Goal: Transaction & Acquisition: Purchase product/service

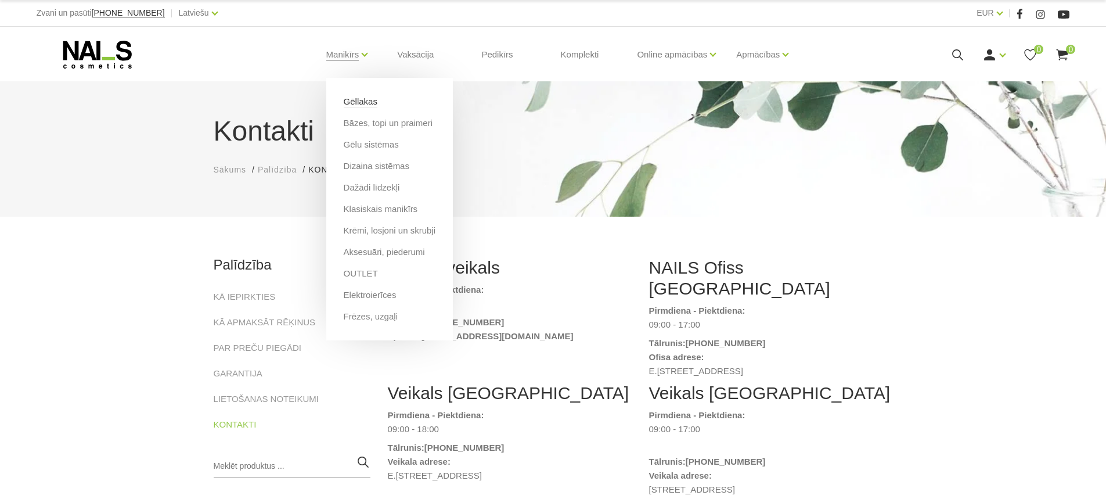
click at [358, 99] on link "Gēllakas" at bounding box center [361, 101] width 34 height 13
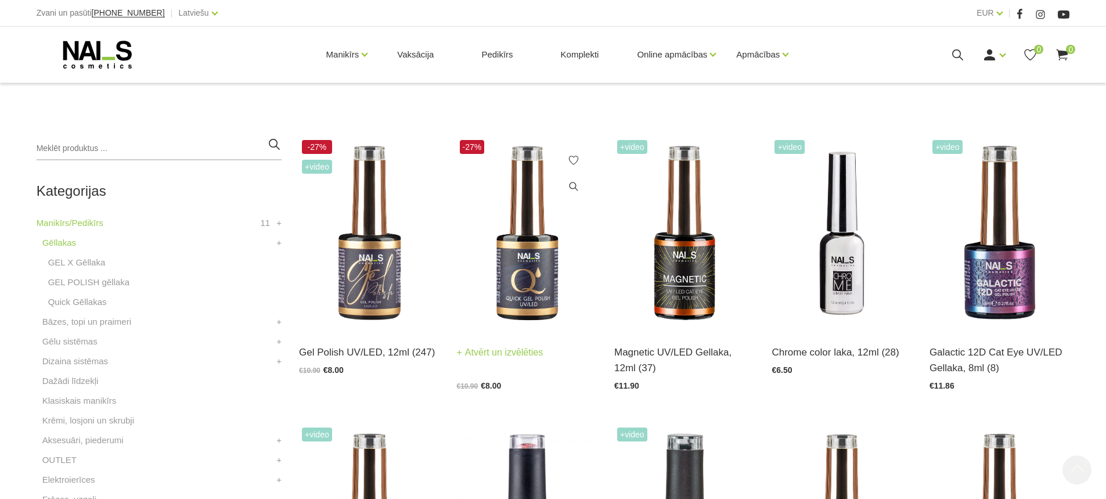
scroll to position [232, 0]
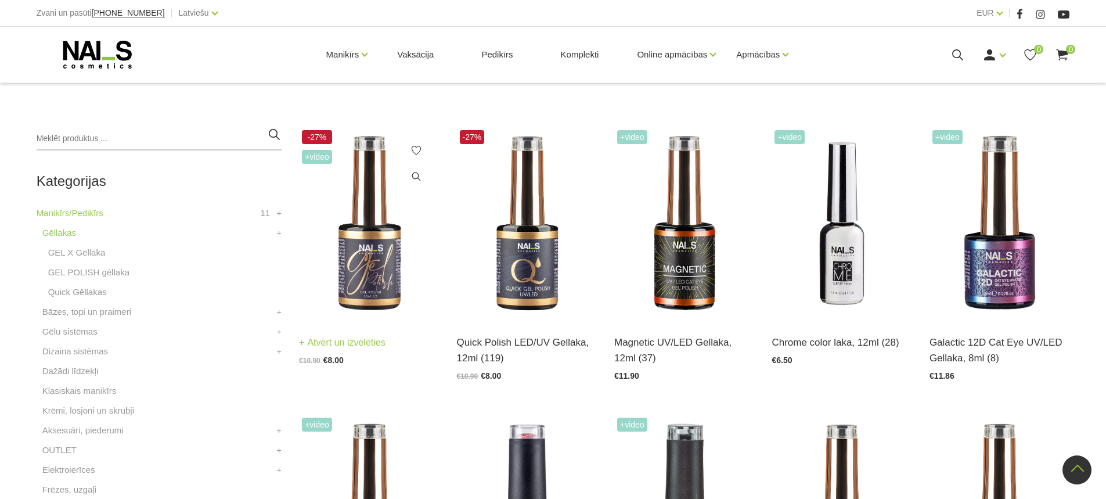
click at [380, 286] on img at bounding box center [369, 223] width 140 height 193
click at [529, 280] on img at bounding box center [527, 223] width 140 height 193
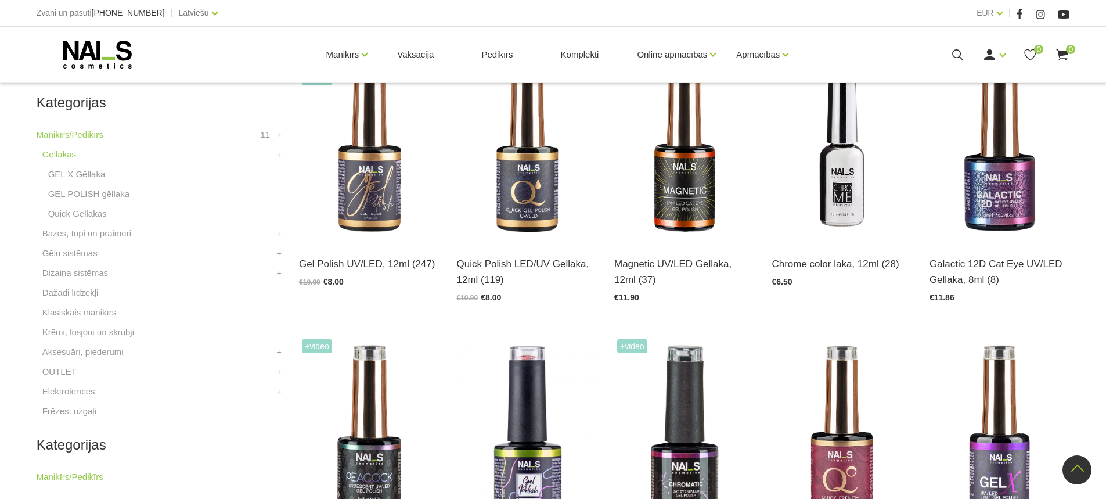
scroll to position [290, 0]
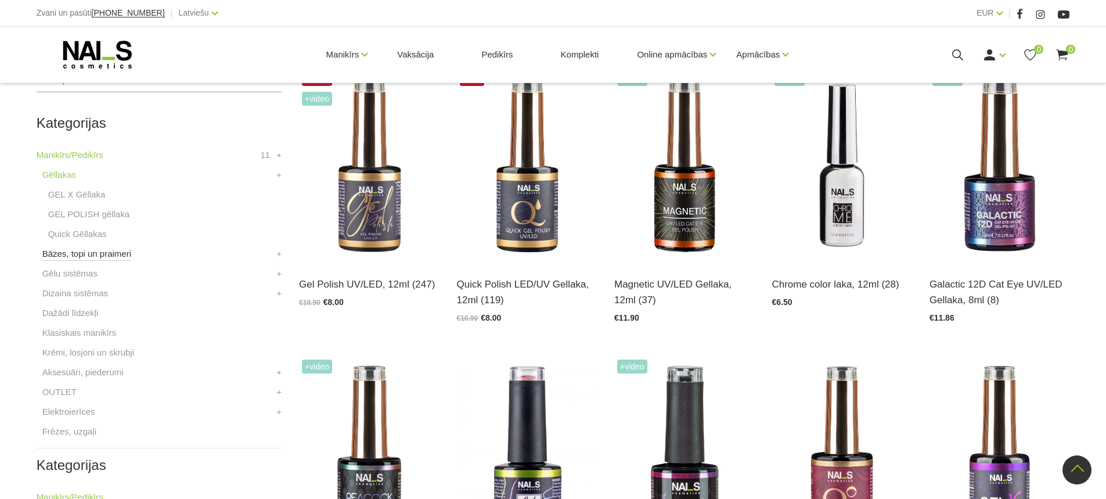
click at [97, 255] on link "Bāzes, topi un praimeri" at bounding box center [86, 254] width 89 height 14
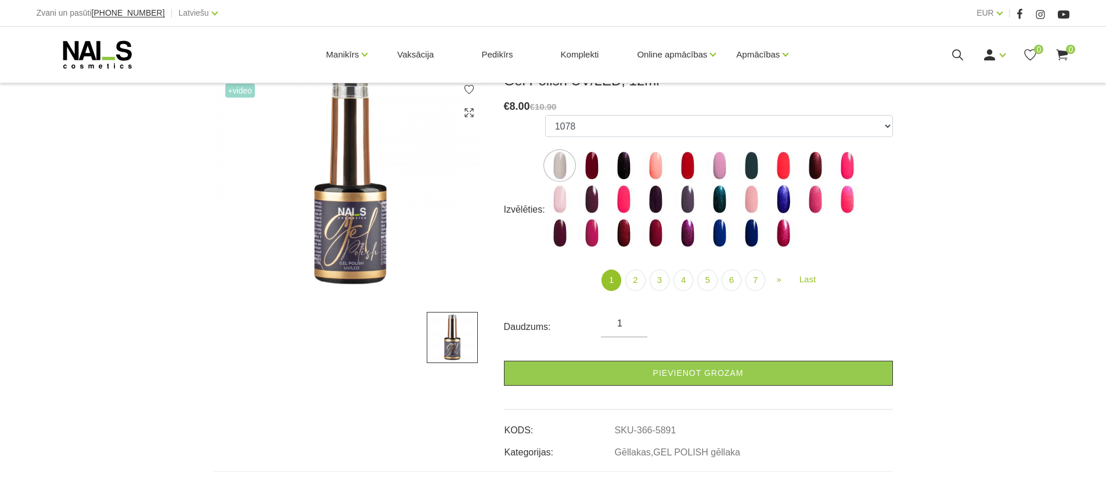
scroll to position [174, 0]
click at [596, 162] on img at bounding box center [591, 164] width 29 height 29
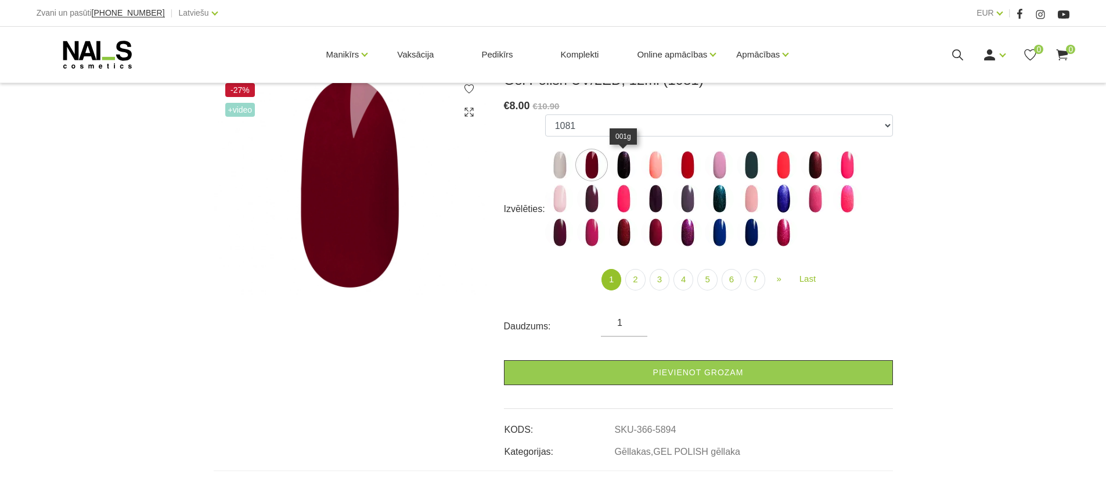
click at [613, 173] on img at bounding box center [623, 164] width 29 height 29
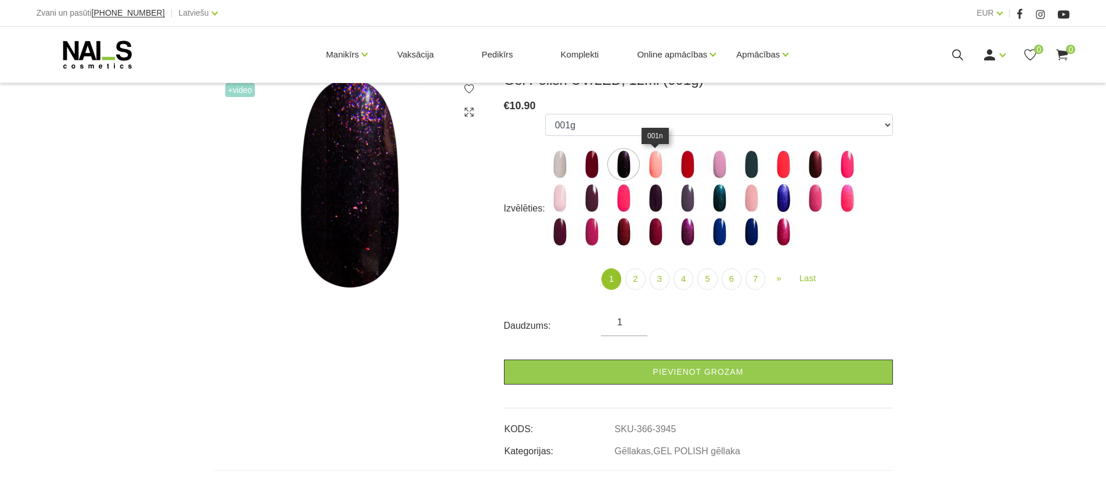
click at [650, 171] on img at bounding box center [655, 164] width 29 height 29
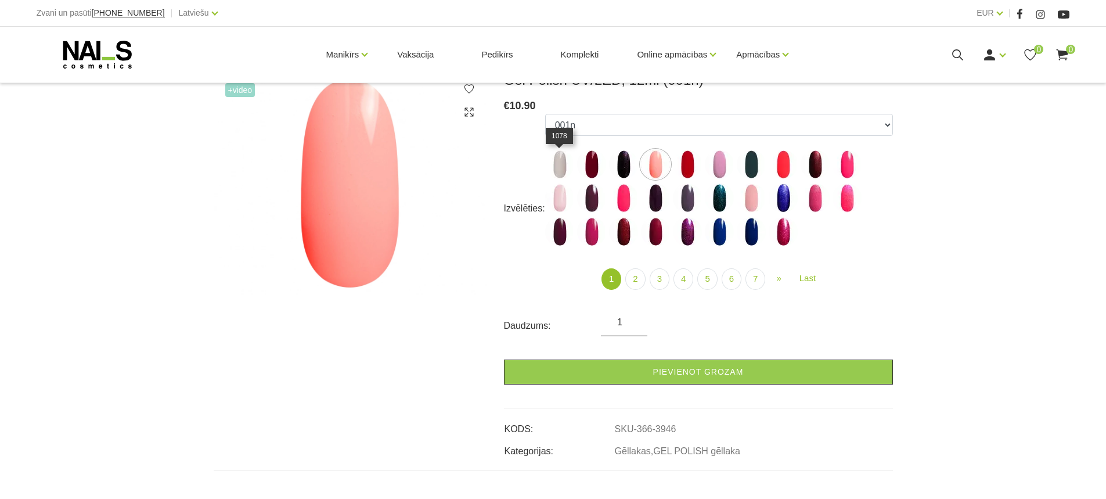
click at [550, 171] on img at bounding box center [559, 164] width 29 height 29
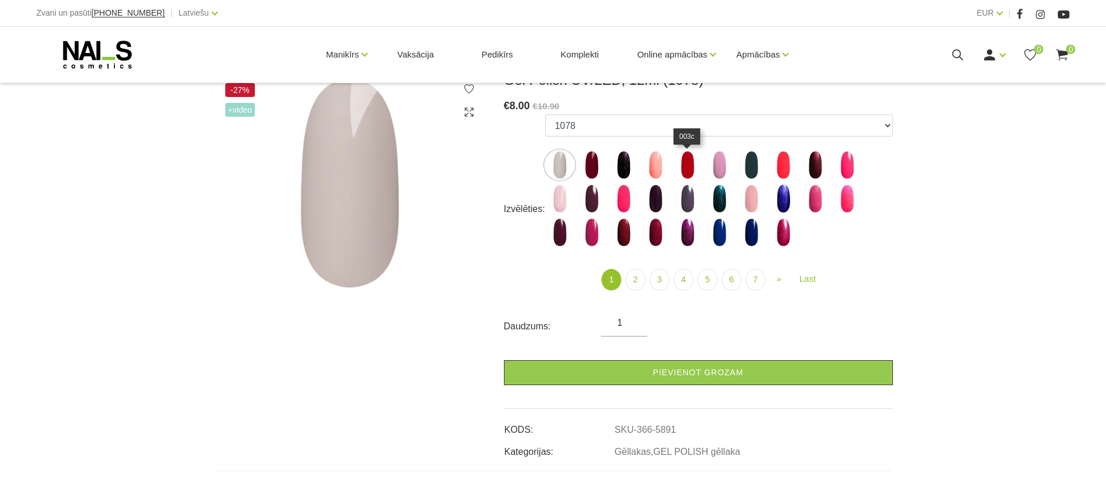
click at [678, 168] on img at bounding box center [687, 164] width 29 height 29
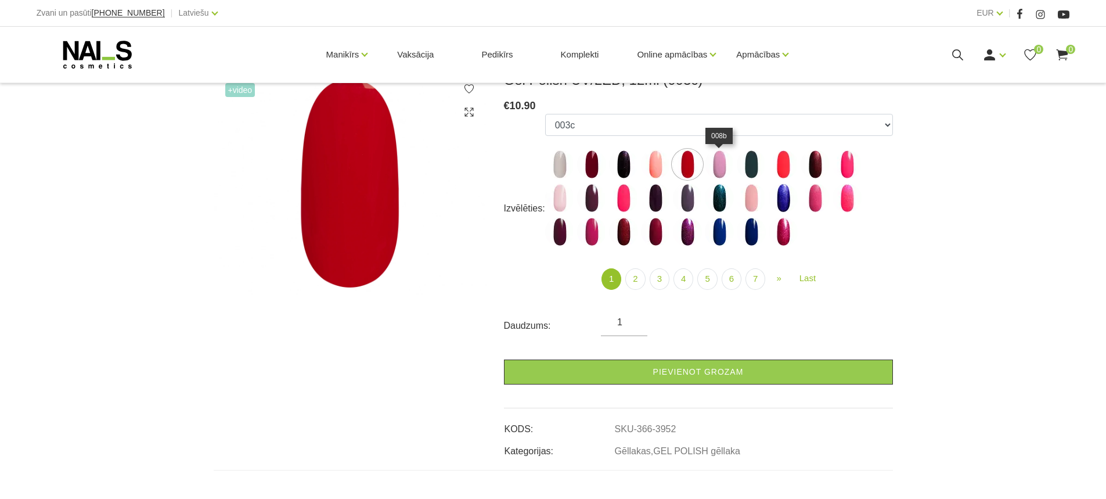
click at [717, 169] on img at bounding box center [719, 164] width 29 height 29
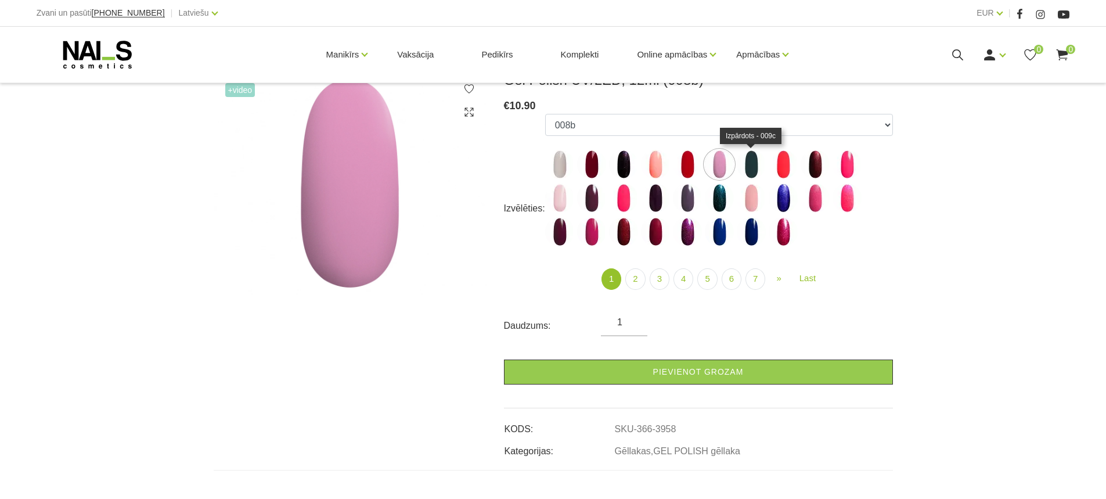
click at [754, 168] on img at bounding box center [751, 164] width 29 height 29
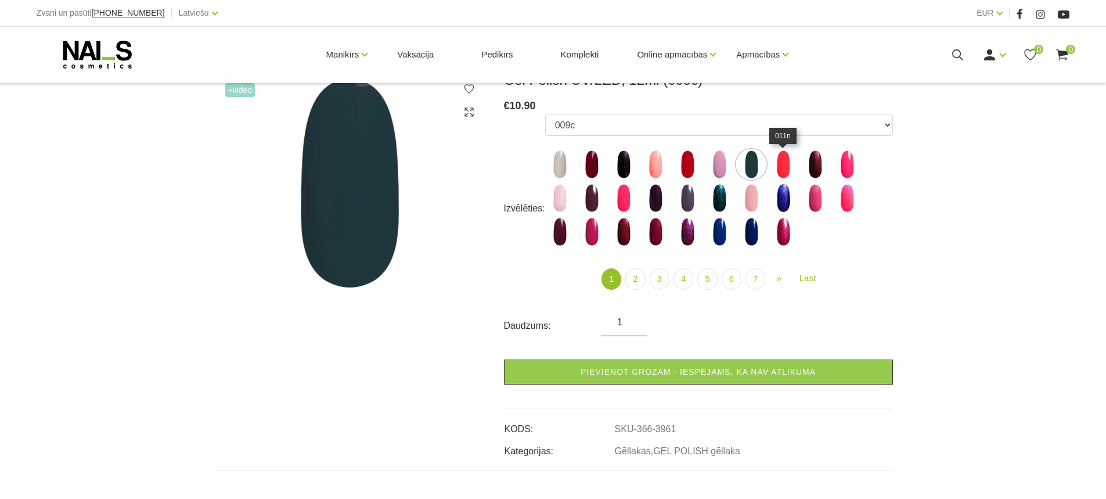
click at [773, 168] on img at bounding box center [782, 164] width 29 height 29
select select "3962"
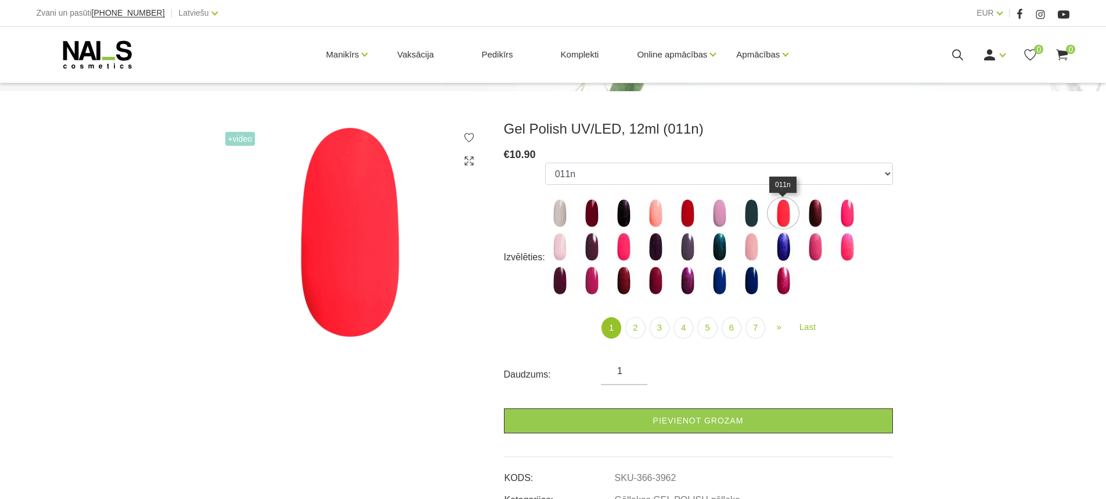
scroll to position [58, 0]
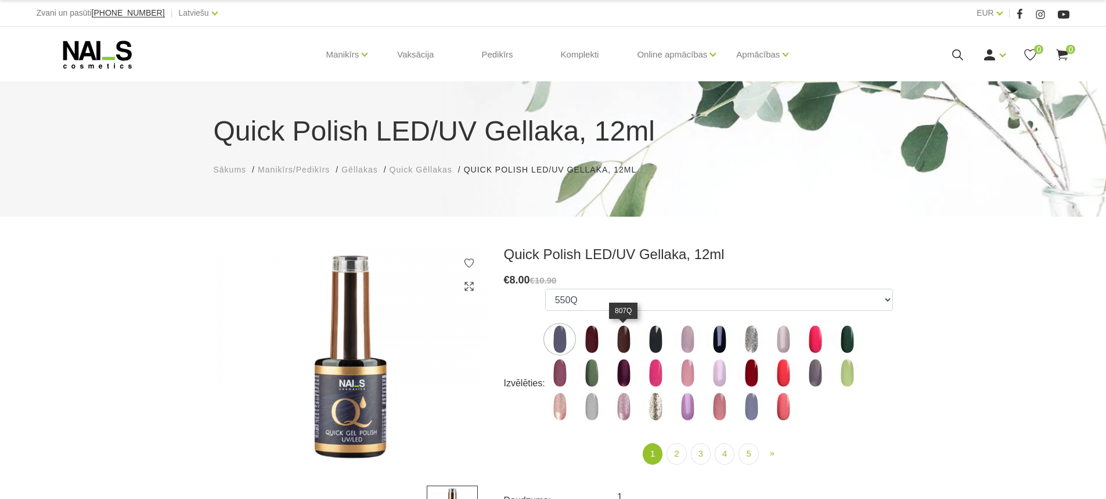
click at [623, 346] on img at bounding box center [623, 338] width 29 height 29
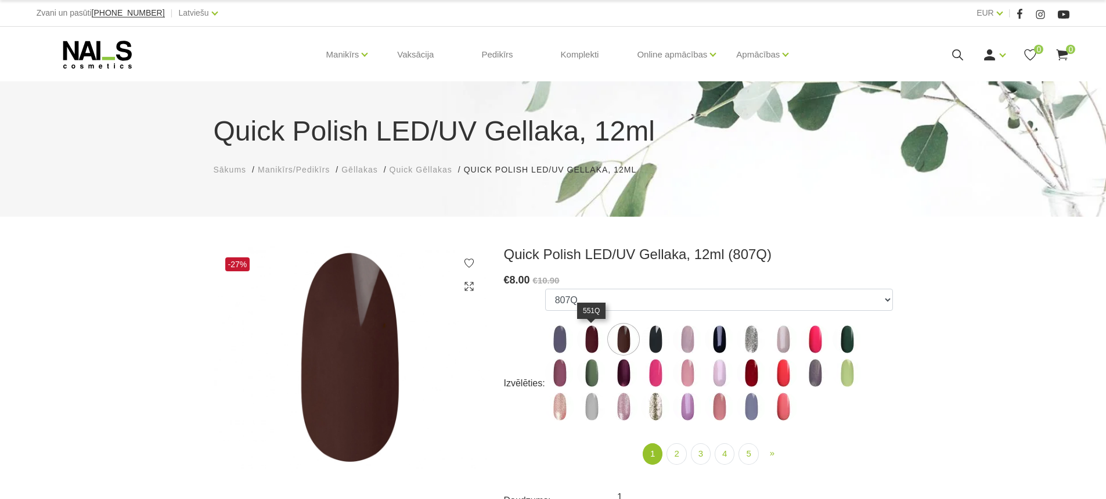
click at [594, 342] on img at bounding box center [591, 338] width 29 height 29
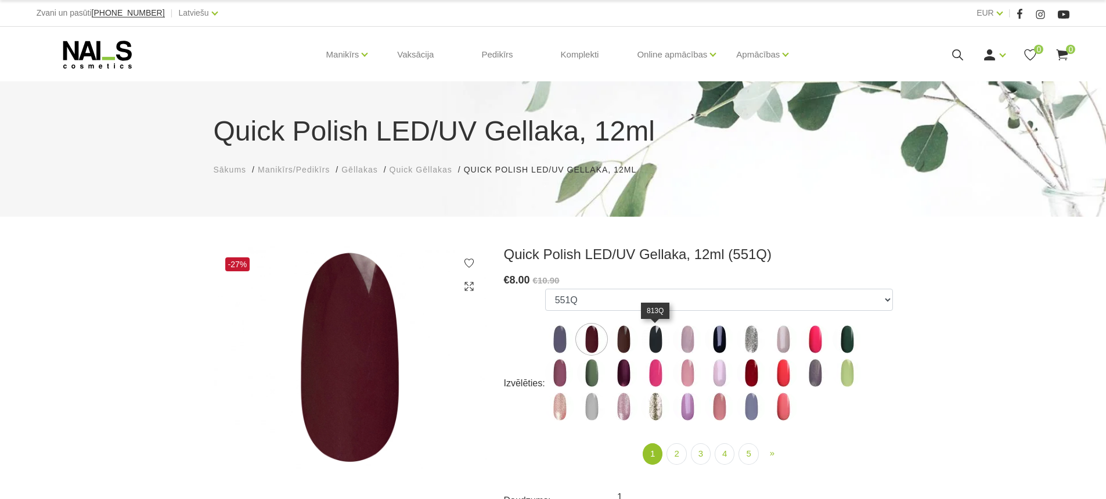
click at [659, 347] on img at bounding box center [655, 338] width 29 height 29
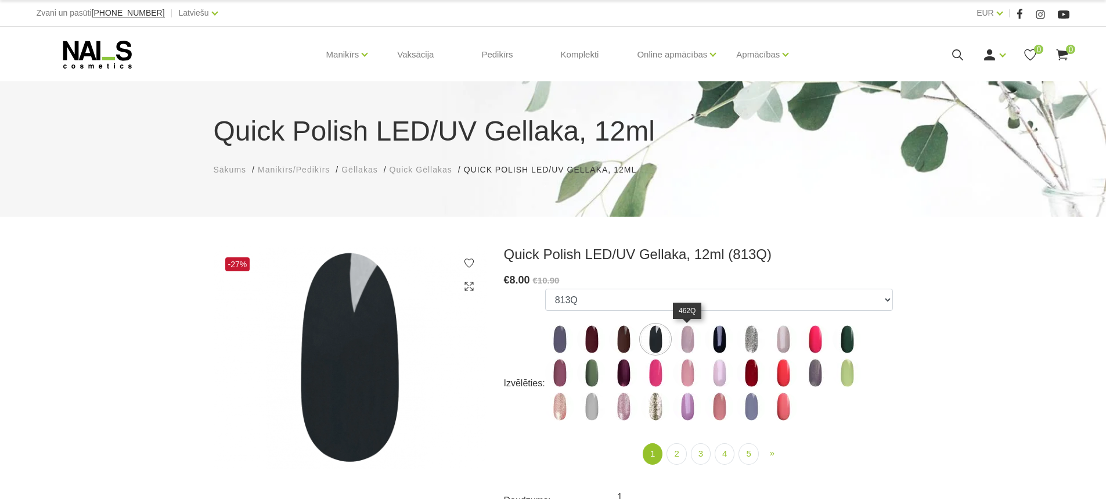
click at [682, 346] on img at bounding box center [687, 338] width 29 height 29
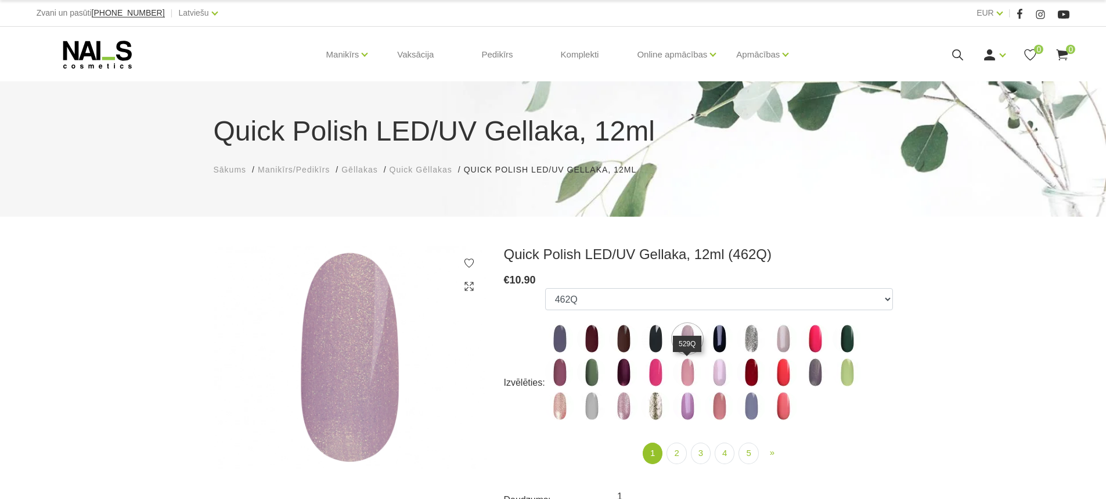
click at [687, 375] on img at bounding box center [687, 372] width 29 height 29
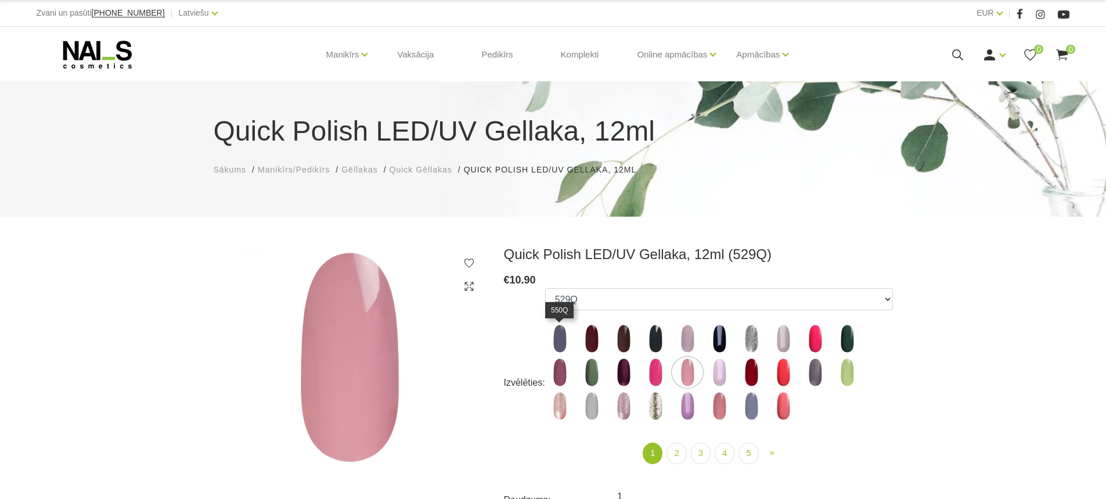
click at [564, 342] on img at bounding box center [559, 338] width 29 height 29
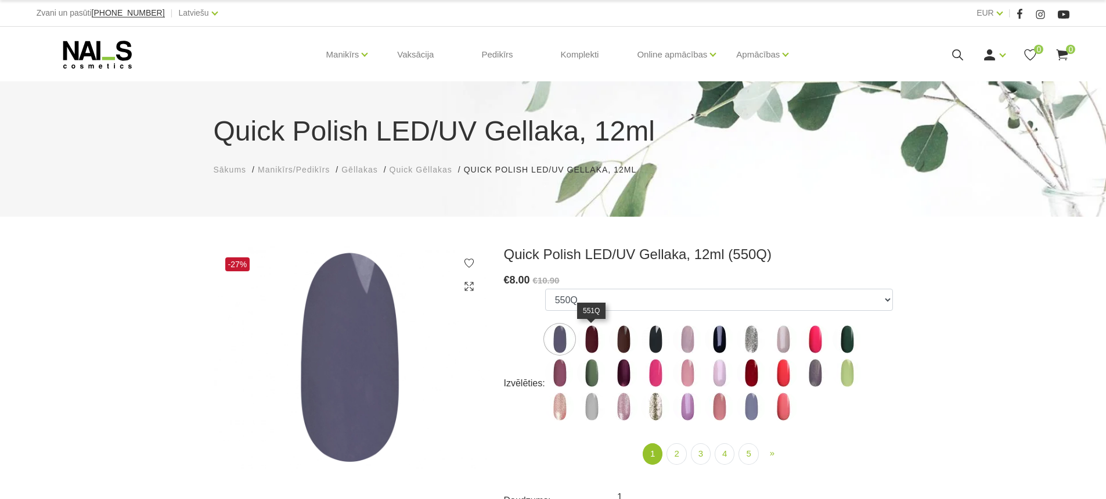
click at [598, 344] on img at bounding box center [591, 338] width 29 height 29
select select "4373"
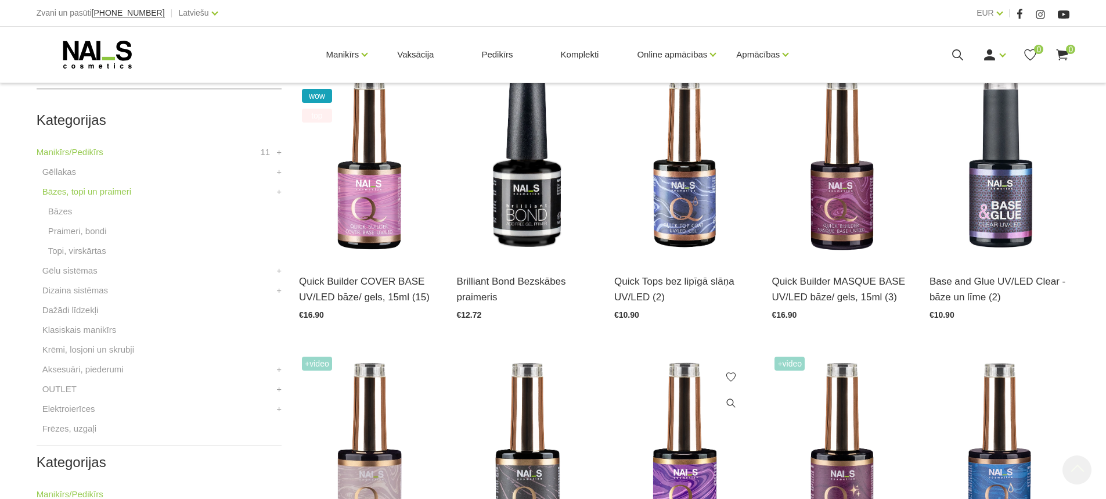
scroll to position [406, 0]
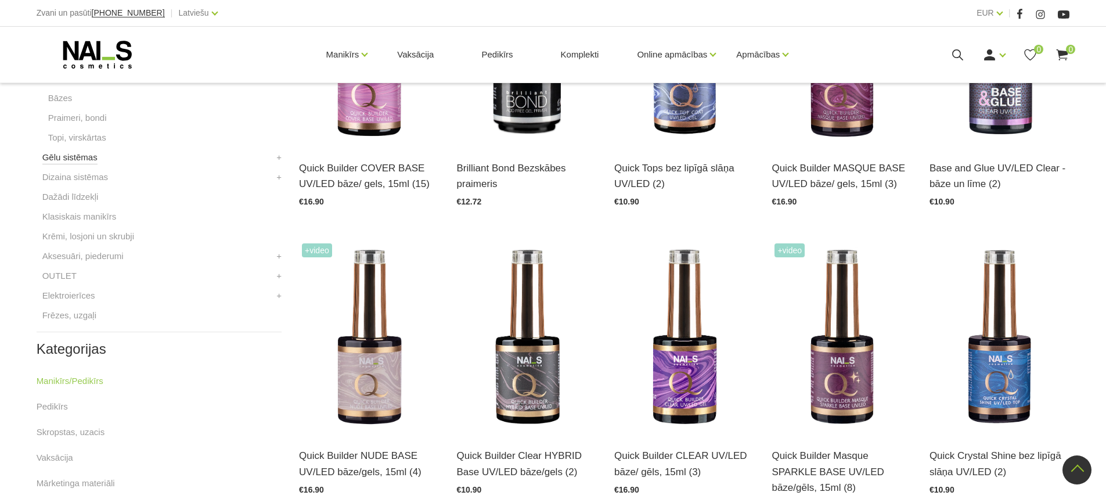
click at [75, 157] on link "Gēlu sistēmas" at bounding box center [69, 157] width 55 height 14
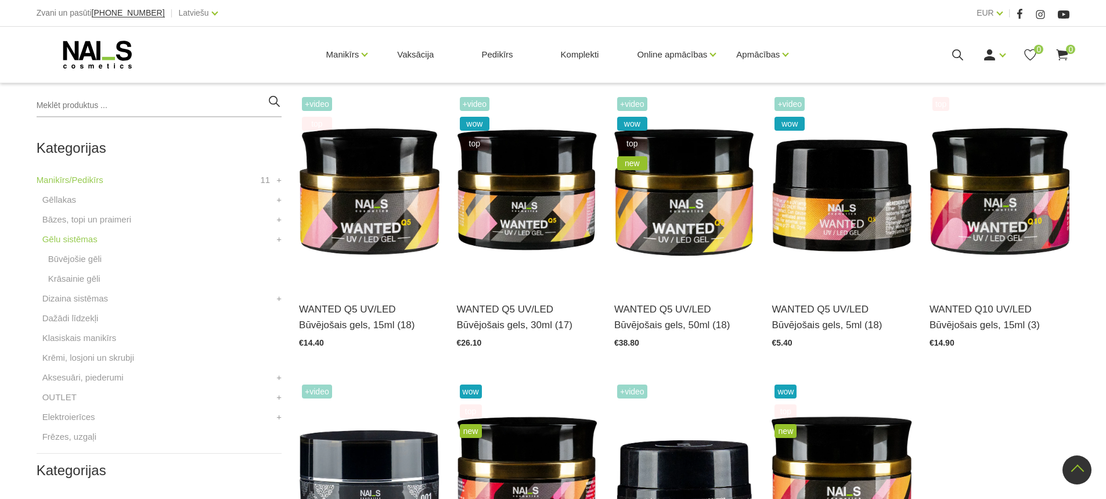
scroll to position [232, 0]
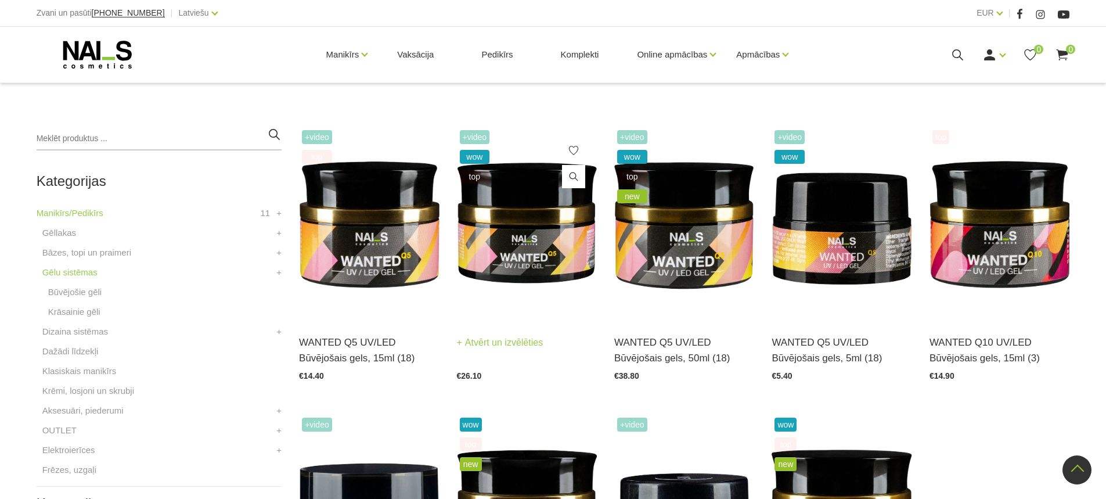
click at [506, 254] on img at bounding box center [527, 223] width 140 height 193
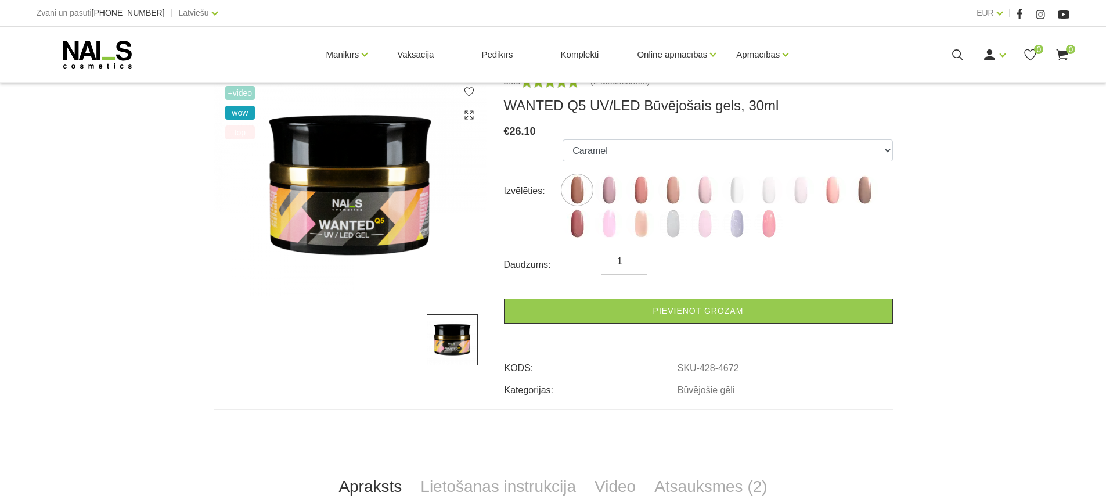
scroll to position [174, 0]
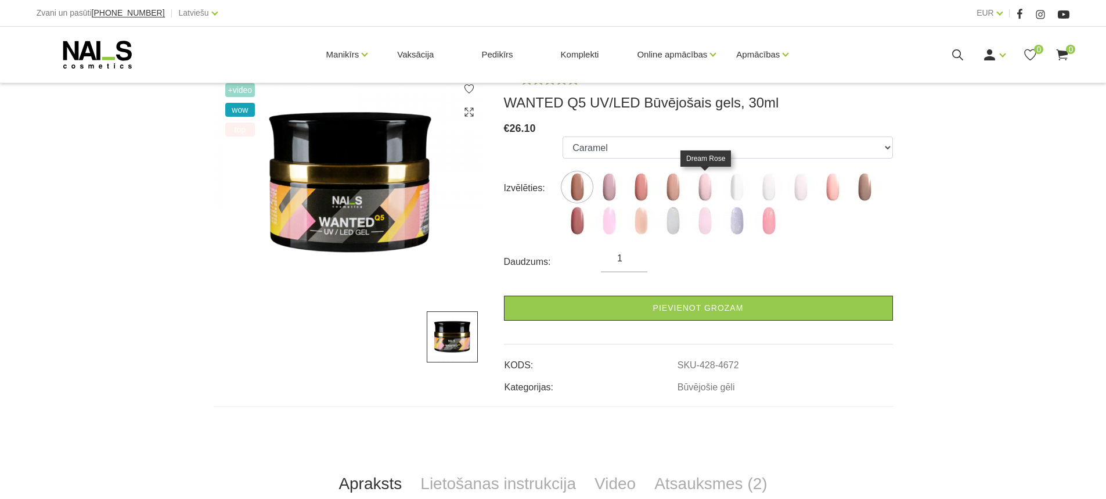
click at [713, 189] on img at bounding box center [704, 186] width 29 height 29
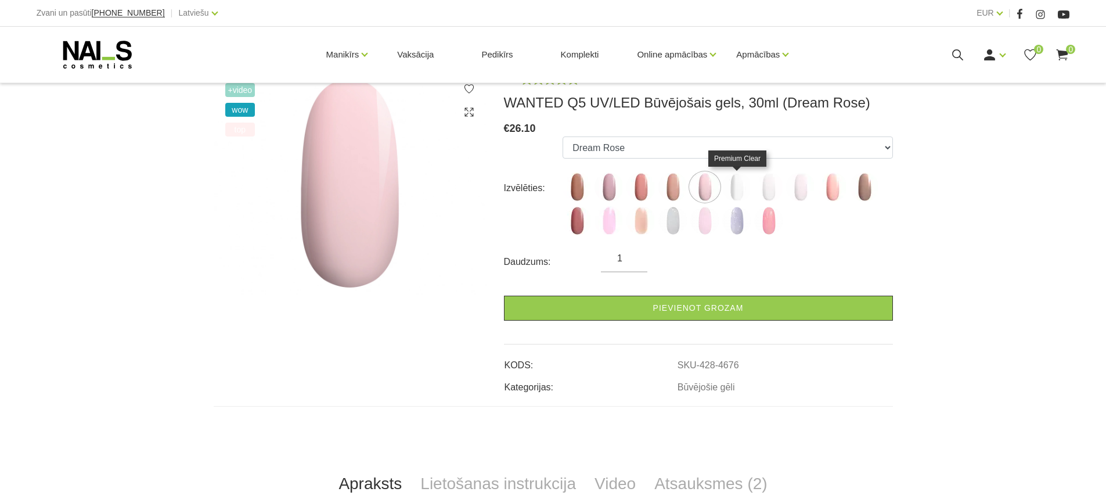
click at [738, 192] on img at bounding box center [736, 186] width 29 height 29
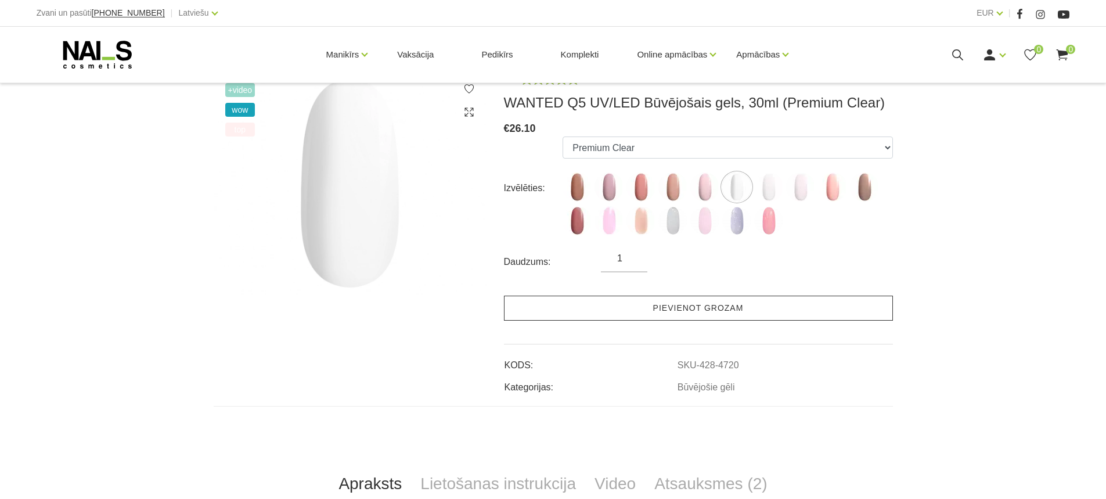
click at [727, 306] on link "Pievienot grozam" at bounding box center [698, 307] width 389 height 25
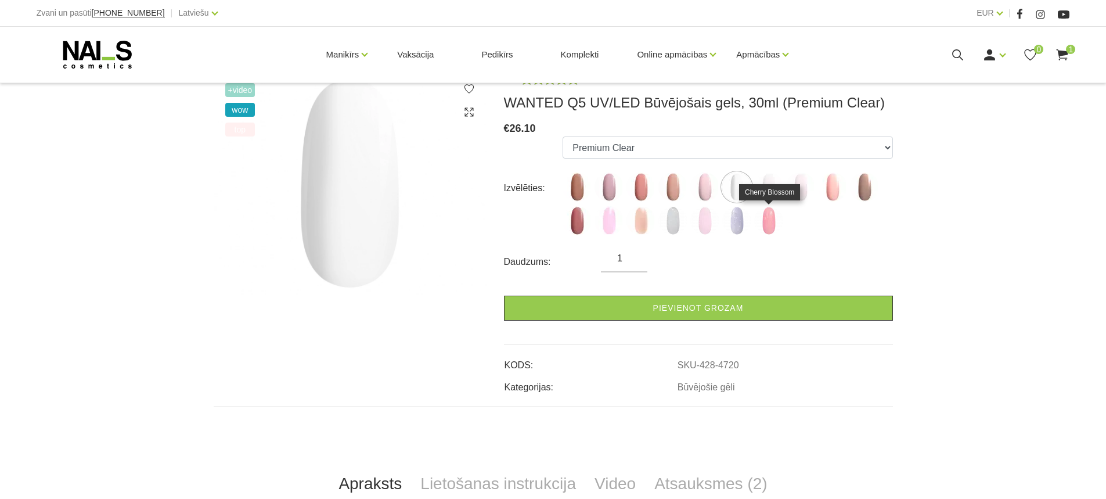
click at [769, 226] on img at bounding box center [768, 220] width 29 height 29
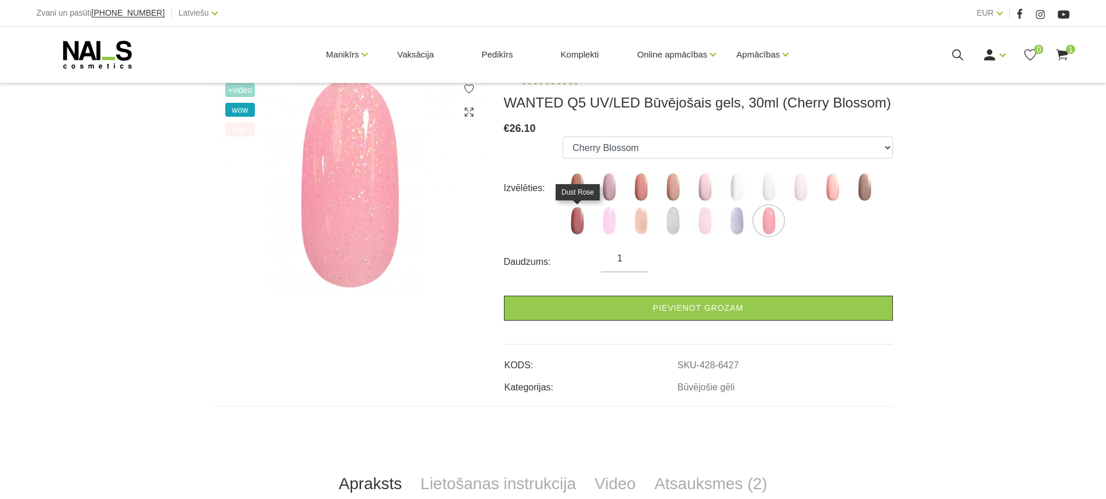
click at [572, 224] on img at bounding box center [576, 220] width 29 height 29
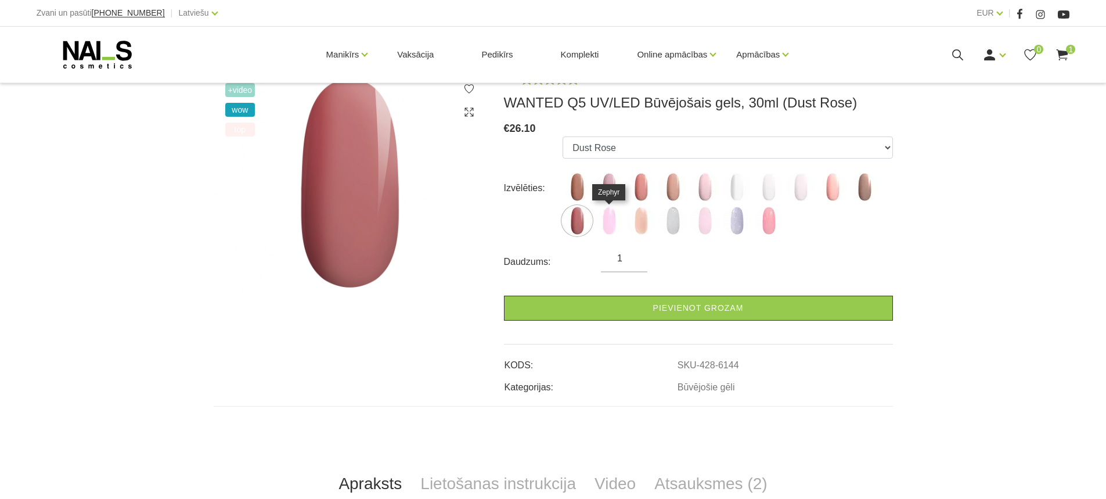
click at [600, 225] on img at bounding box center [608, 220] width 29 height 29
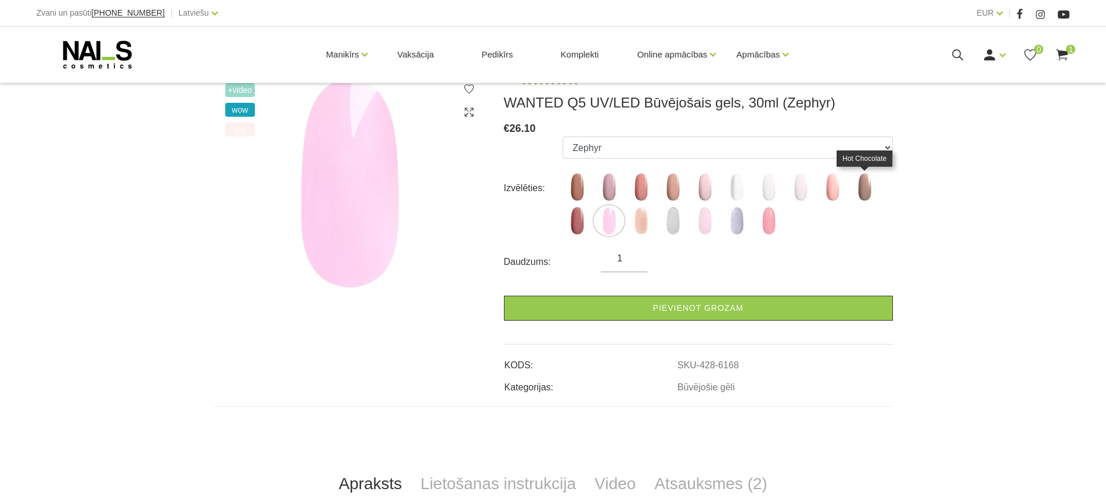
click at [859, 193] on img at bounding box center [864, 186] width 29 height 29
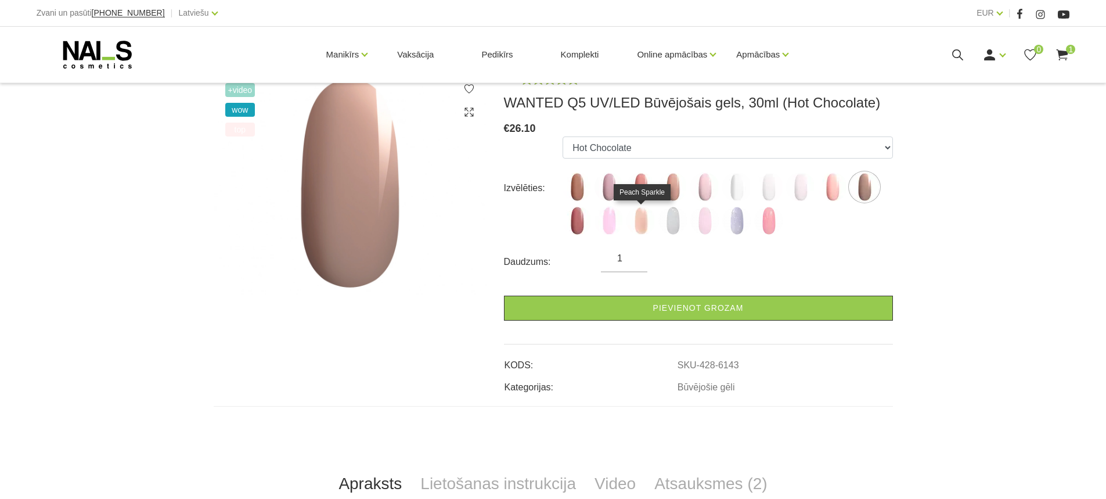
click at [639, 221] on img at bounding box center [640, 220] width 29 height 29
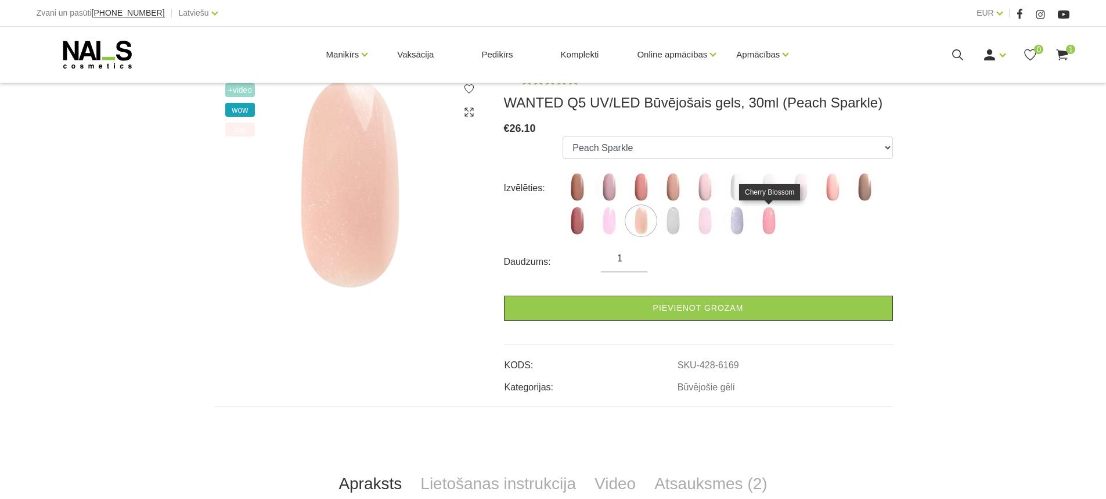
click at [766, 223] on img at bounding box center [768, 220] width 29 height 29
select select "6427"
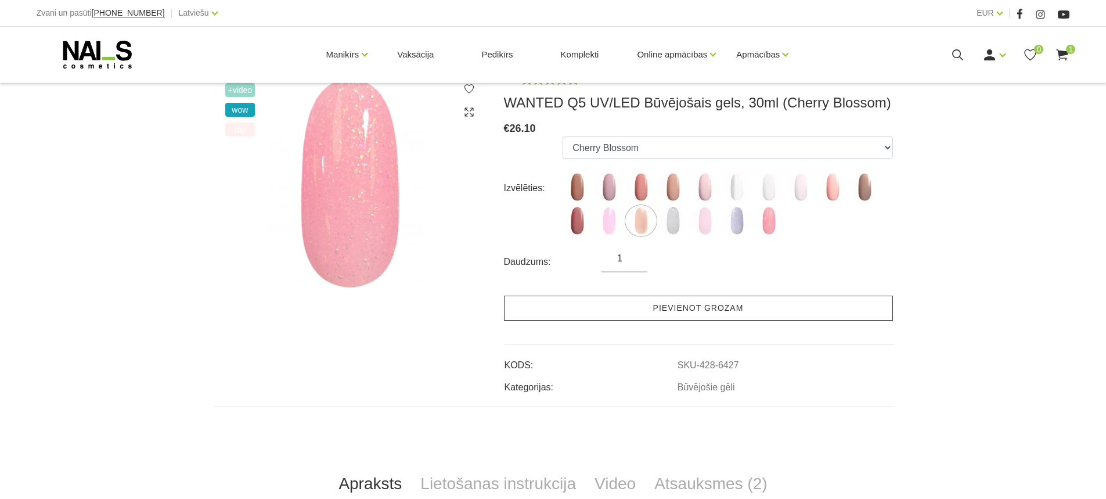
click at [733, 307] on link "Pievienot grozam" at bounding box center [698, 307] width 389 height 25
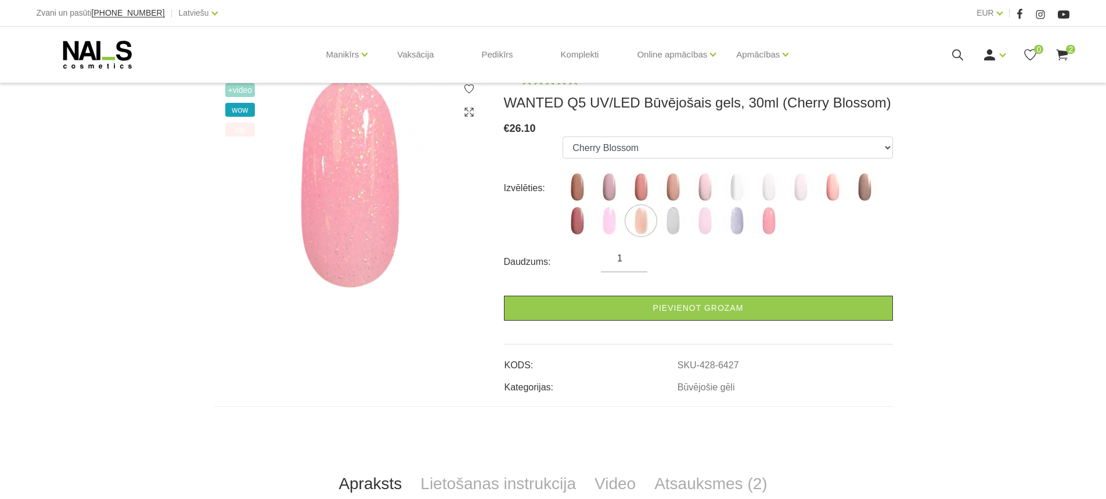
click at [1062, 57] on use at bounding box center [1062, 54] width 12 height 11
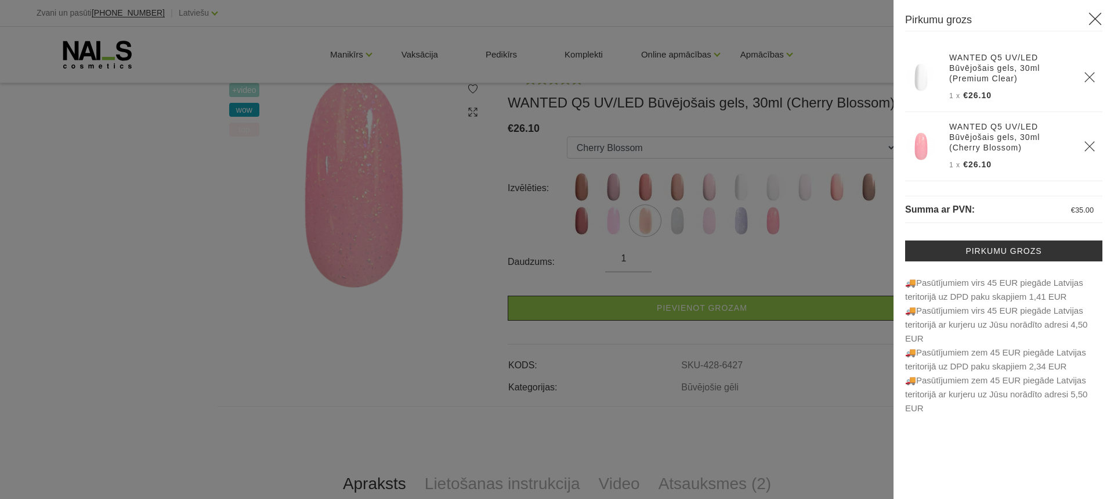
click at [819, 367] on div at bounding box center [557, 249] width 1114 height 499
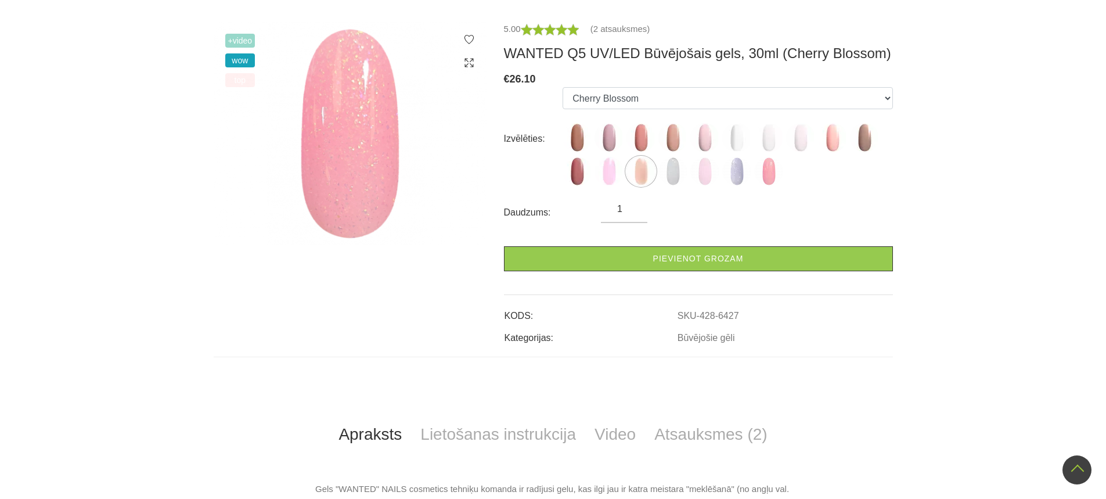
scroll to position [0, 0]
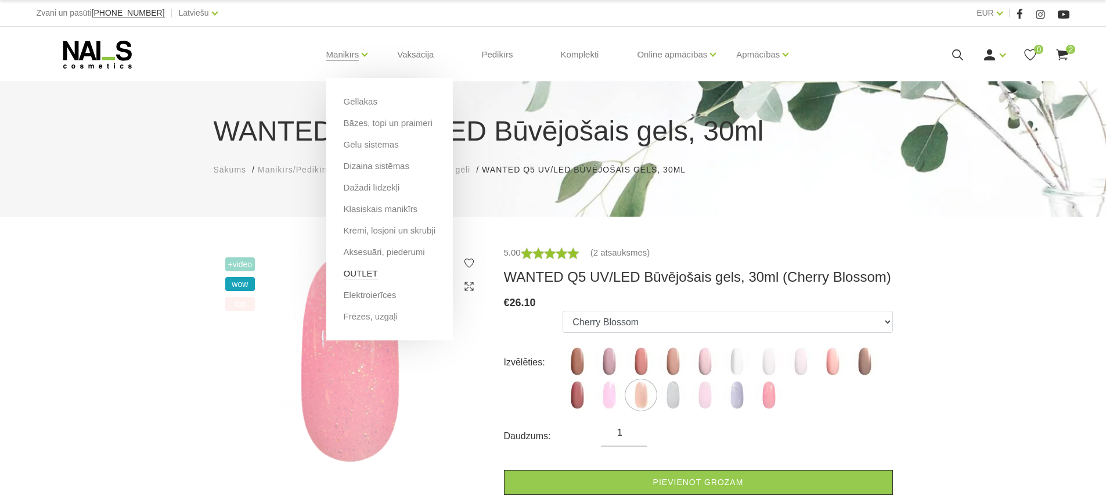
click at [365, 273] on link "OUTLET" at bounding box center [361, 273] width 34 height 13
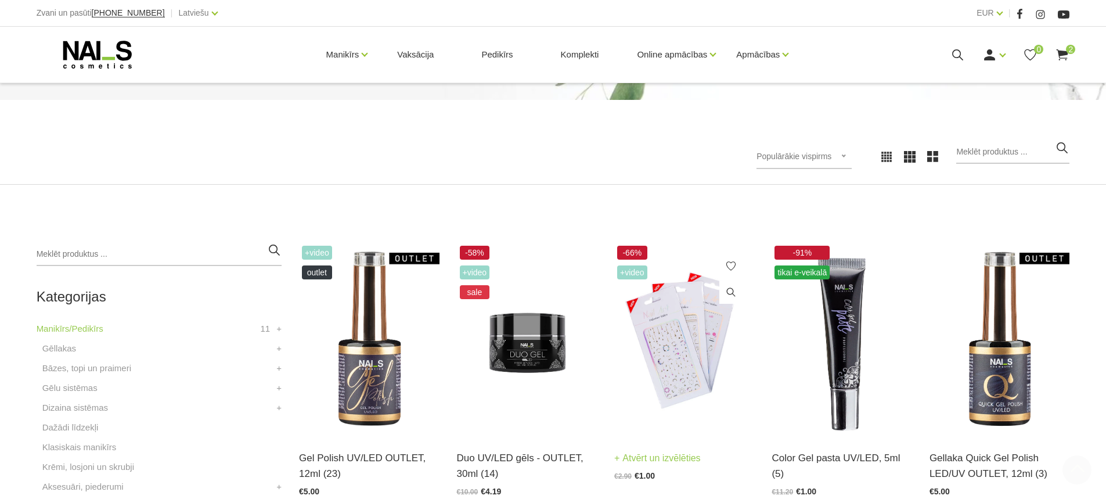
scroll to position [290, 0]
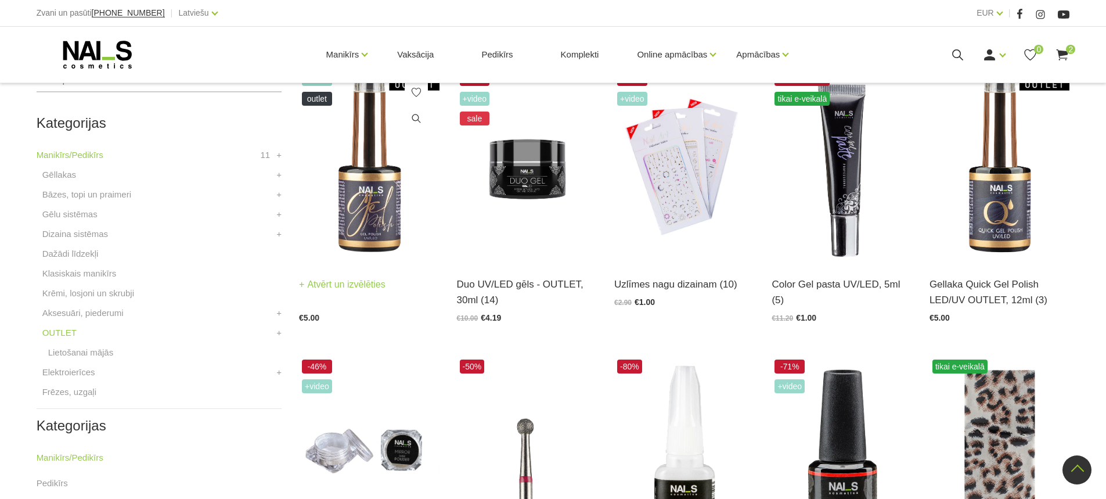
click at [356, 246] on img at bounding box center [369, 165] width 140 height 193
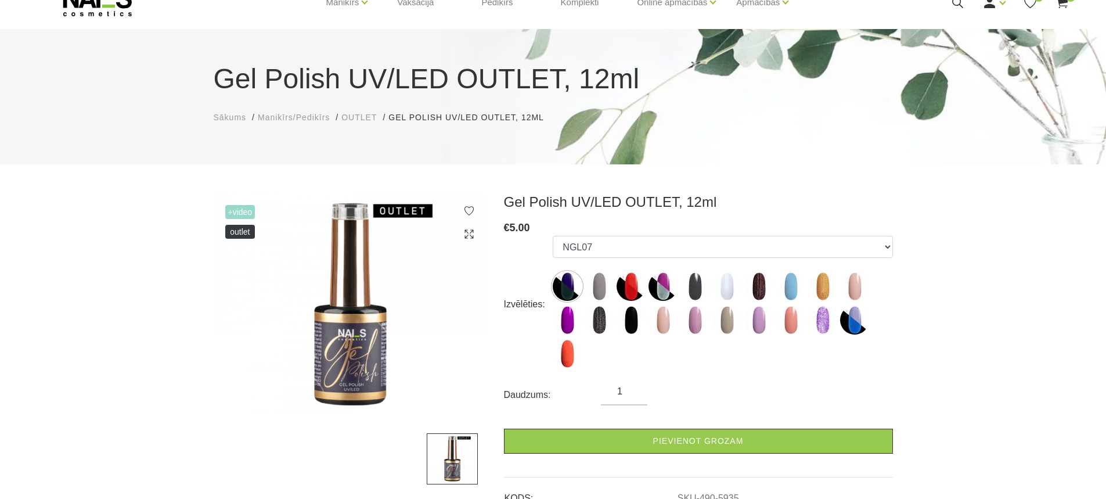
scroll to position [58, 0]
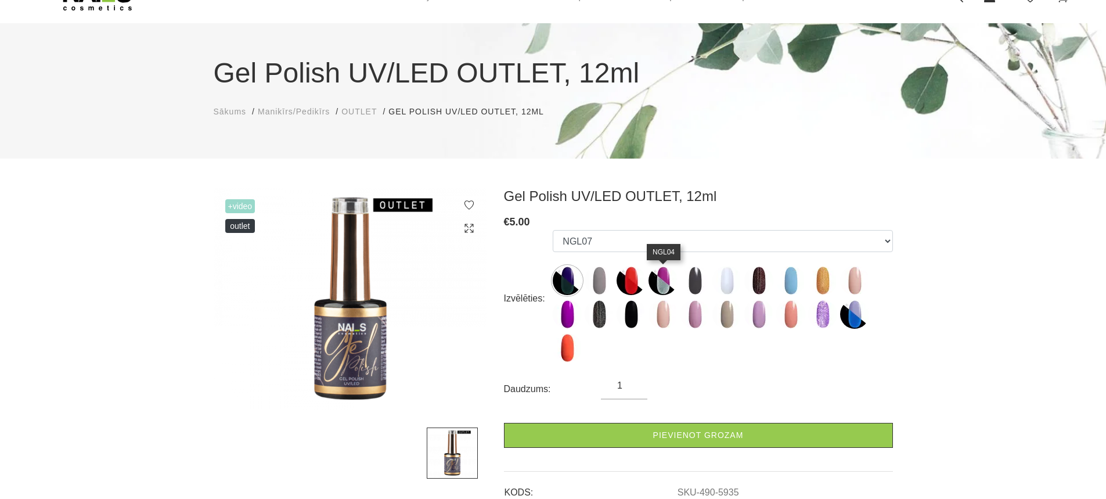
click at [669, 280] on img at bounding box center [662, 280] width 29 height 29
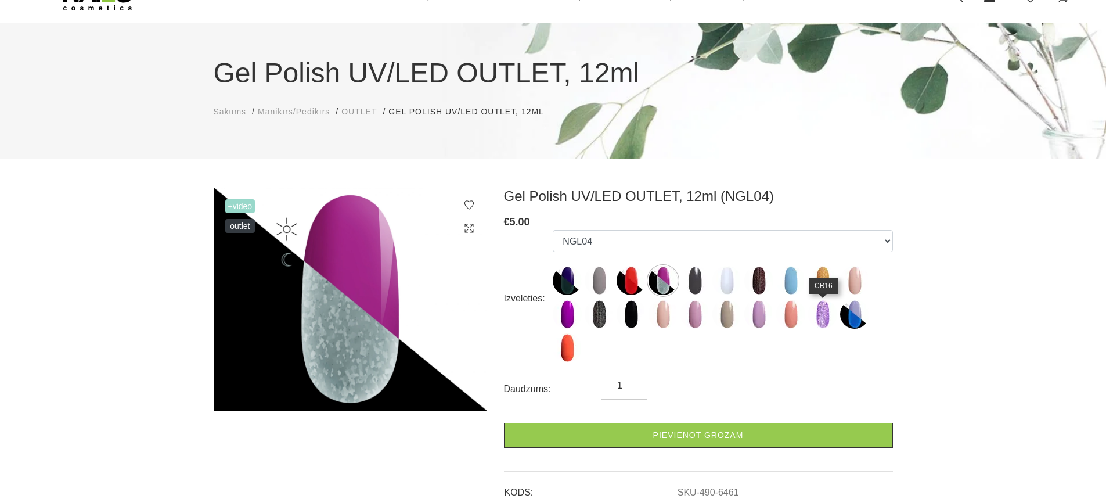
click at [820, 322] on img at bounding box center [822, 314] width 29 height 29
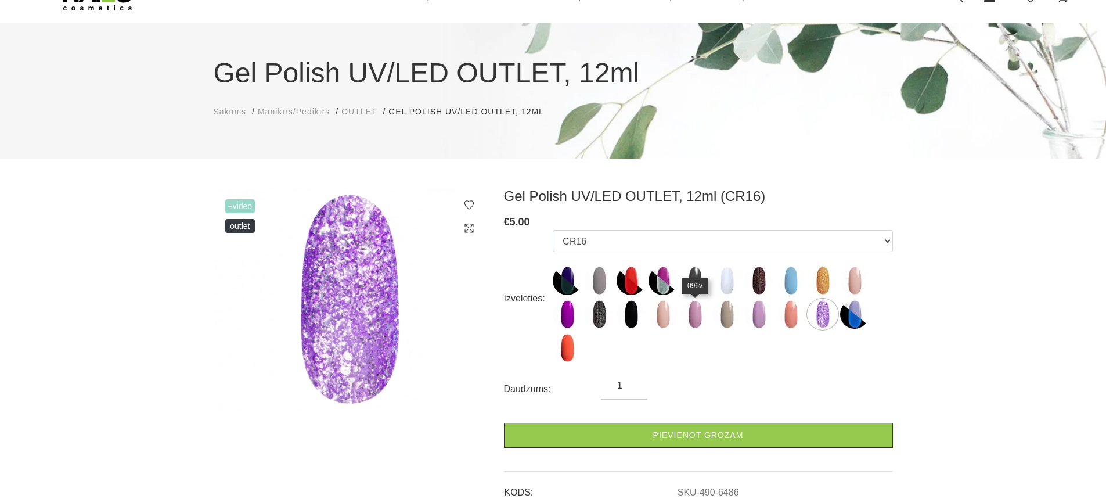
click at [692, 323] on img at bounding box center [694, 314] width 29 height 29
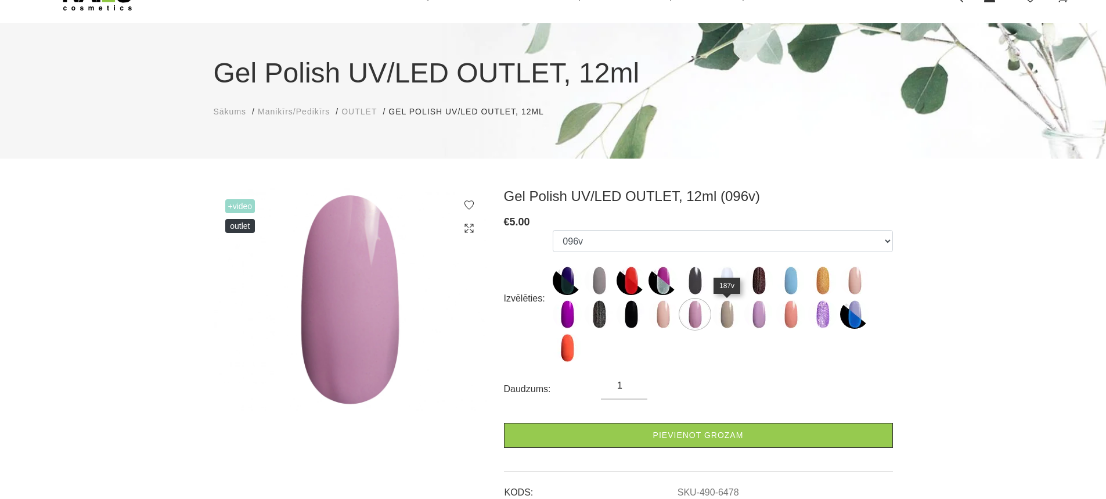
click at [728, 322] on img at bounding box center [726, 314] width 29 height 29
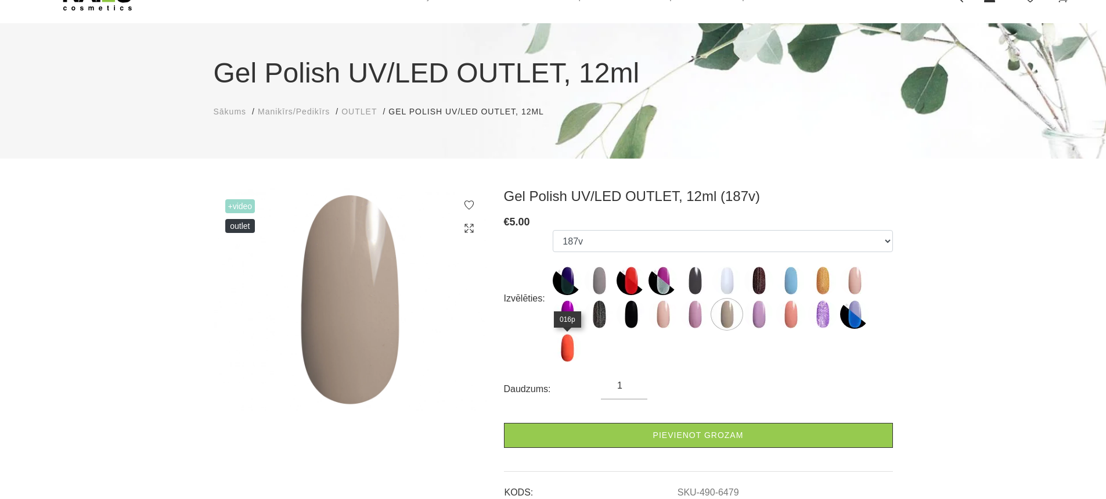
click at [567, 353] on img at bounding box center [567, 347] width 29 height 29
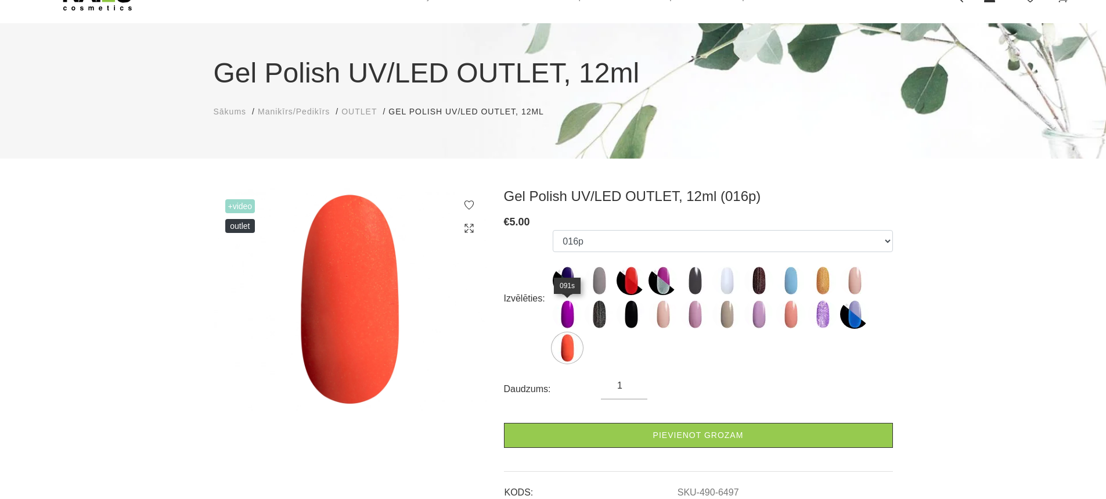
click at [571, 318] on img at bounding box center [567, 314] width 29 height 29
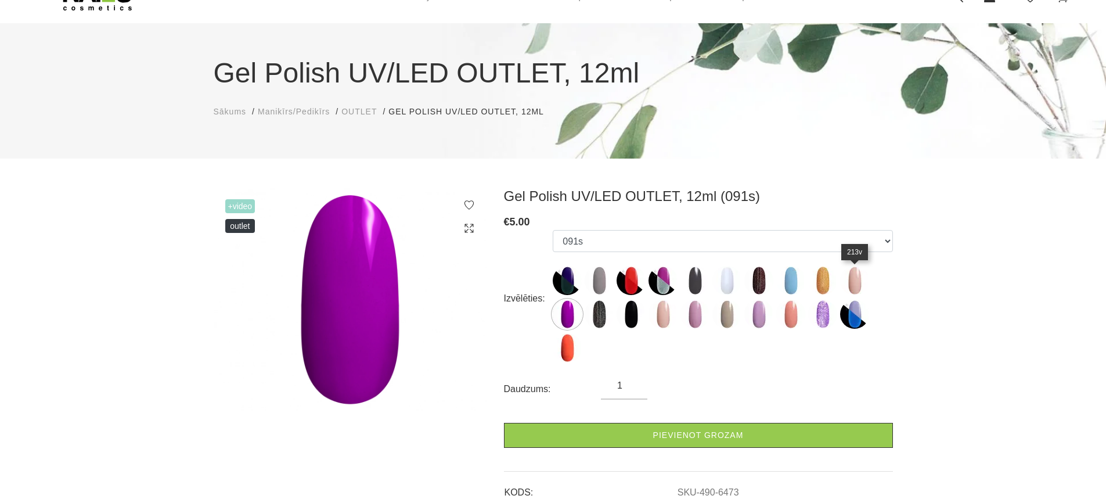
click at [848, 286] on img at bounding box center [854, 280] width 29 height 29
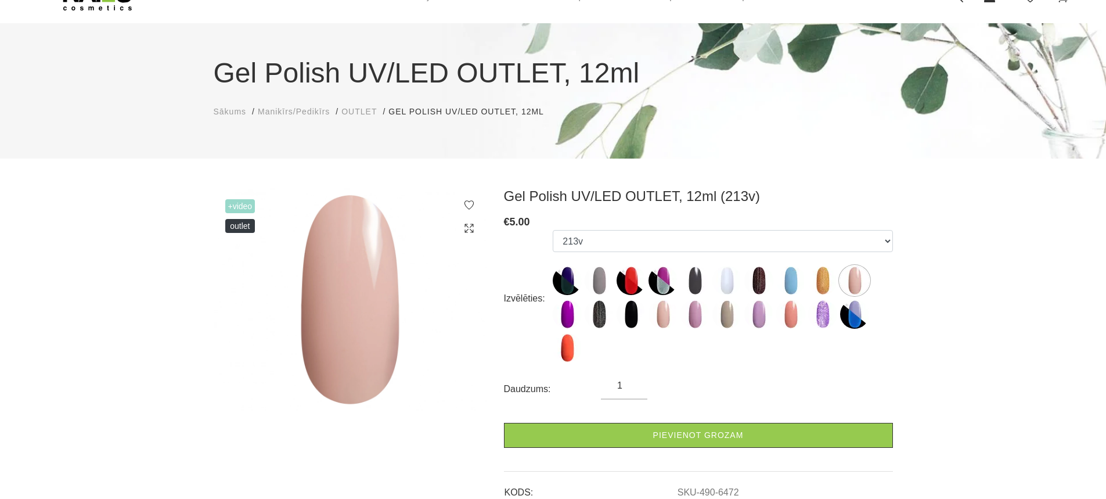
click at [836, 286] on label at bounding box center [822, 280] width 29 height 29
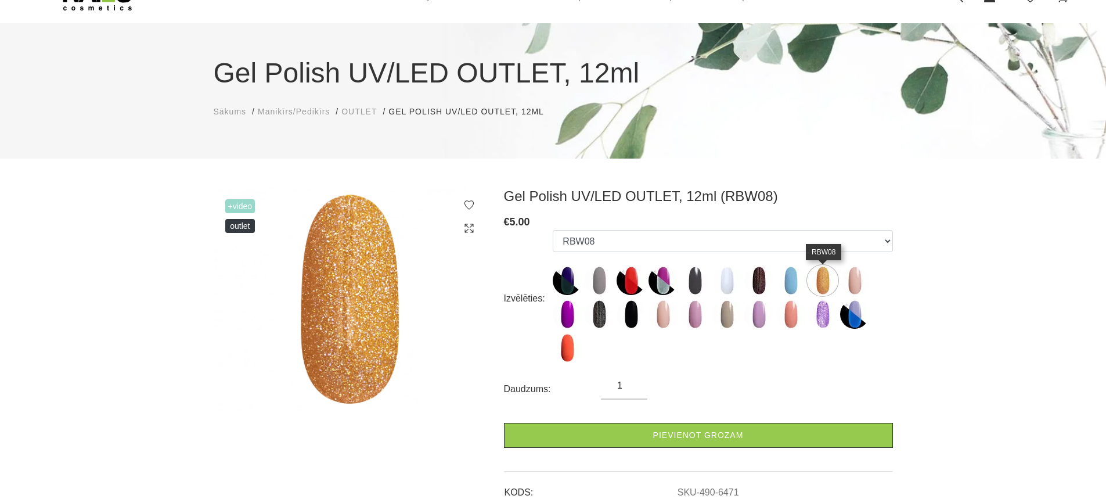
click at [816, 286] on img at bounding box center [822, 280] width 29 height 29
click at [823, 317] on img at bounding box center [822, 314] width 29 height 29
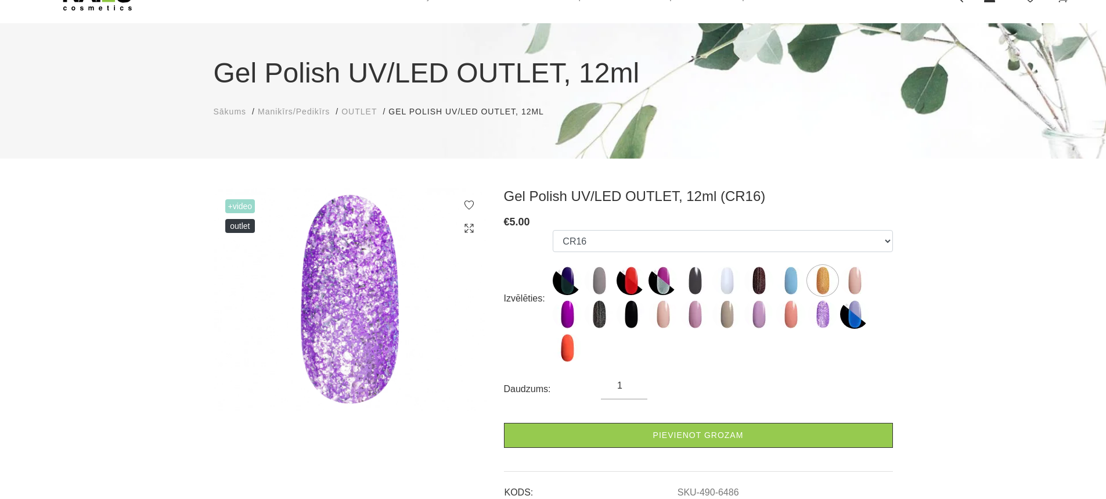
click at [797, 295] on ul "NGL07 247v NGL11 NGL04 177v 140b RBW17 300v RBW08 213v 091s RBW12 136v 238v 096…" at bounding box center [723, 298] width 340 height 137
click at [796, 287] on img at bounding box center [790, 280] width 29 height 29
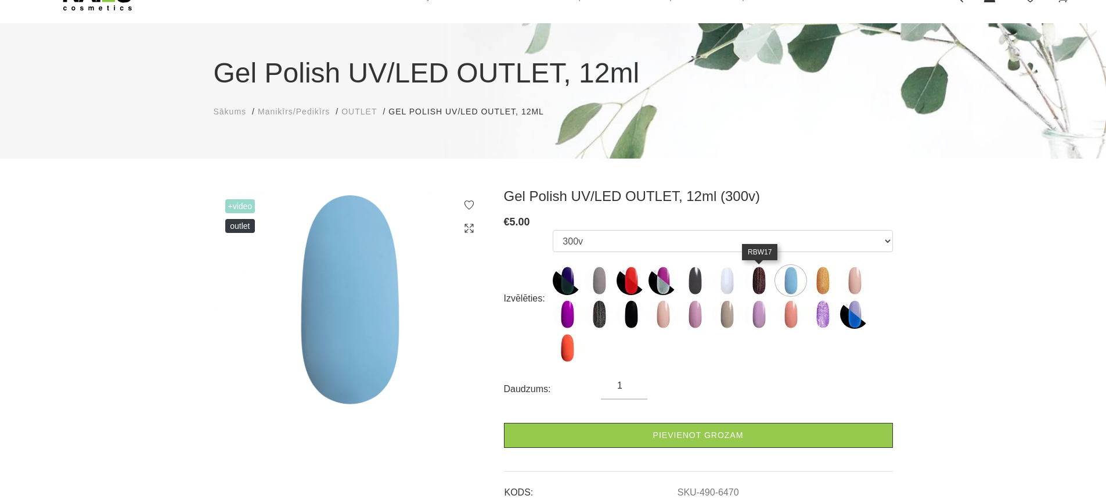
click at [763, 283] on img at bounding box center [758, 280] width 29 height 29
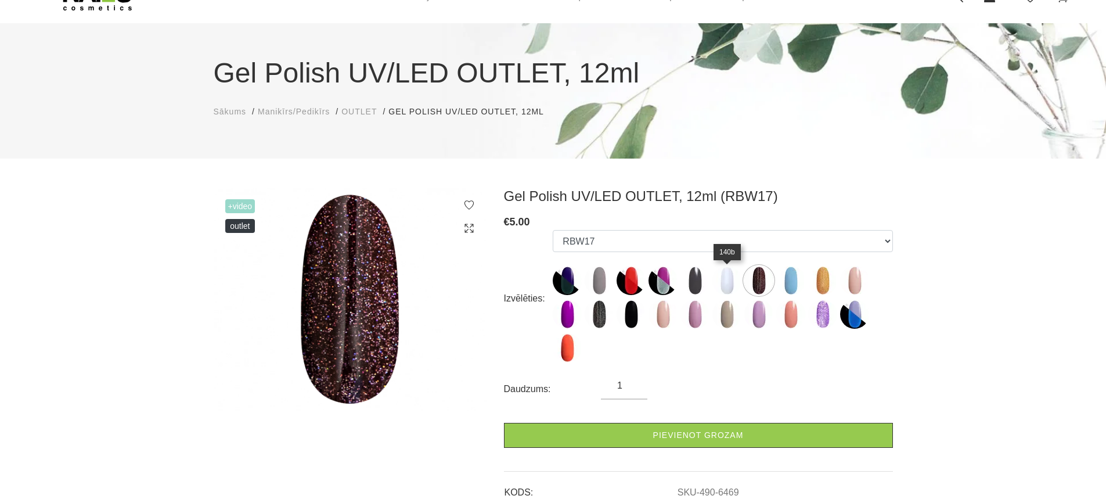
click at [718, 283] on img at bounding box center [726, 280] width 29 height 29
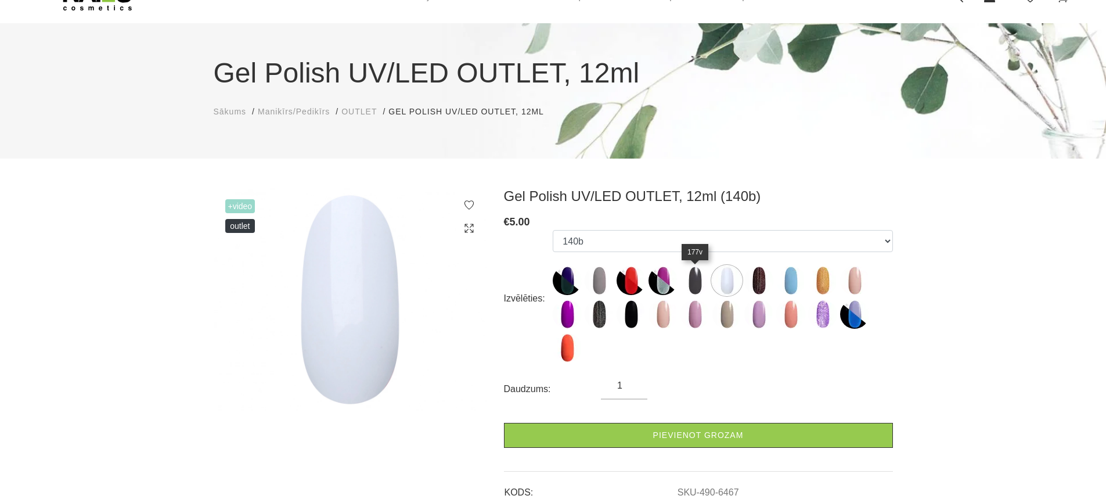
click at [705, 284] on img at bounding box center [694, 280] width 29 height 29
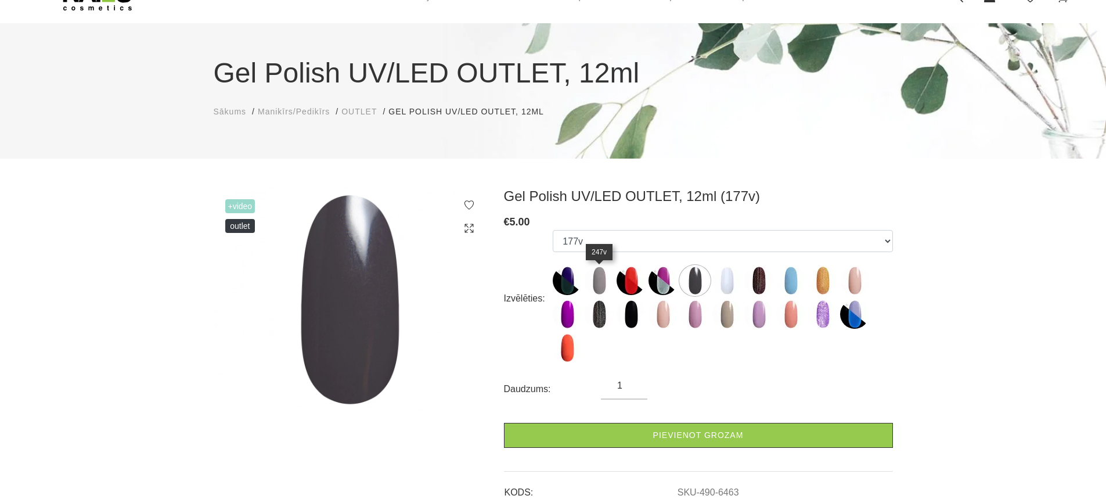
click at [605, 288] on img at bounding box center [598, 280] width 29 height 29
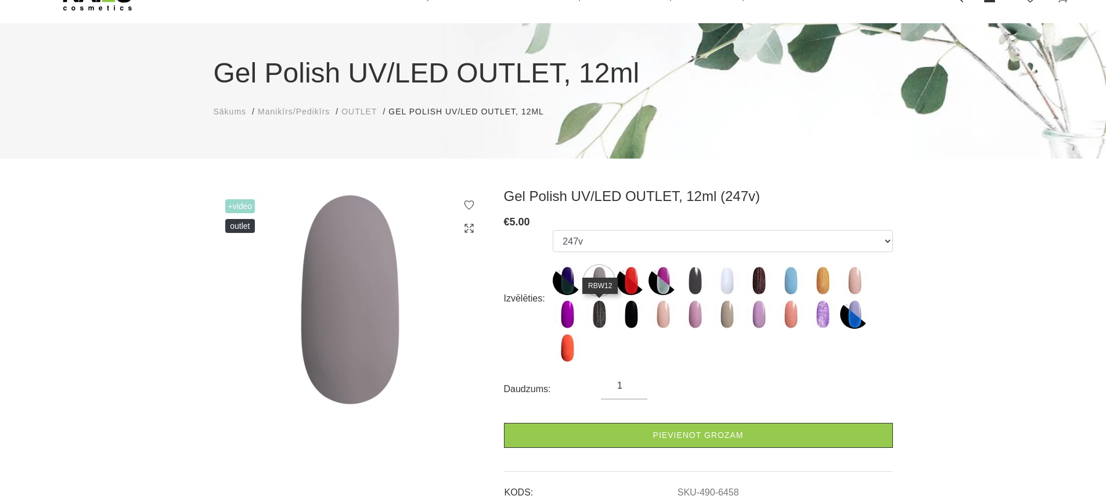
click at [605, 318] on img at bounding box center [598, 314] width 29 height 29
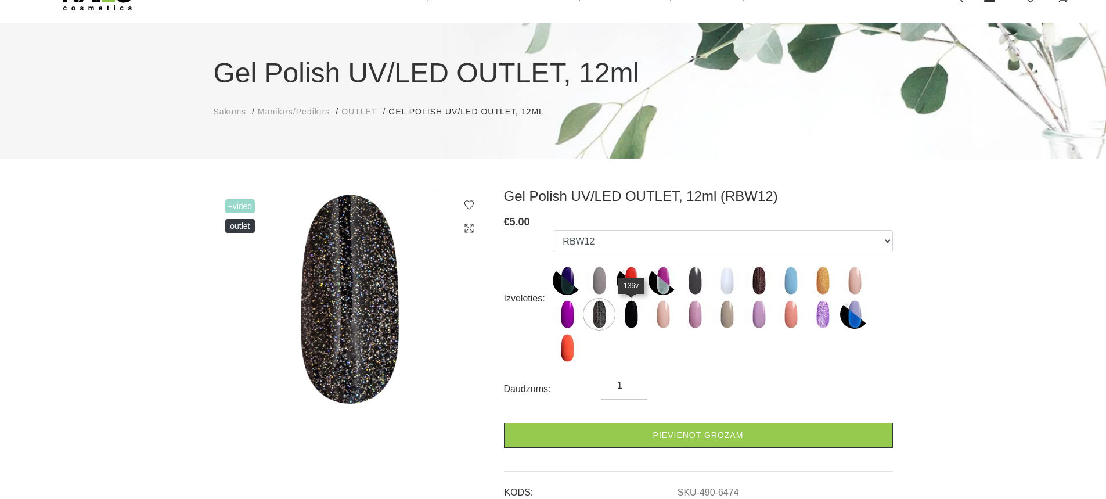
click at [632, 320] on img at bounding box center [630, 314] width 29 height 29
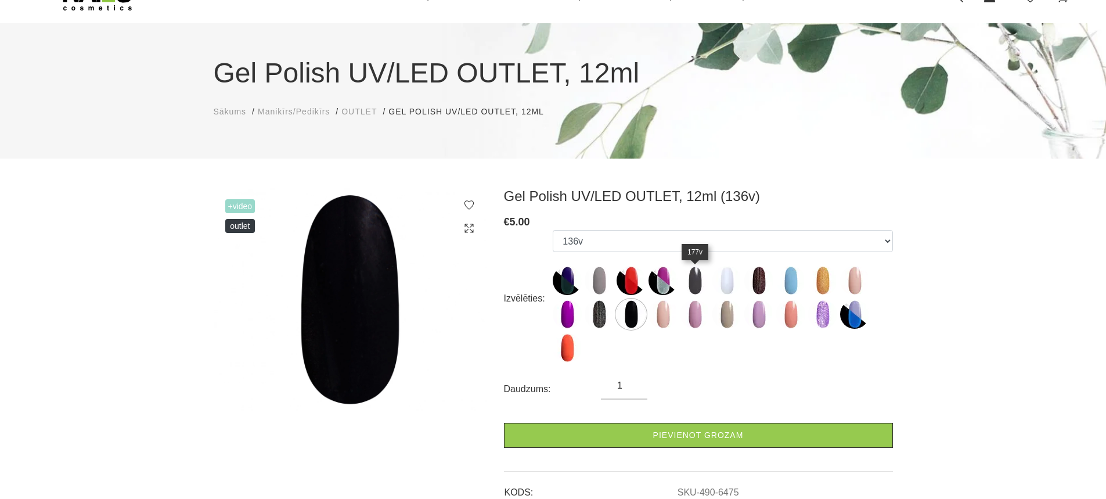
click at [699, 287] on img at bounding box center [694, 280] width 29 height 29
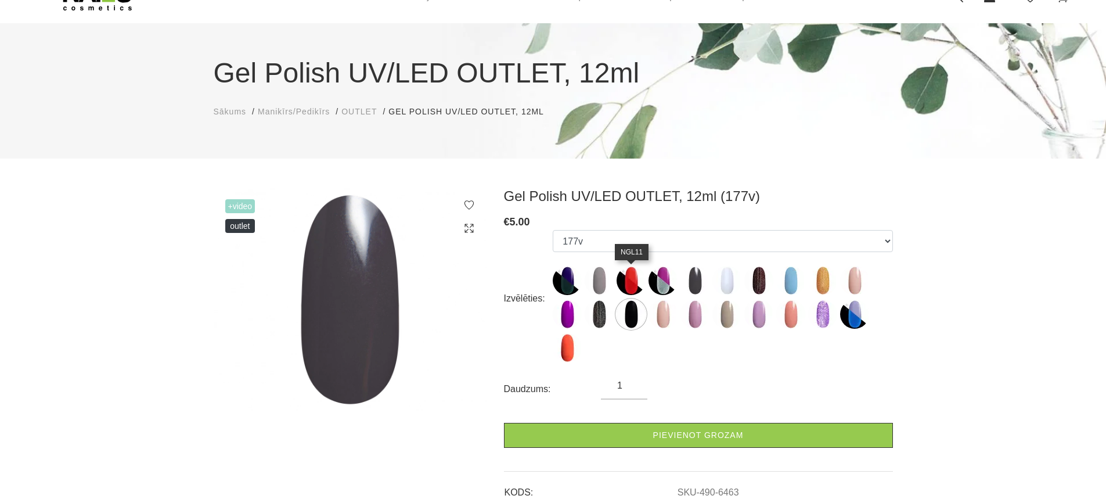
click at [638, 283] on img at bounding box center [630, 280] width 29 height 29
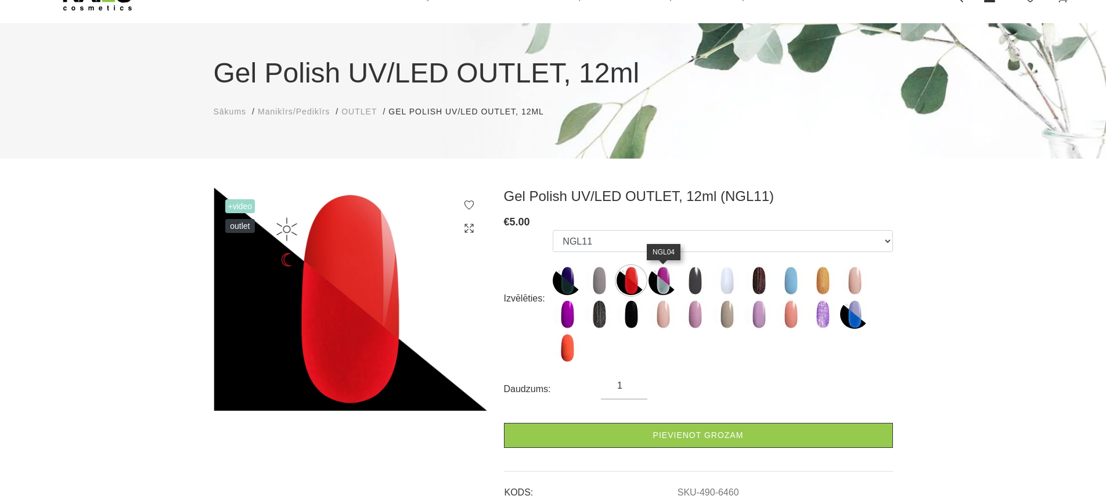
click at [658, 282] on img at bounding box center [662, 280] width 29 height 29
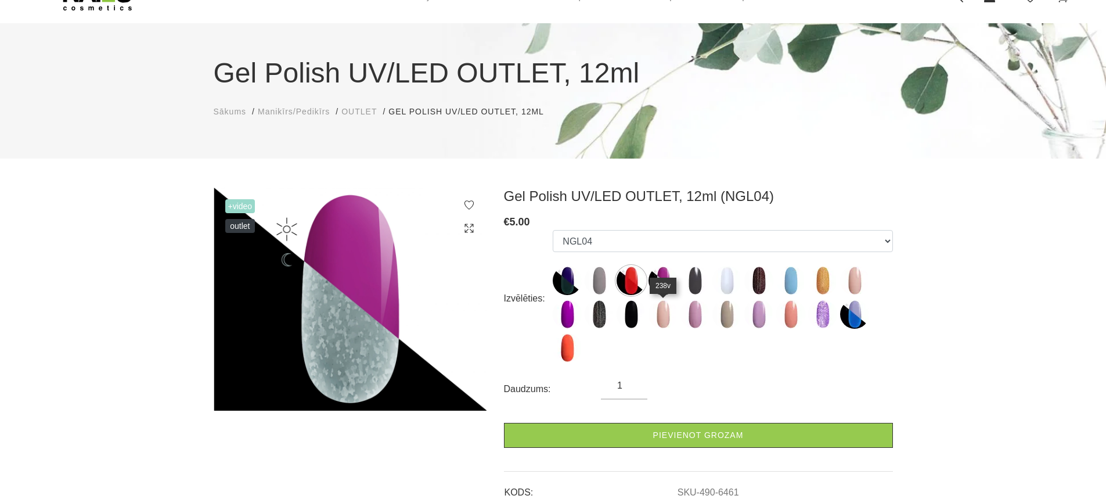
click at [663, 320] on img at bounding box center [662, 314] width 29 height 29
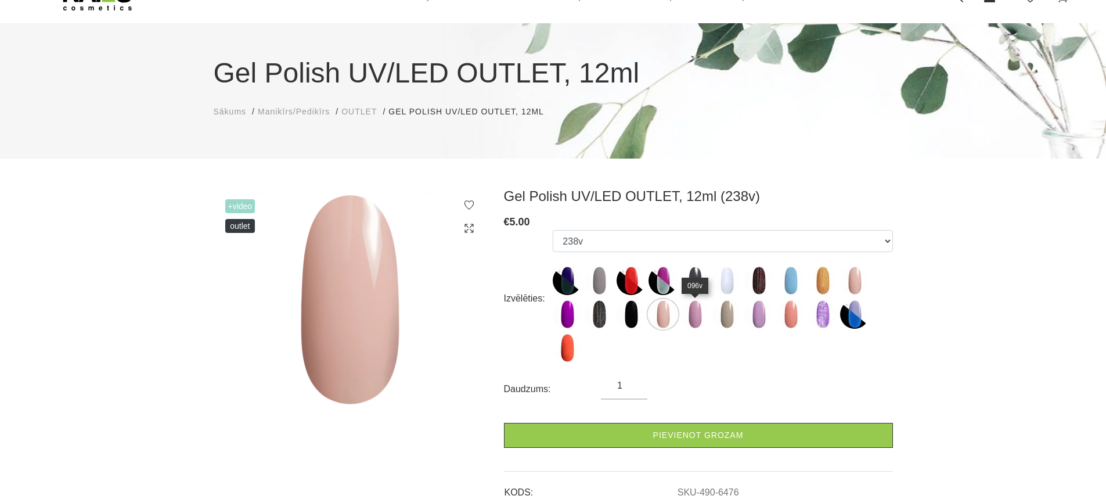
click at [696, 322] on img at bounding box center [694, 314] width 29 height 29
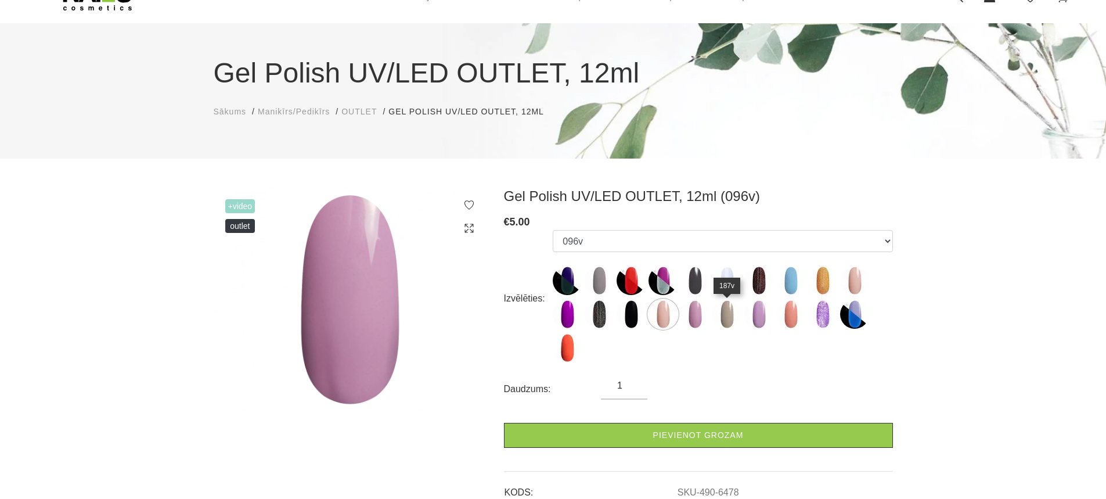
click at [729, 323] on img at bounding box center [726, 314] width 29 height 29
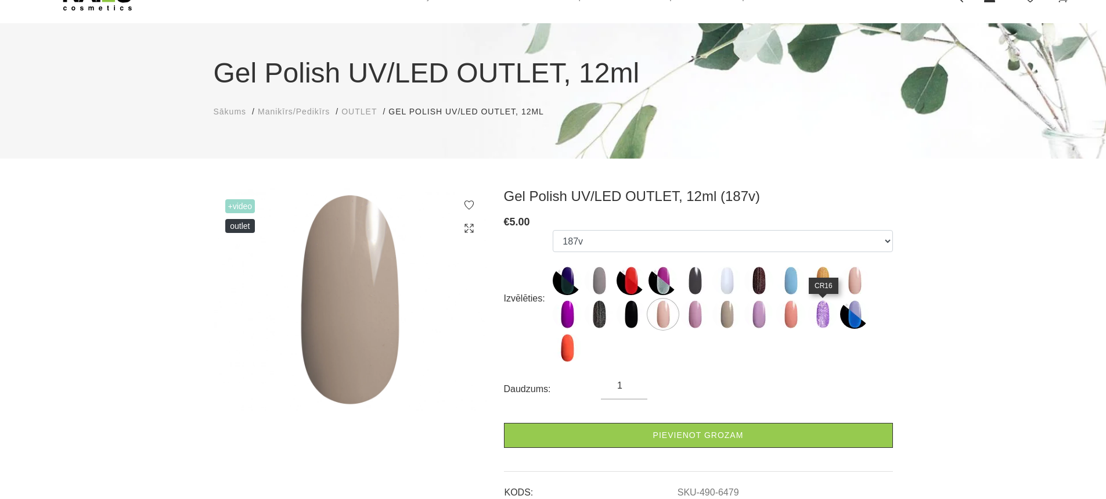
click at [816, 324] on img at bounding box center [822, 314] width 29 height 29
select select "6486"
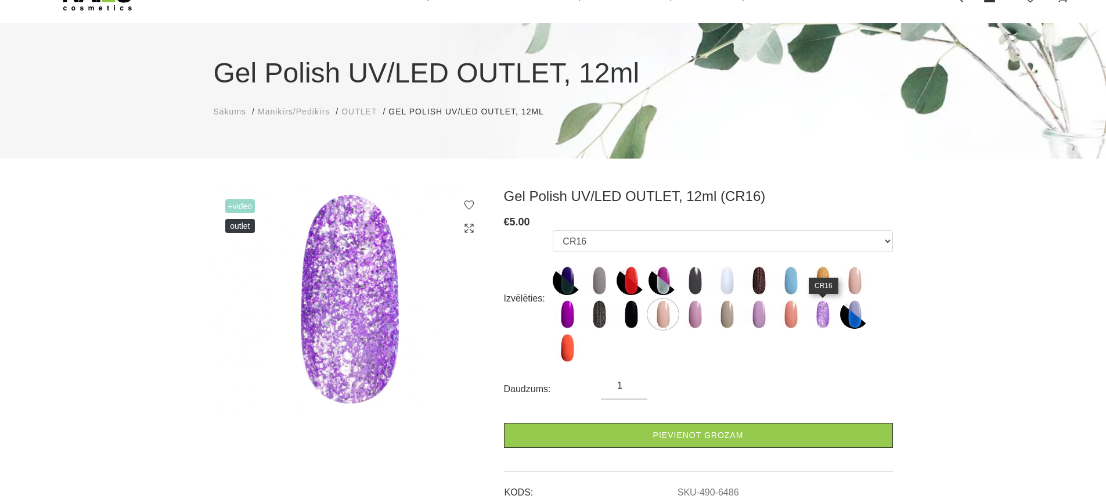
click at [821, 317] on img at bounding box center [822, 314] width 29 height 29
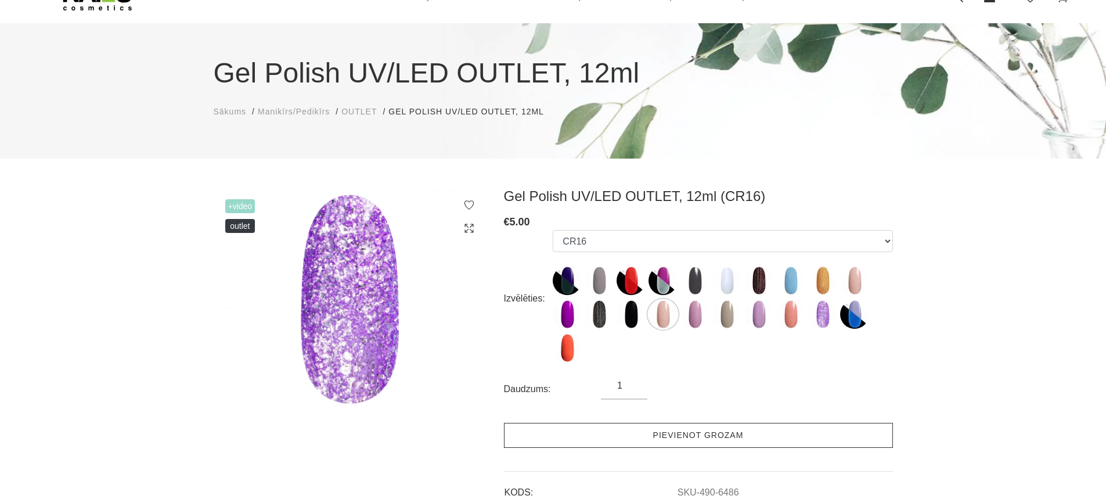
click at [719, 434] on link "Pievienot grozam" at bounding box center [698, 435] width 389 height 25
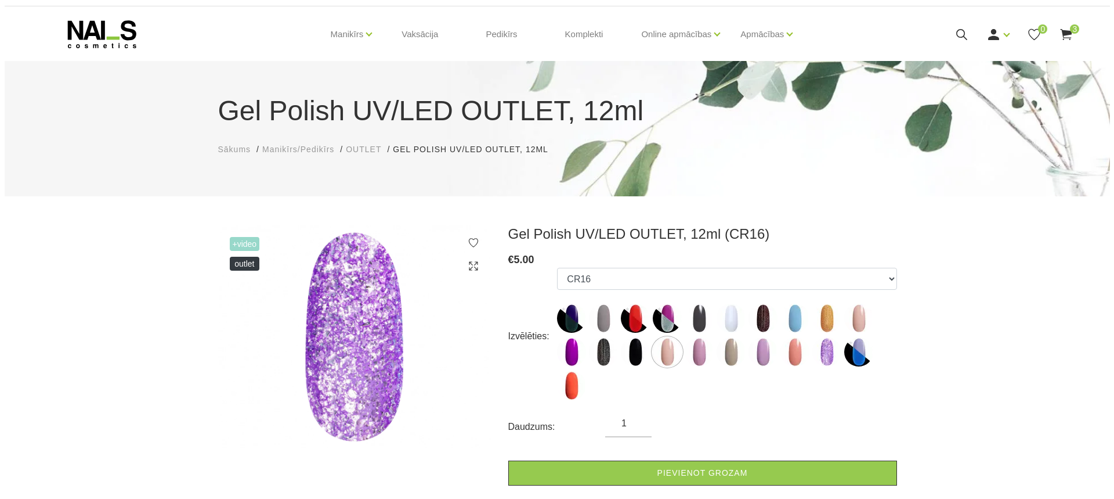
scroll to position [0, 0]
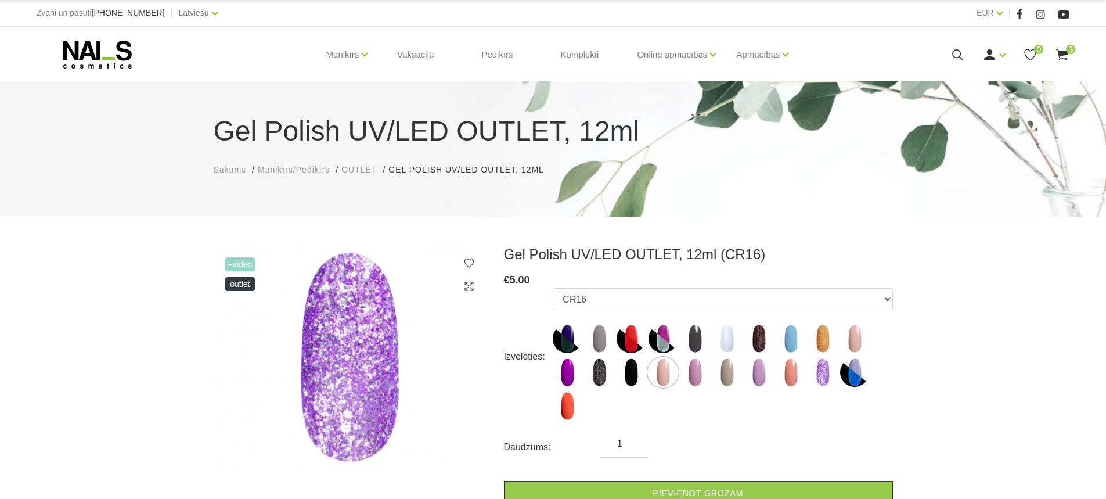
click at [1064, 56] on icon at bounding box center [1062, 55] width 15 height 15
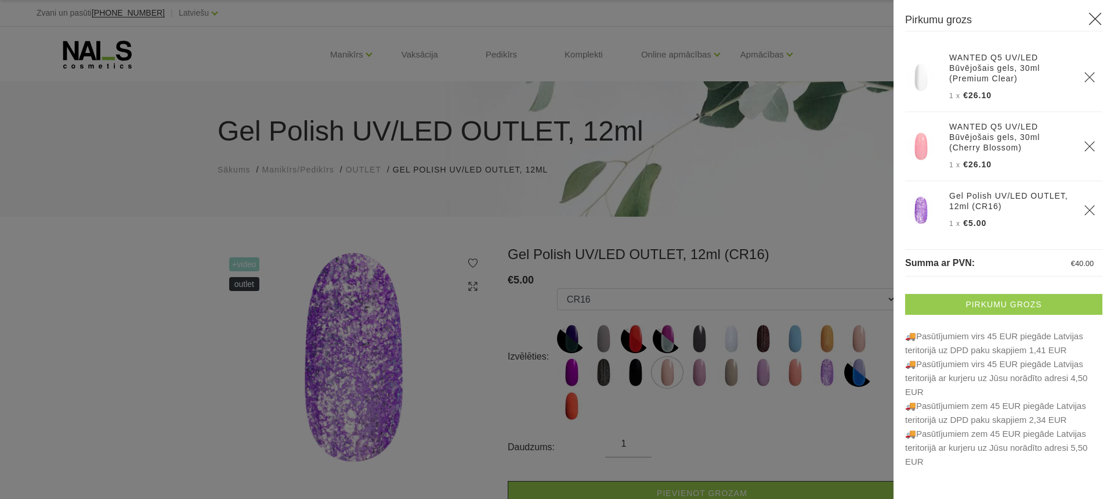
click at [1030, 302] on link "Pirkumu grozs" at bounding box center [1003, 304] width 197 height 21
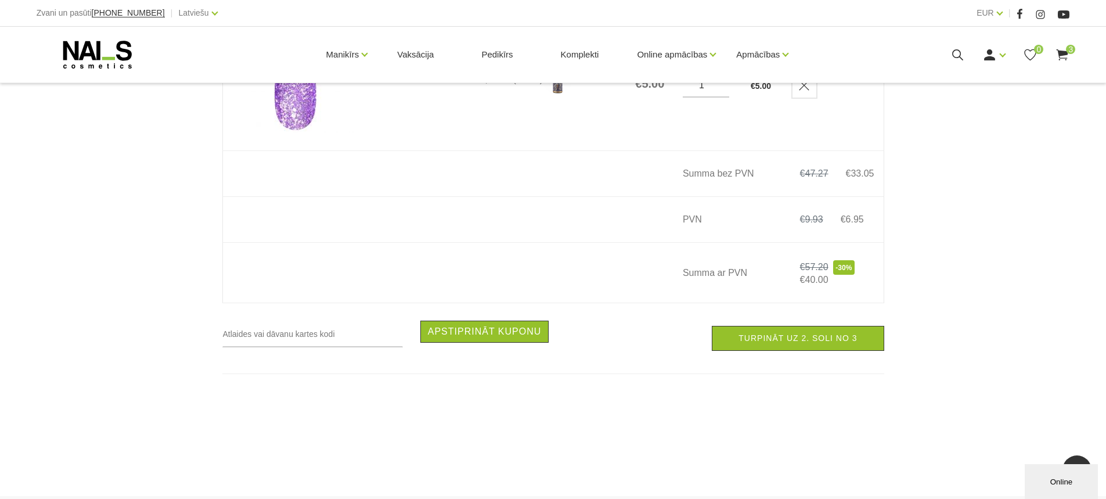
scroll to position [522, 0]
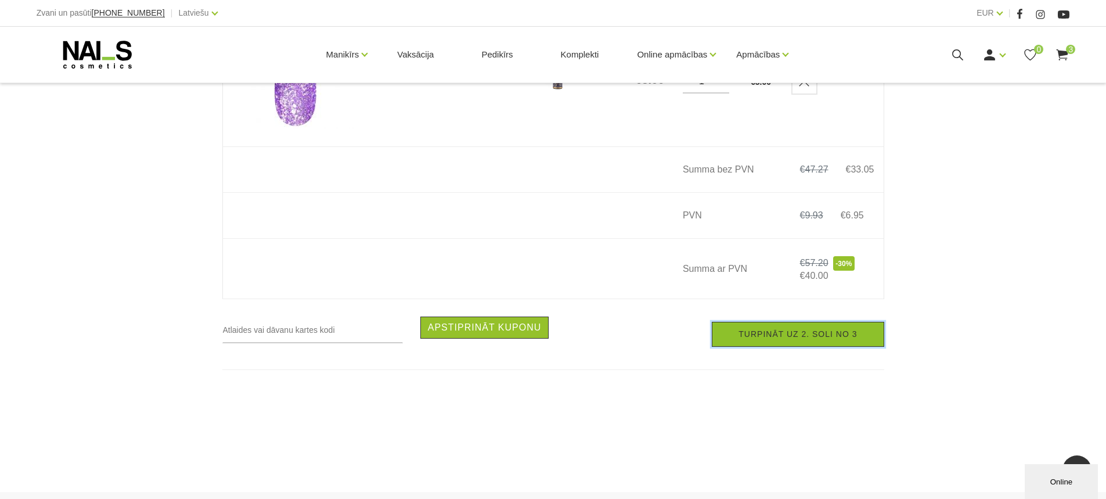
click at [821, 341] on link "Turpināt uz 2. soli no 3" at bounding box center [798, 334] width 172 height 25
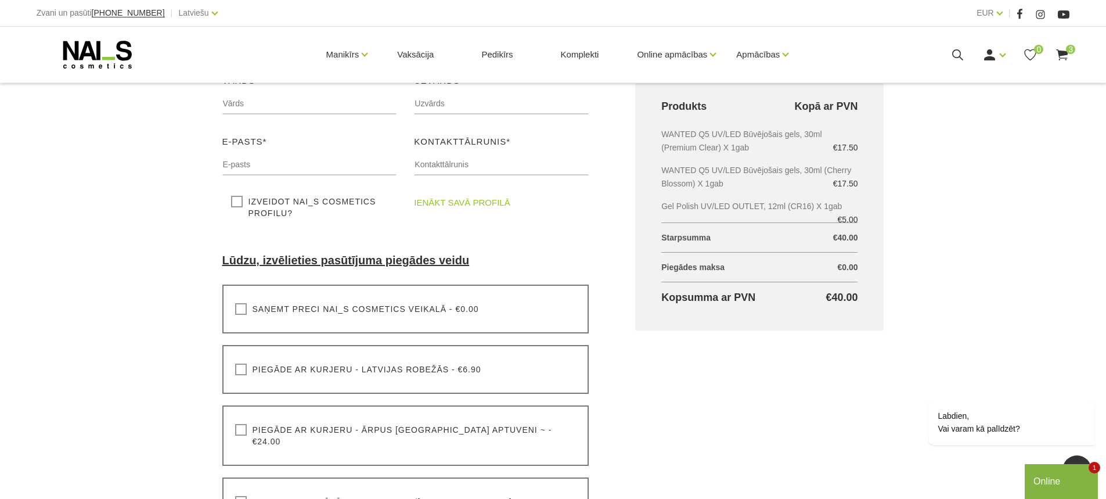
scroll to position [116, 0]
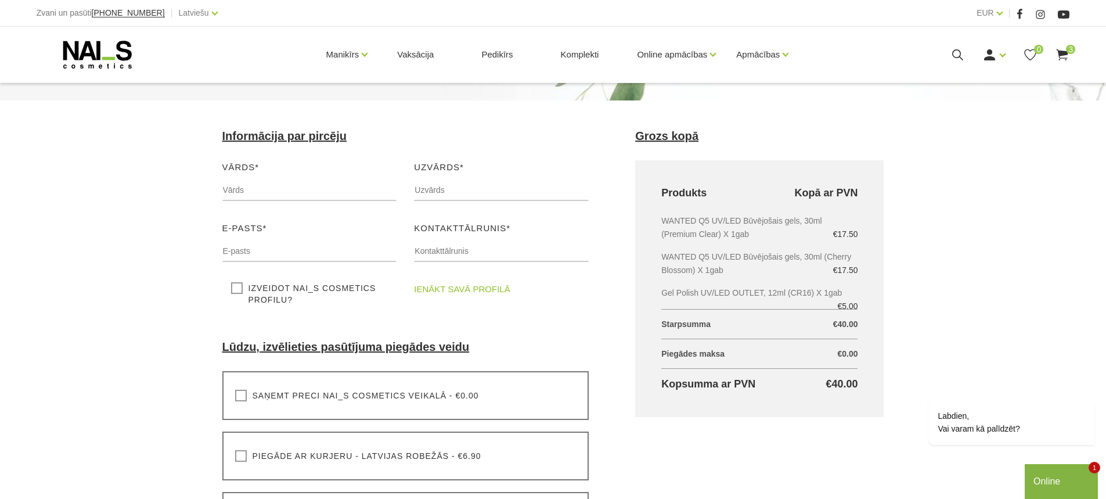
click at [480, 292] on link "ienākt savā profilā" at bounding box center [462, 289] width 96 height 14
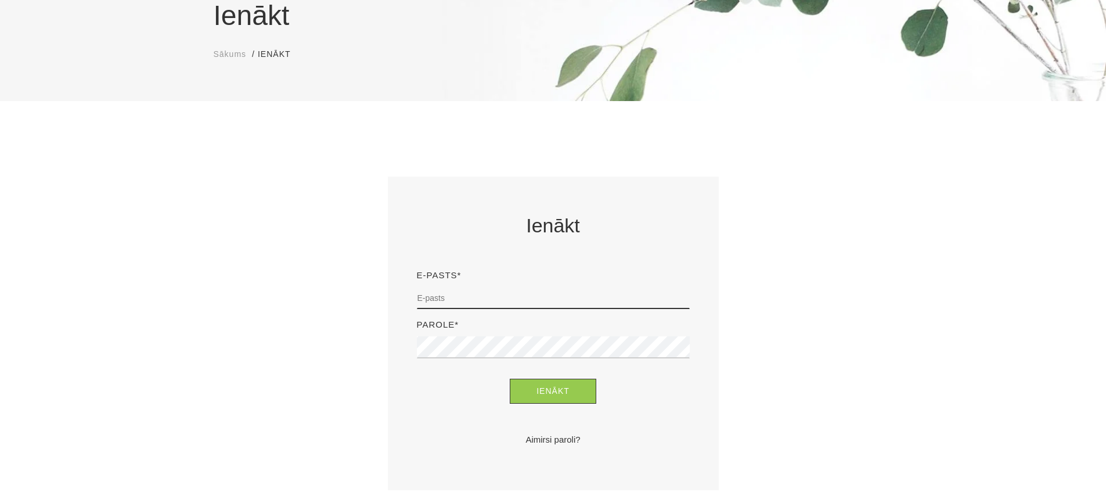
scroll to position [116, 0]
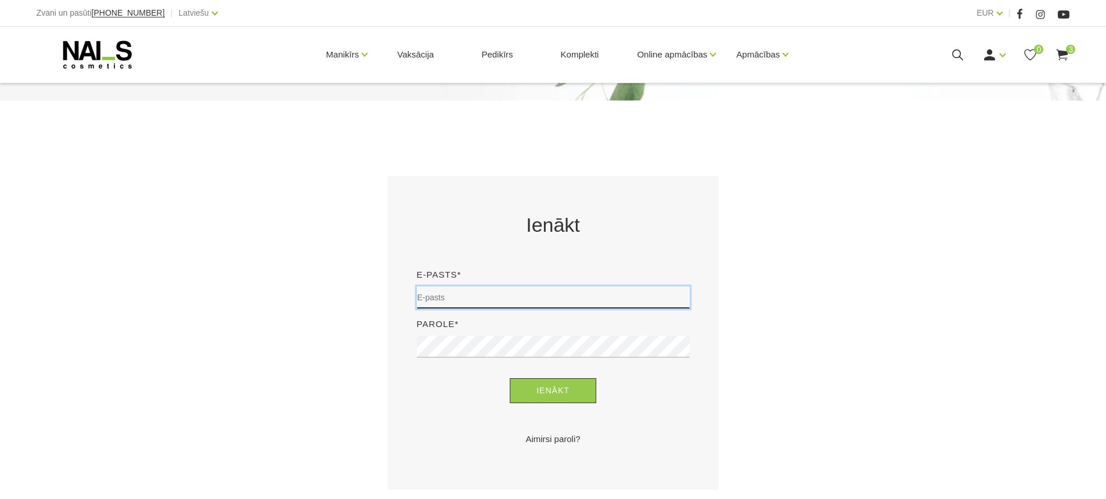
click at [464, 294] on input "email" at bounding box center [553, 297] width 273 height 22
type input "[EMAIL_ADDRESS][DOMAIN_NAME]"
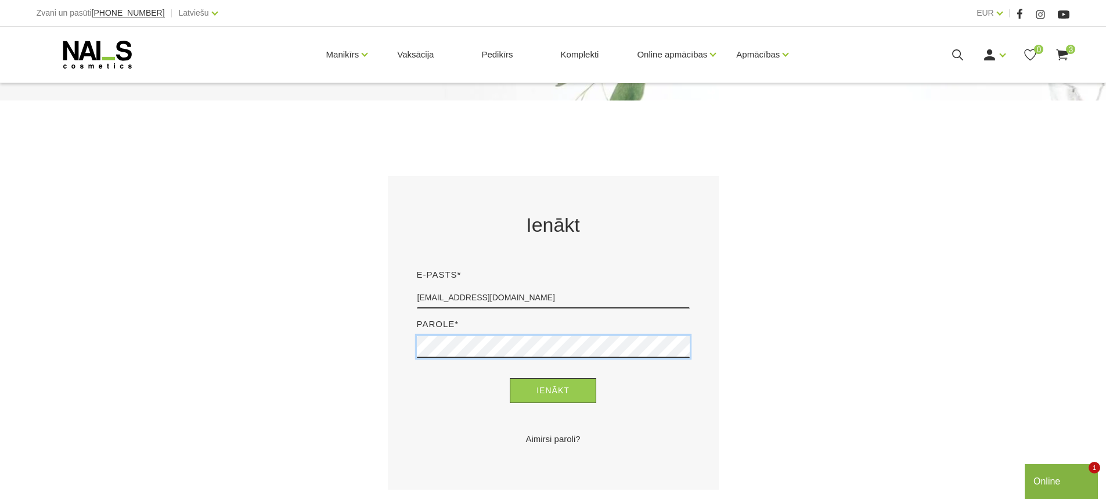
click at [510, 378] on button "Ienākt" at bounding box center [553, 390] width 86 height 25
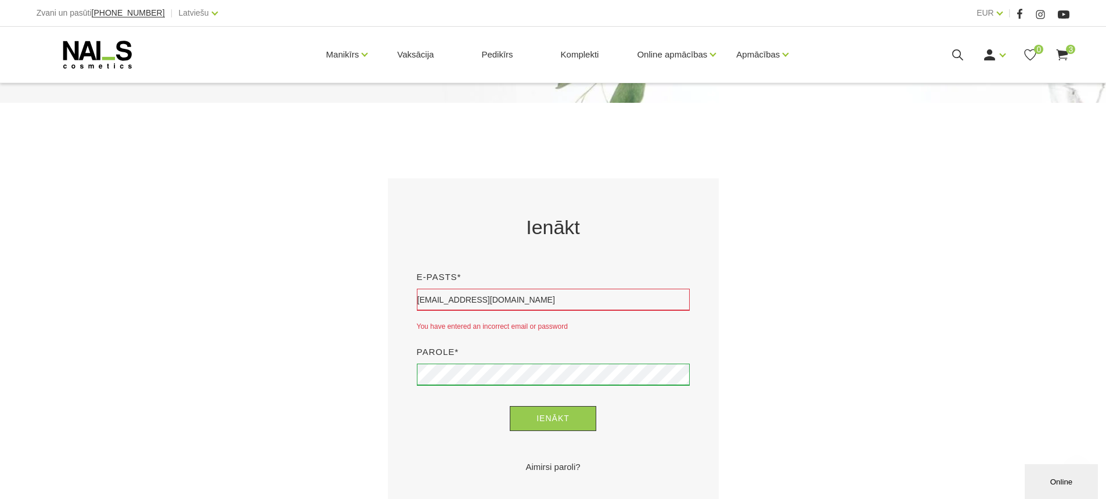
scroll to position [232, 0]
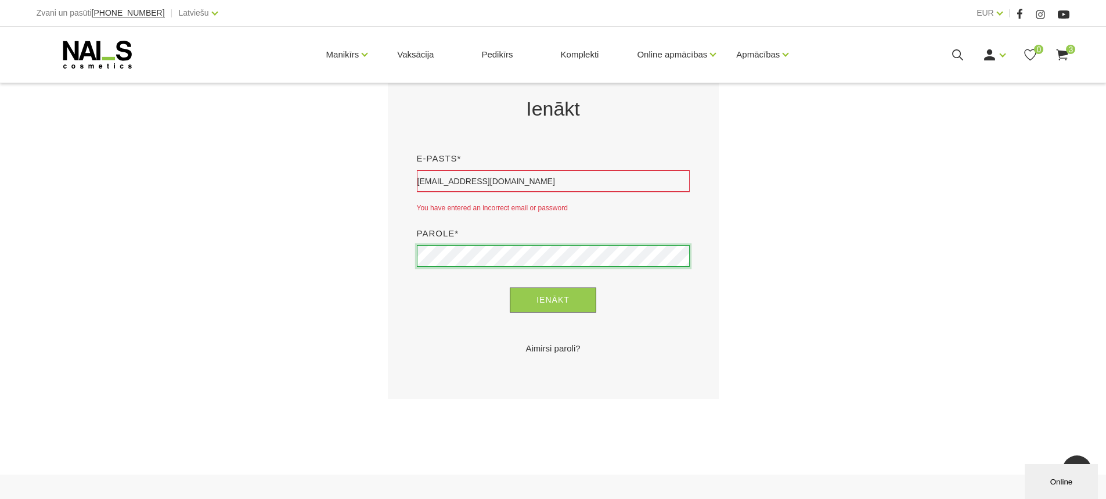
click at [510, 287] on button "Ienākt" at bounding box center [553, 299] width 86 height 25
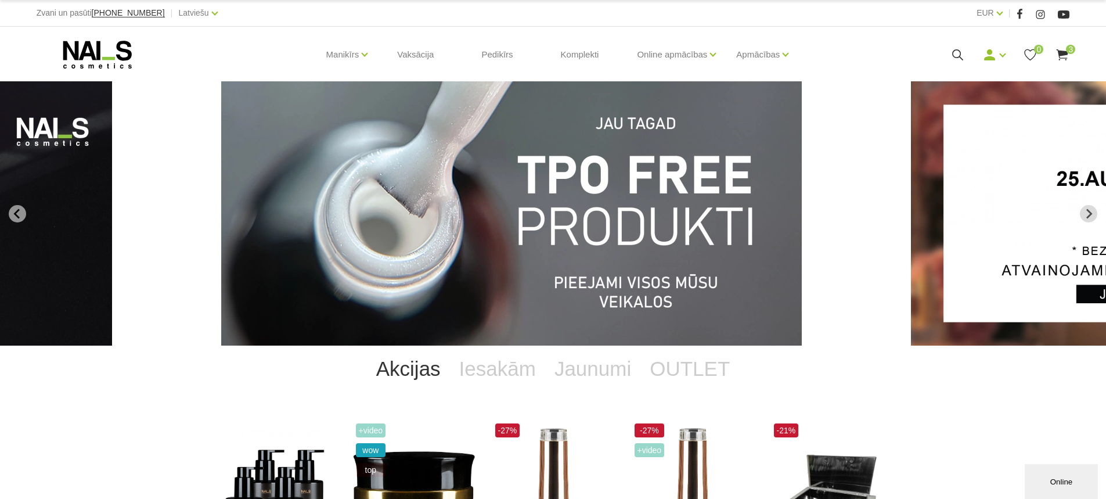
click at [612, 265] on img "1 of 12" at bounding box center [511, 213] width 580 height 264
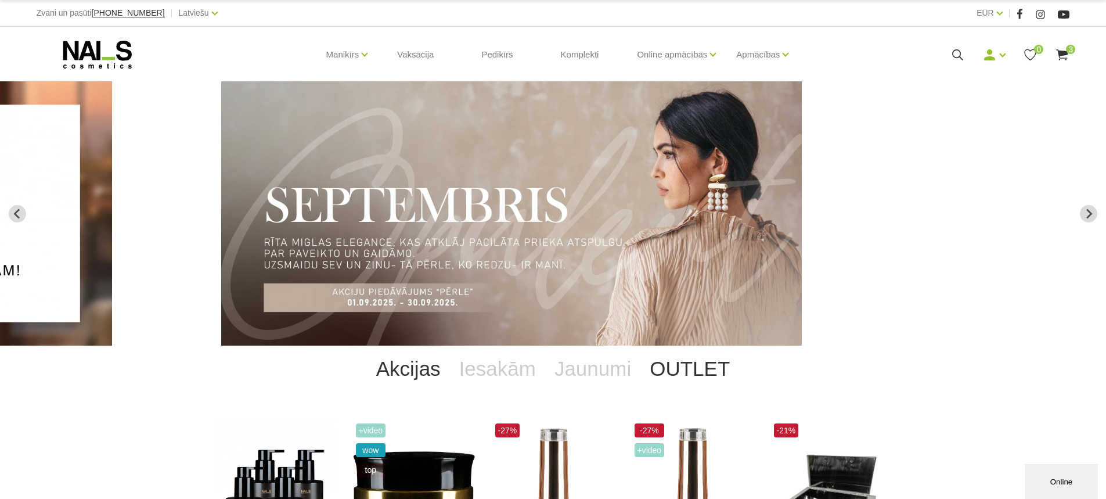
click at [687, 373] on link "OUTLET" at bounding box center [689, 368] width 99 height 46
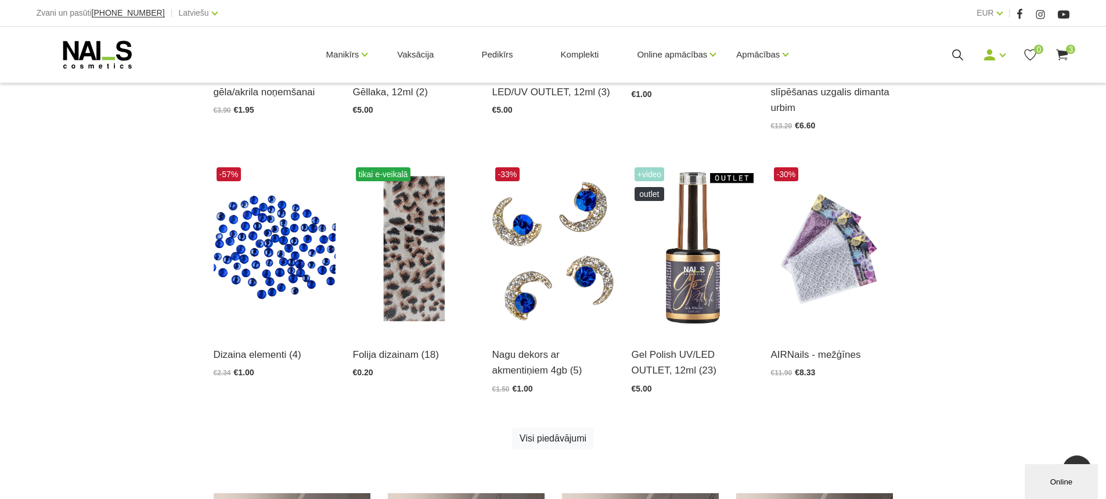
scroll to position [638, 0]
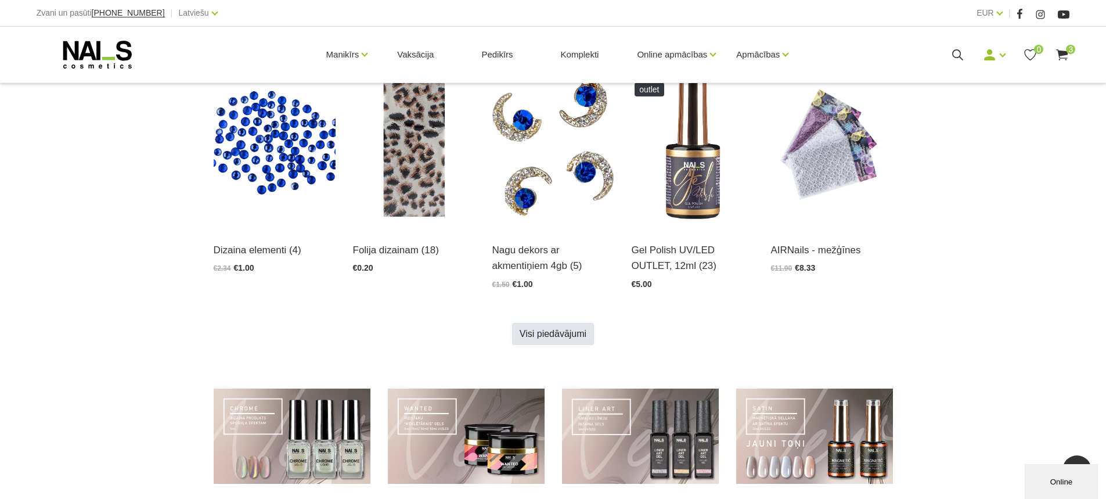
click at [560, 342] on link "Visi piedāvājumi" at bounding box center [553, 334] width 82 height 22
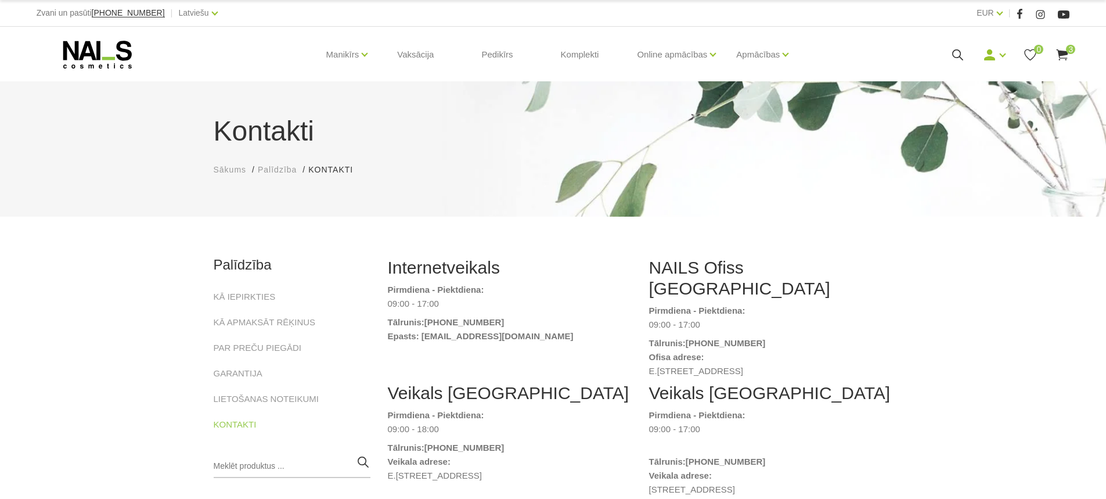
click at [113, 46] on icon at bounding box center [98, 54] width 122 height 29
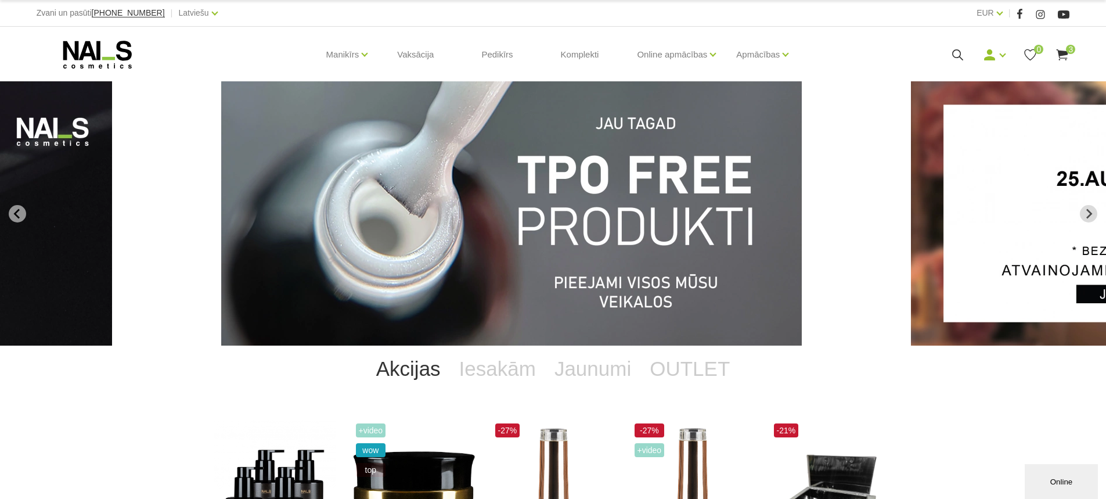
click at [627, 233] on img "1 of 12" at bounding box center [511, 213] width 580 height 264
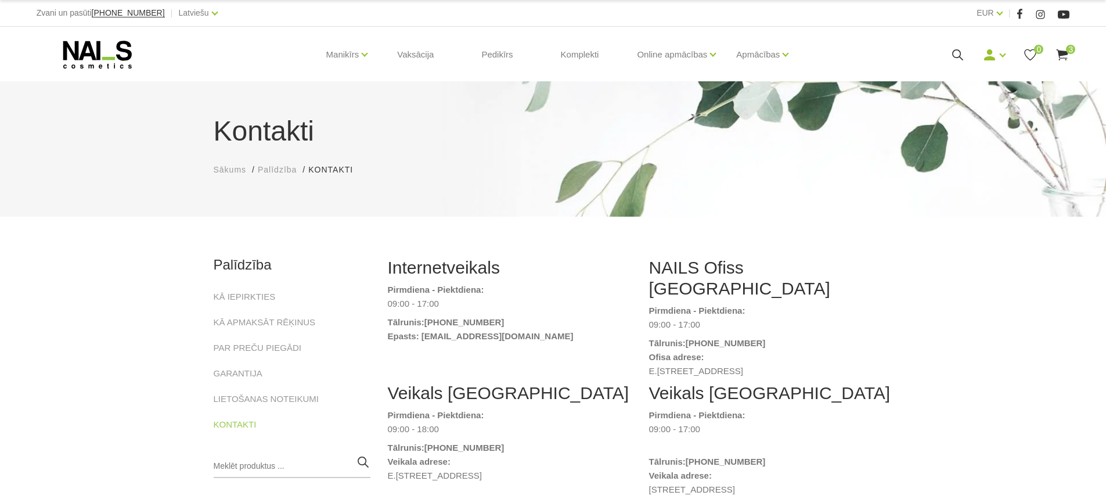
click at [89, 58] on icon at bounding box center [98, 54] width 122 height 29
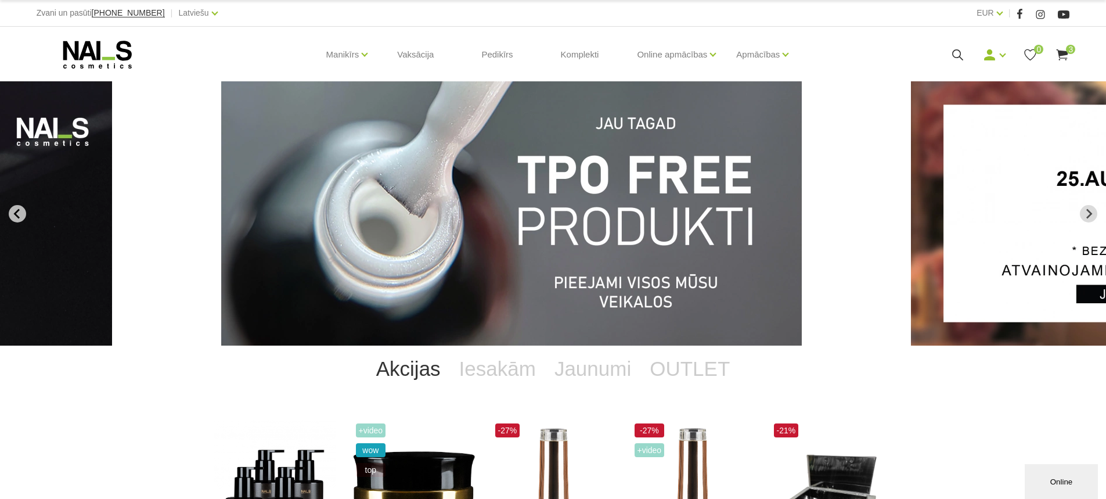
click at [16, 212] on icon "Go to last slide" at bounding box center [16, 213] width 6 height 10
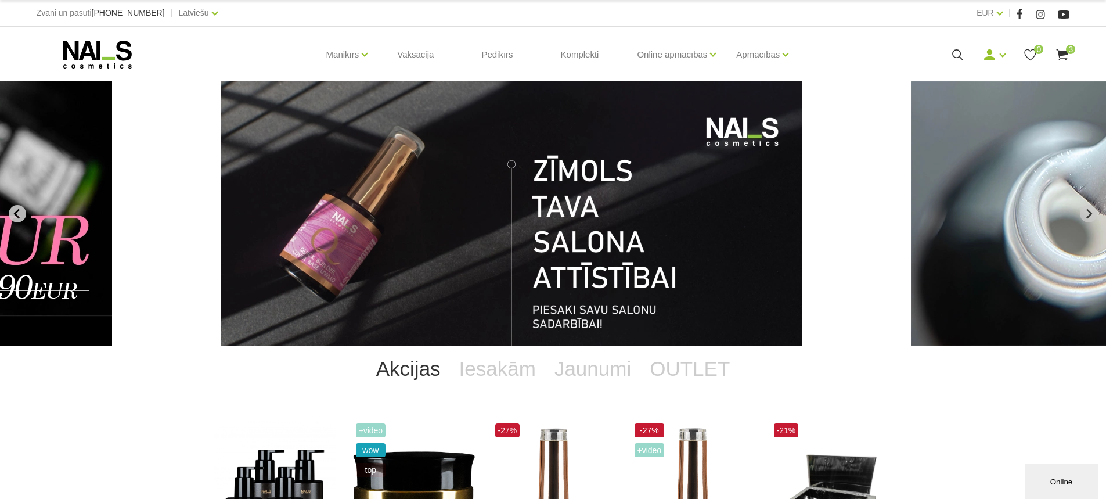
click at [16, 212] on icon "Previous slide" at bounding box center [16, 213] width 6 height 10
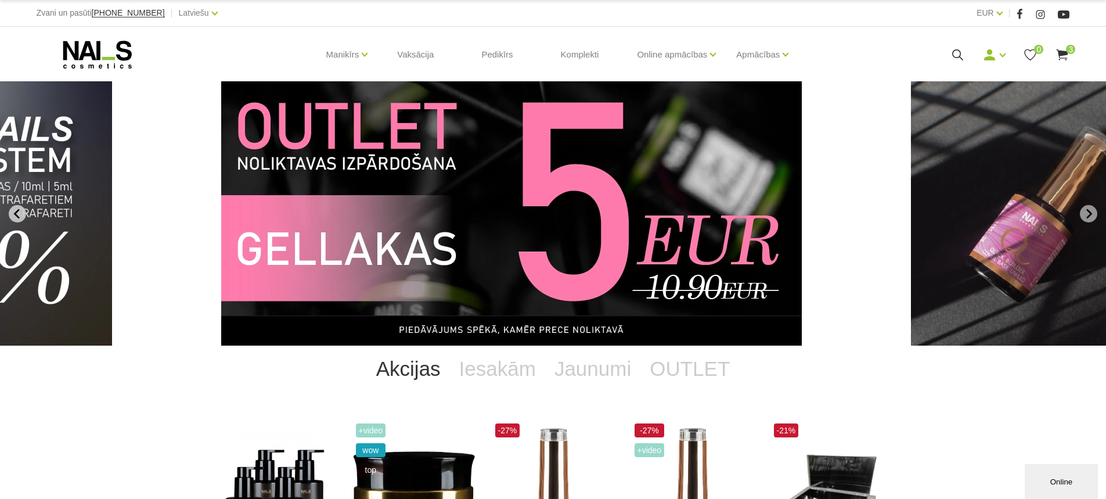
click at [14, 216] on icon "Previous slide" at bounding box center [17, 213] width 10 height 10
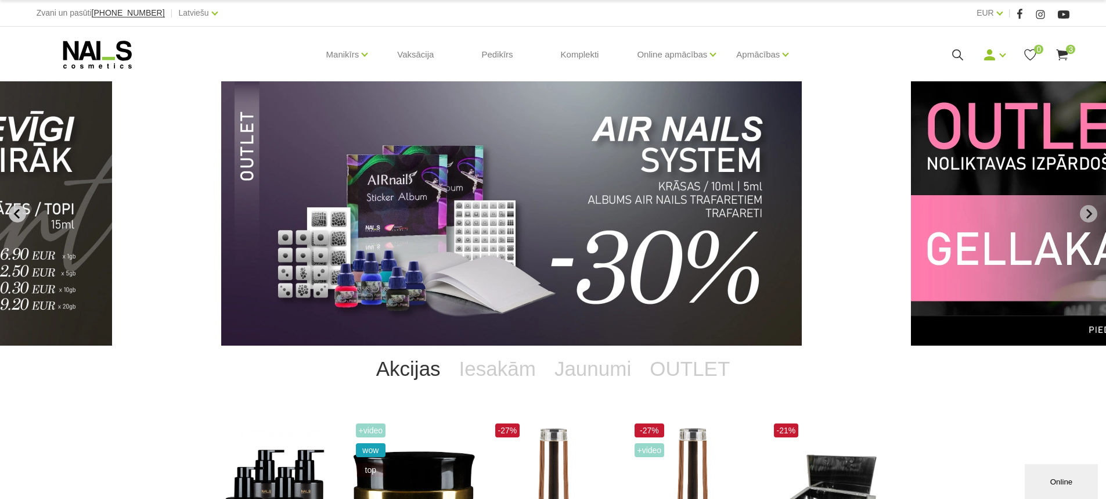
click at [13, 216] on icon "Previous slide" at bounding box center [17, 213] width 10 height 10
click at [12, 214] on icon "Previous slide" at bounding box center [17, 213] width 10 height 10
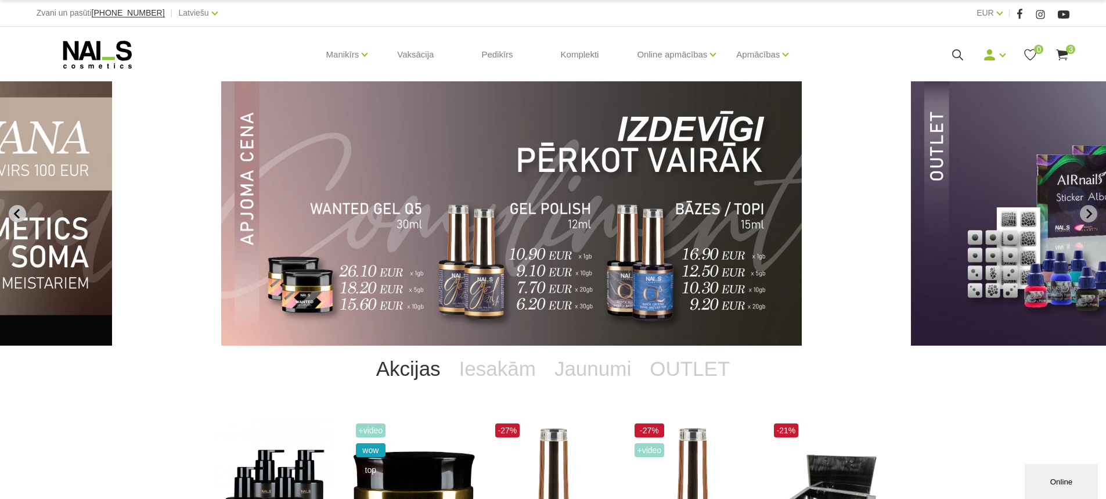
click at [12, 214] on icon "Previous slide" at bounding box center [17, 213] width 10 height 10
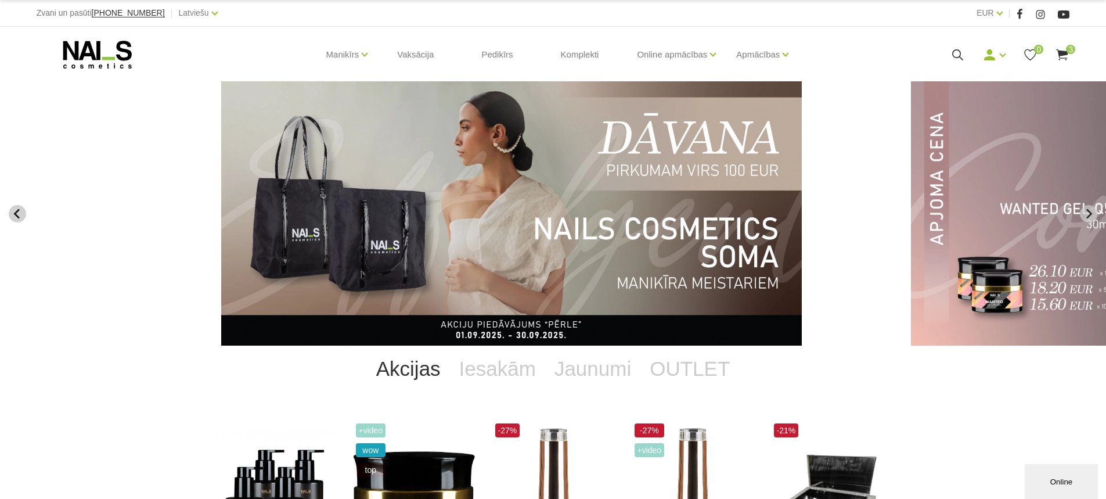
click at [12, 214] on icon "Previous slide" at bounding box center [17, 213] width 10 height 10
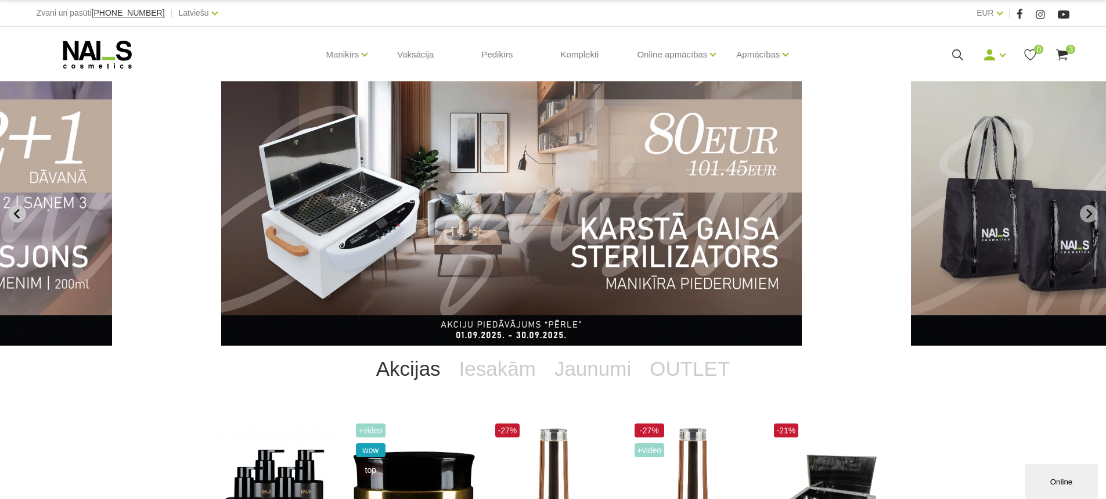
click at [12, 214] on icon "Previous slide" at bounding box center [17, 213] width 10 height 10
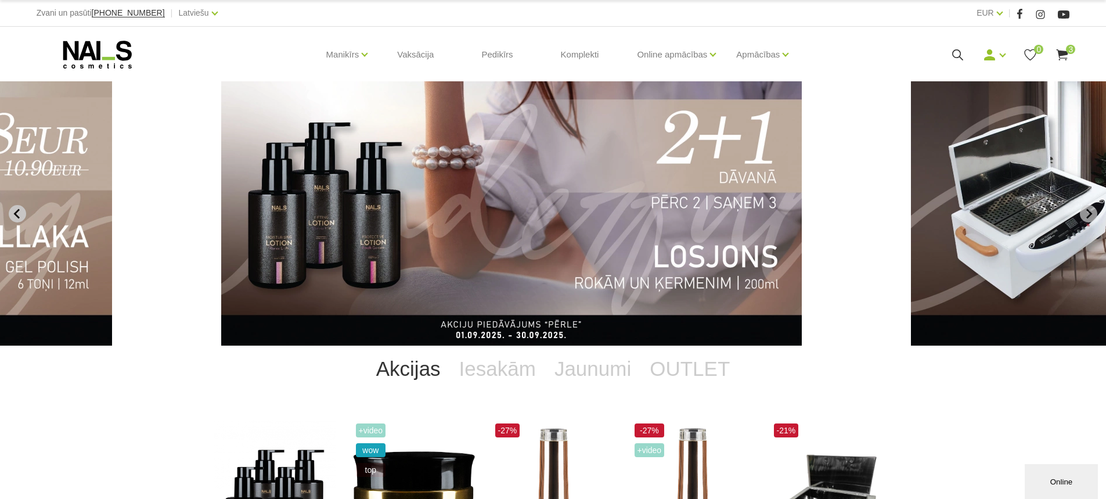
click at [12, 214] on icon "Previous slide" at bounding box center [17, 213] width 10 height 10
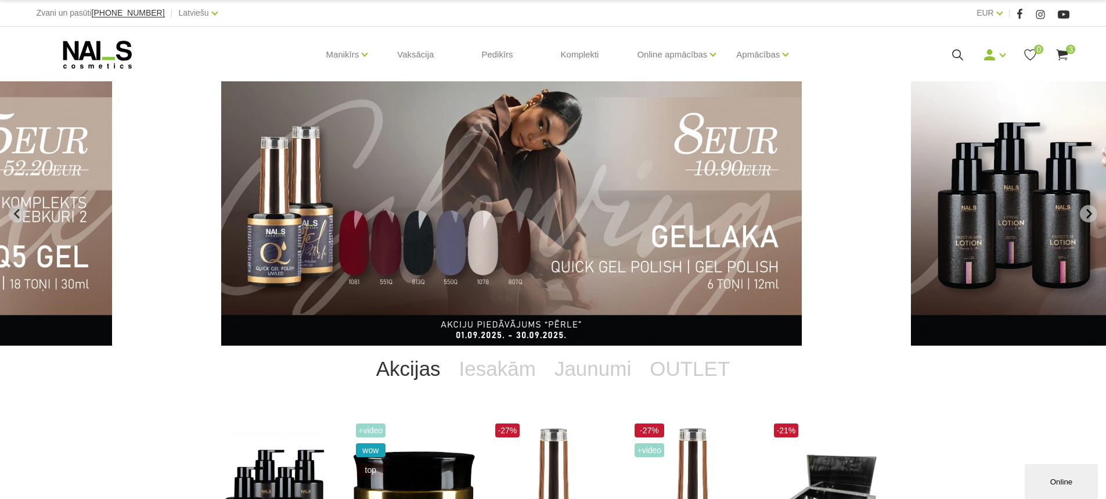
click at [486, 251] on img "5 of 12" at bounding box center [511, 213] width 580 height 264
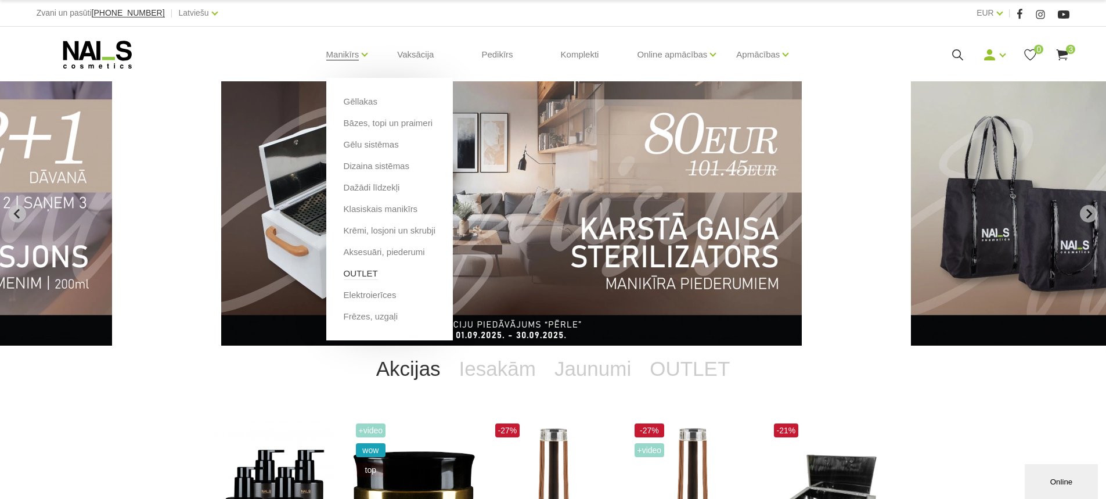
click at [359, 274] on link "OUTLET" at bounding box center [361, 273] width 34 height 13
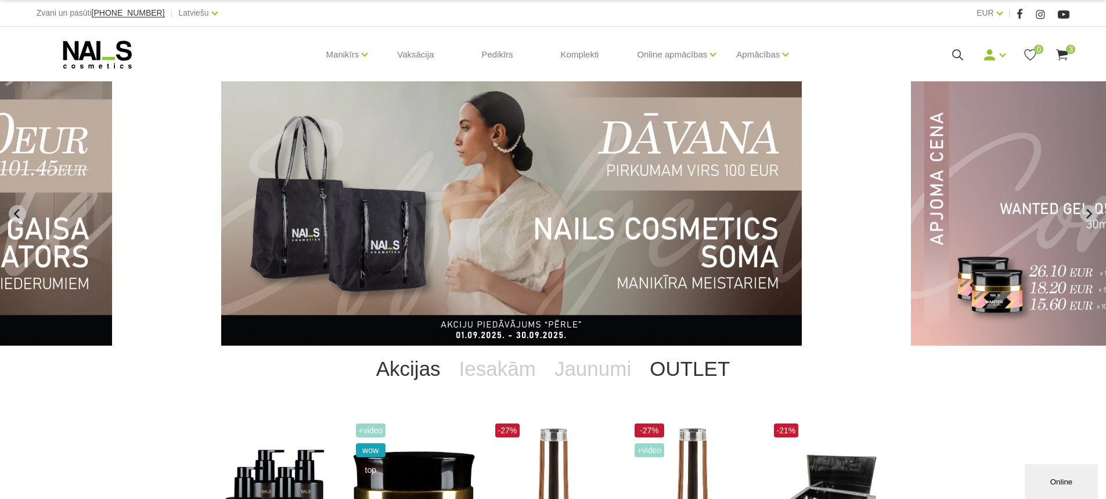
click at [683, 374] on link "OUTLET" at bounding box center [689, 368] width 99 height 46
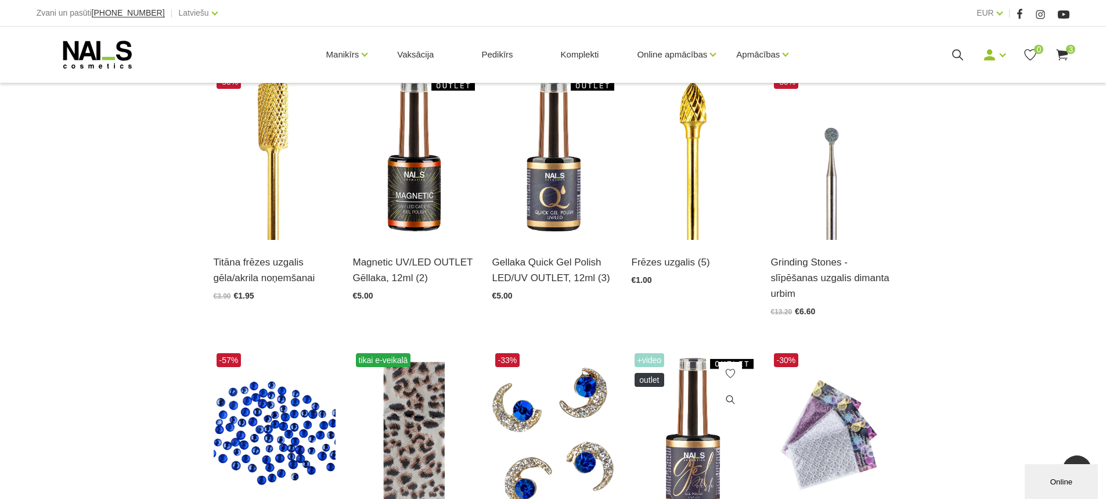
scroll to position [522, 0]
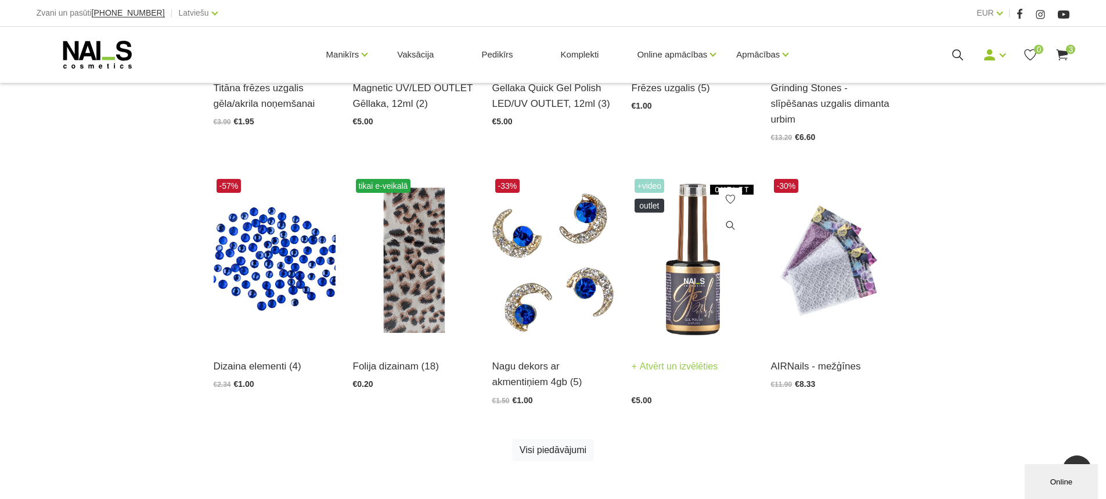
click at [684, 316] on img at bounding box center [693, 260] width 122 height 168
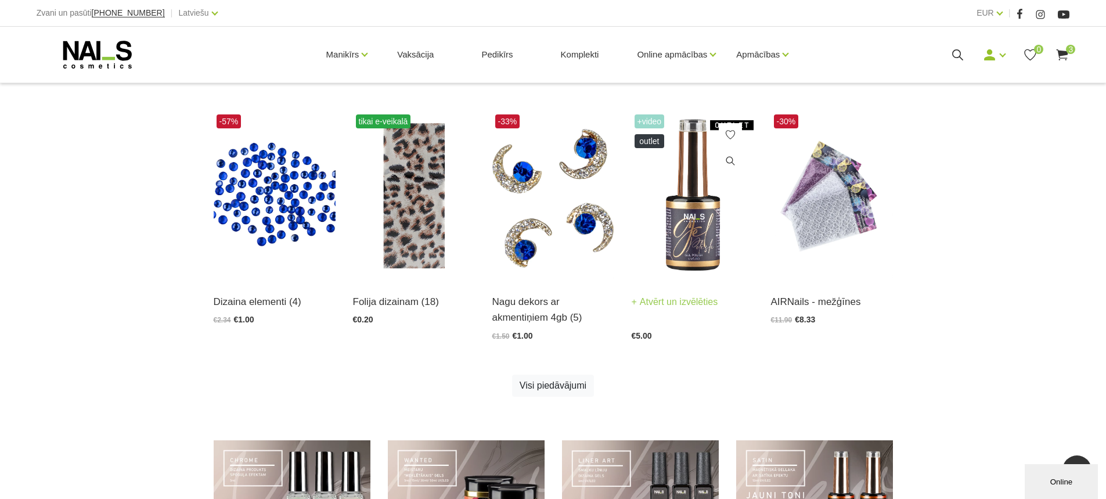
scroll to position [580, 0]
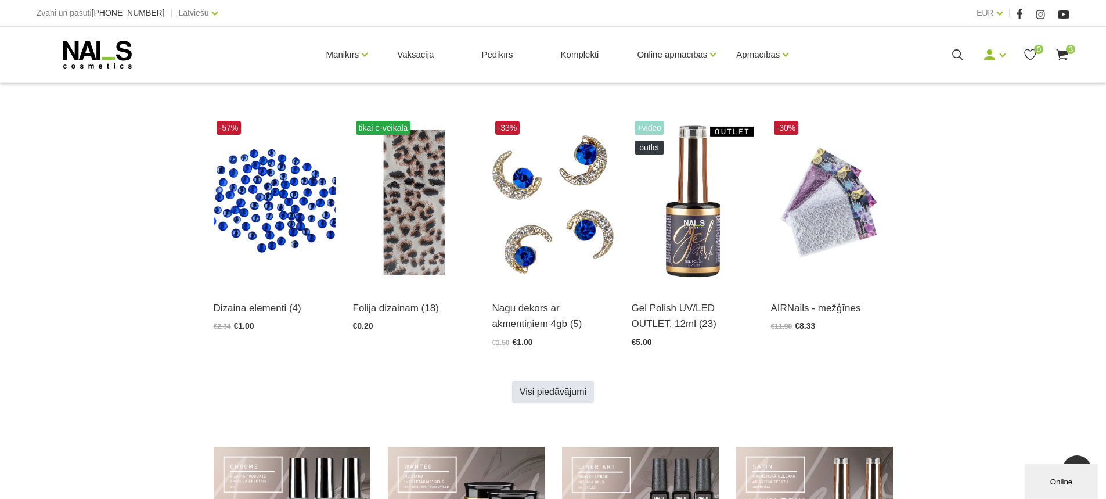
click at [544, 396] on link "Visi piedāvājumi" at bounding box center [553, 392] width 82 height 22
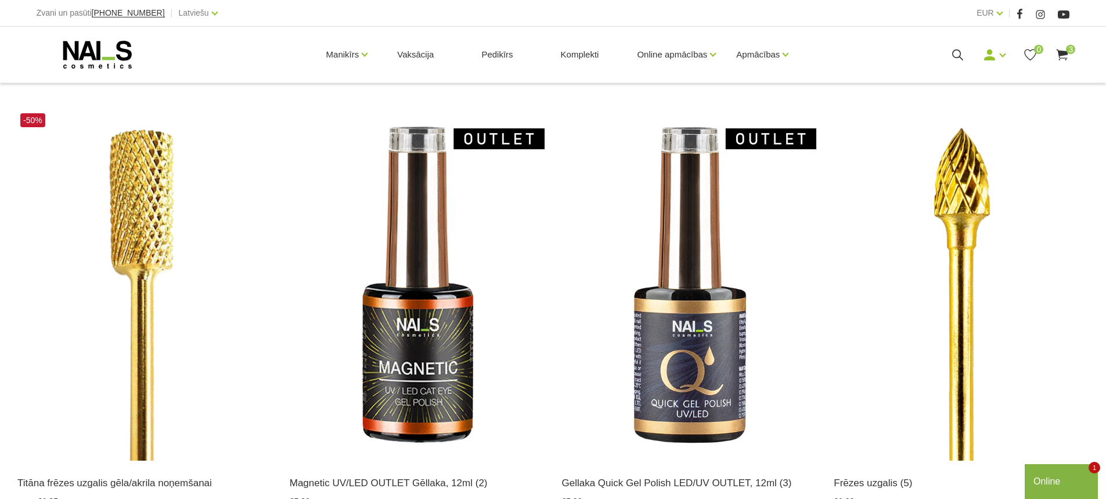
scroll to position [406, 0]
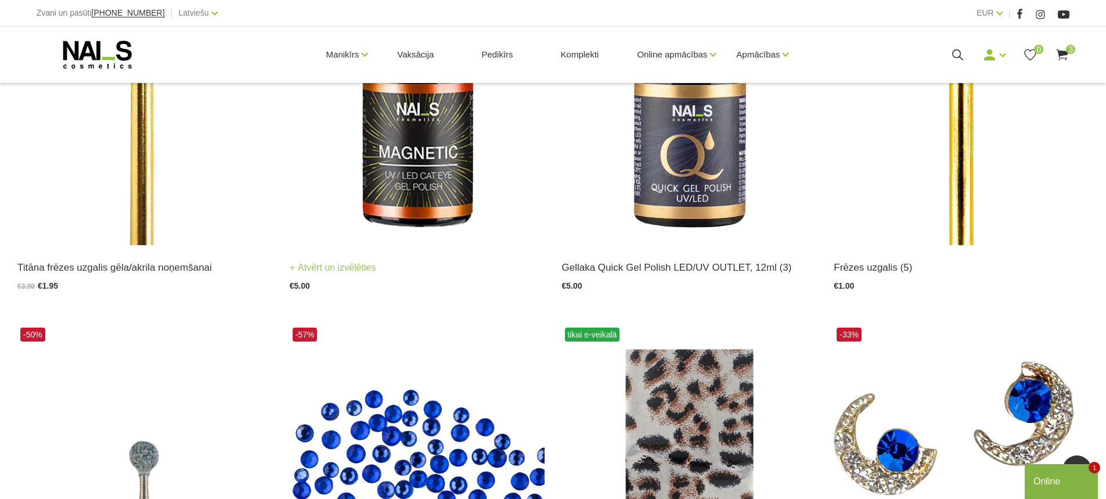
click at [419, 203] on img at bounding box center [417, 70] width 255 height 350
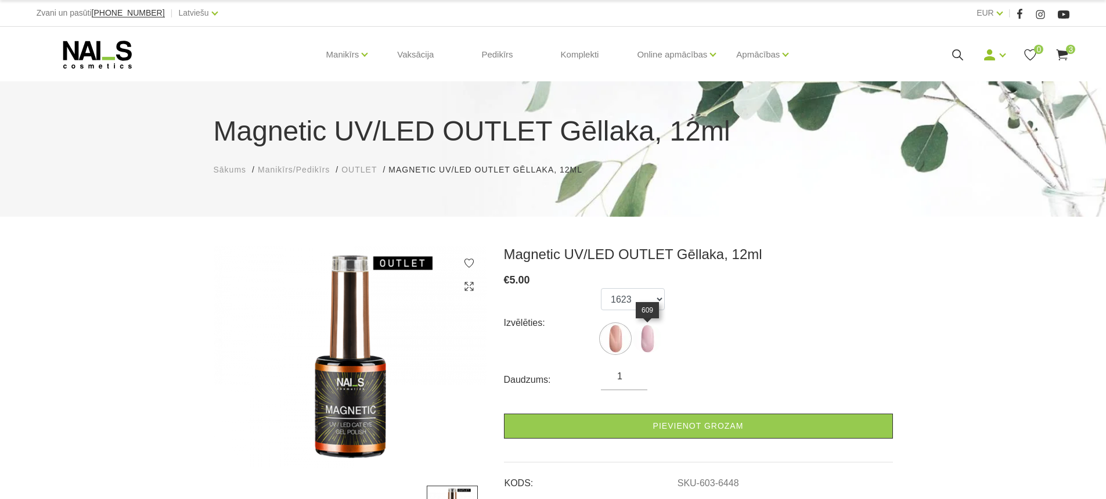
click at [646, 342] on img at bounding box center [647, 338] width 29 height 29
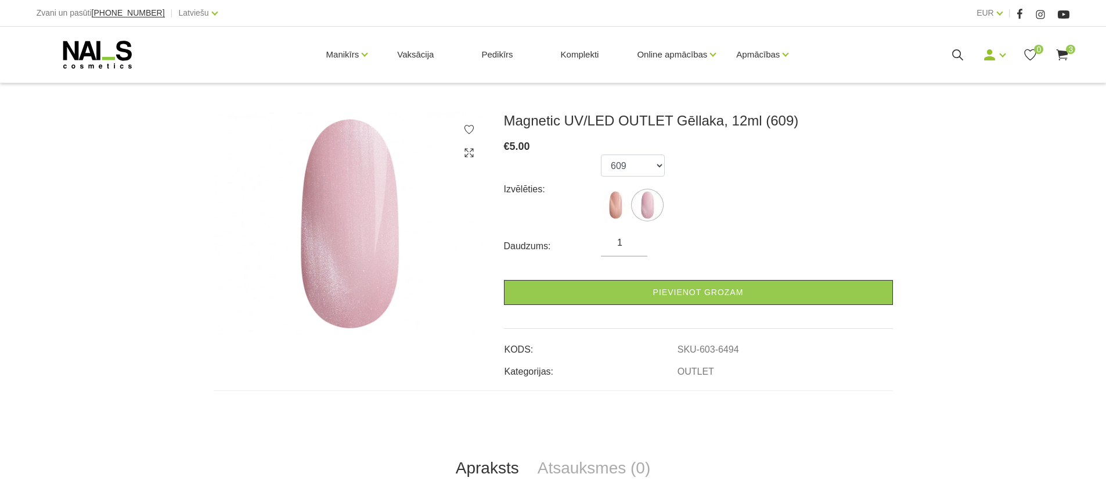
scroll to position [174, 0]
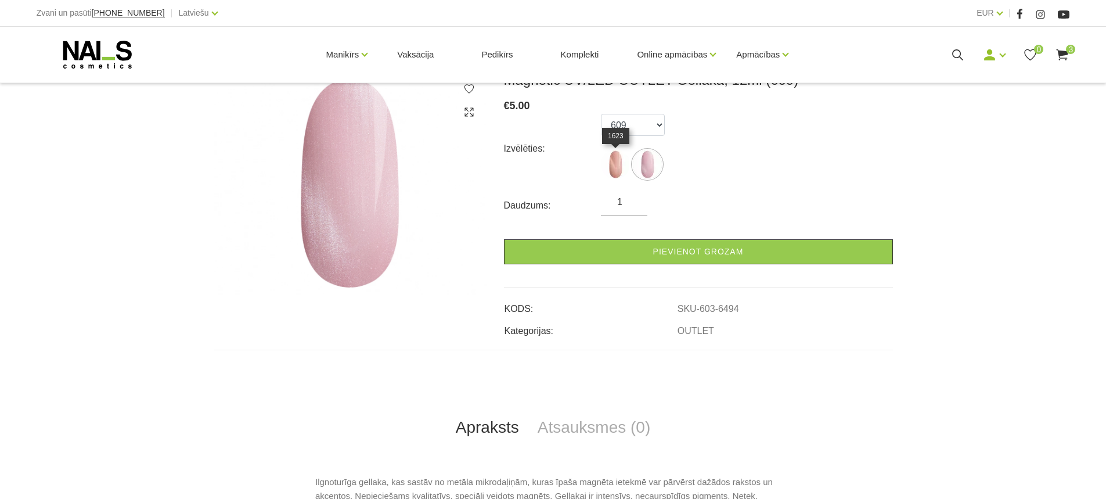
click at [615, 163] on img at bounding box center [615, 164] width 29 height 29
select select "6448"
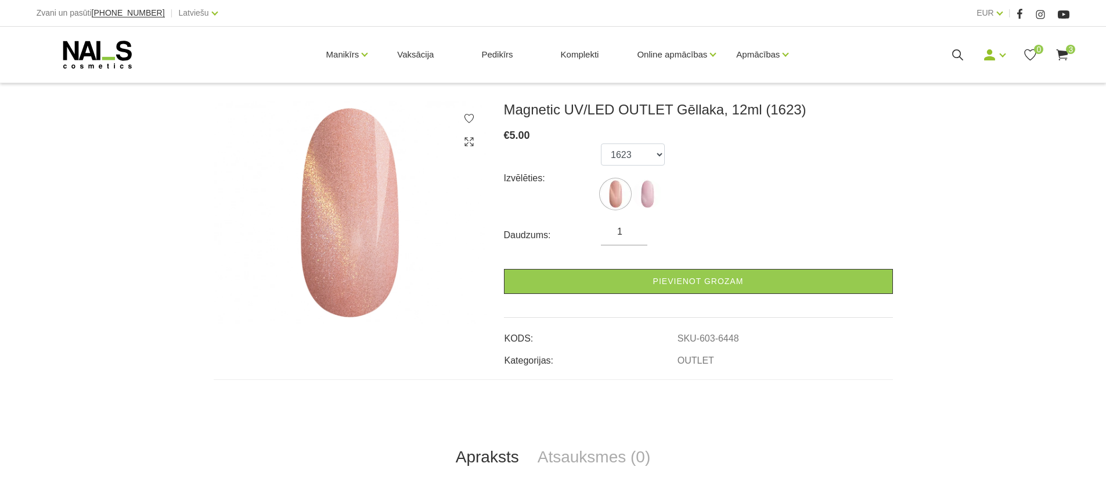
scroll to position [116, 0]
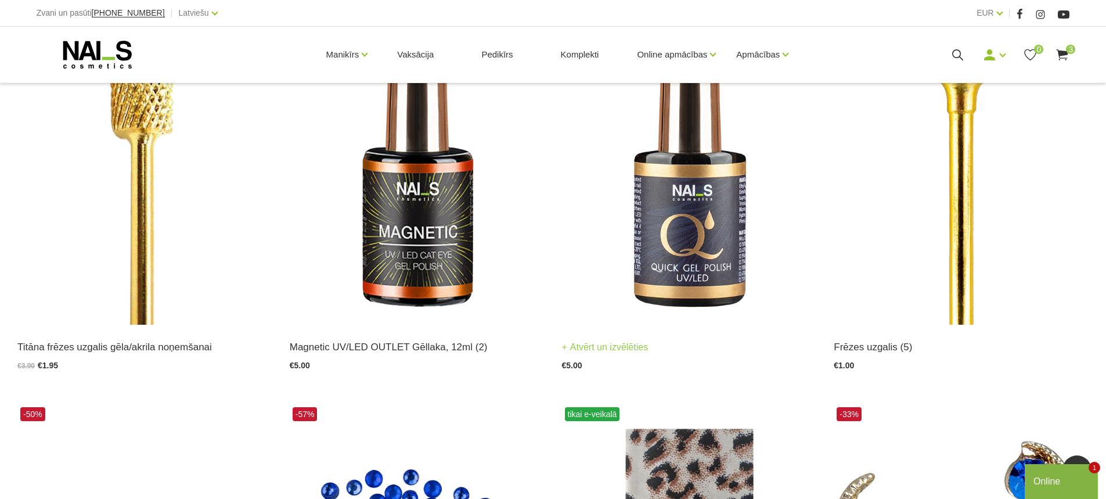
scroll to position [406, 0]
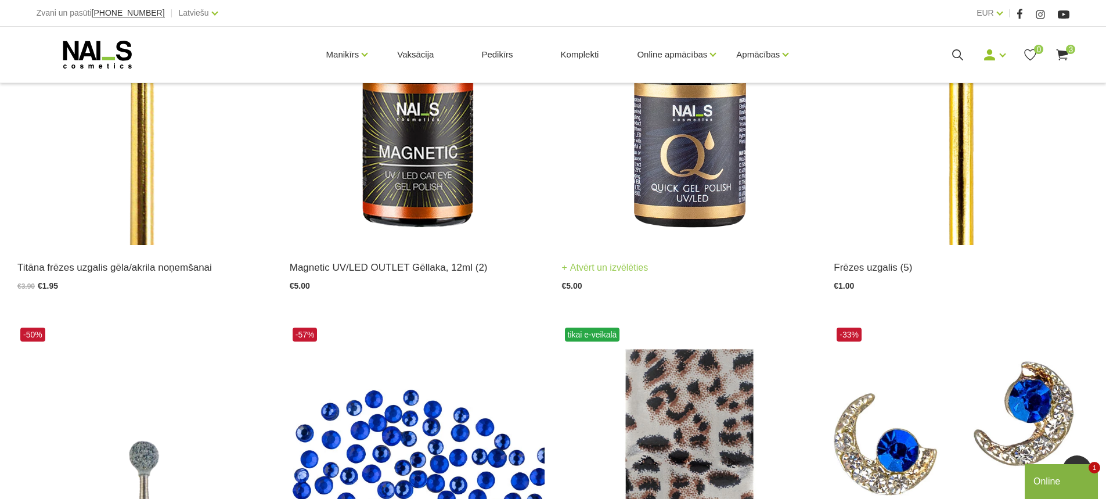
click at [694, 179] on img at bounding box center [689, 70] width 255 height 350
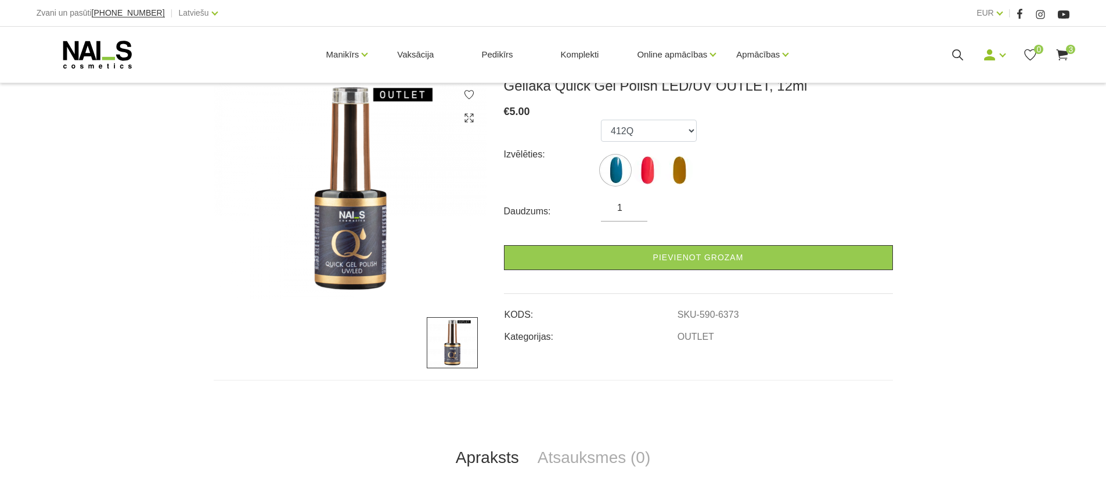
scroll to position [174, 0]
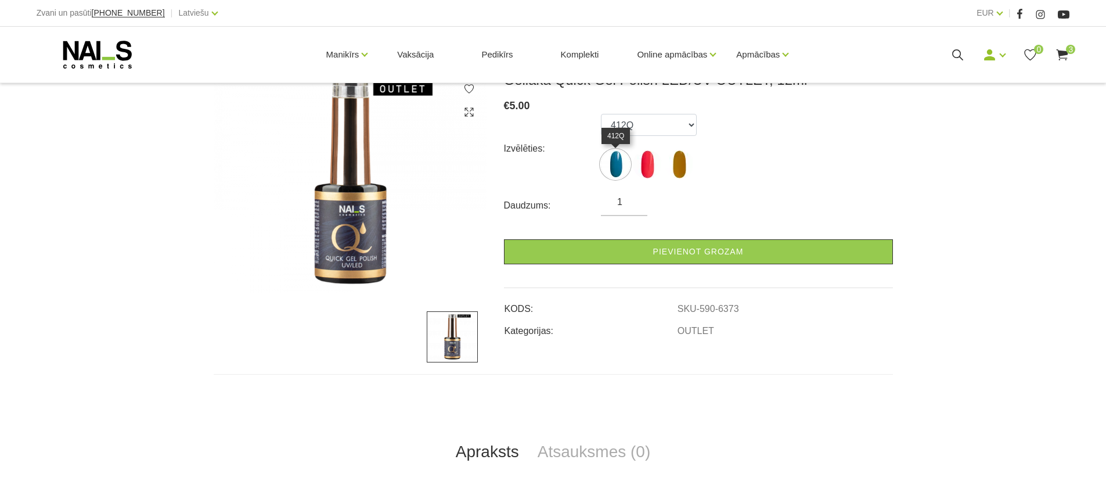
click at [609, 169] on img at bounding box center [615, 164] width 29 height 29
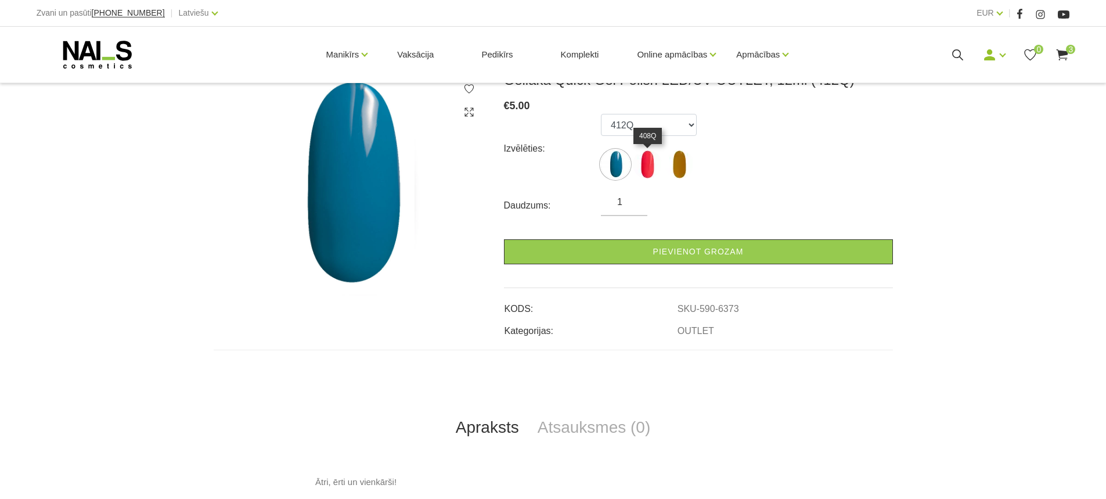
click at [640, 169] on img at bounding box center [647, 164] width 29 height 29
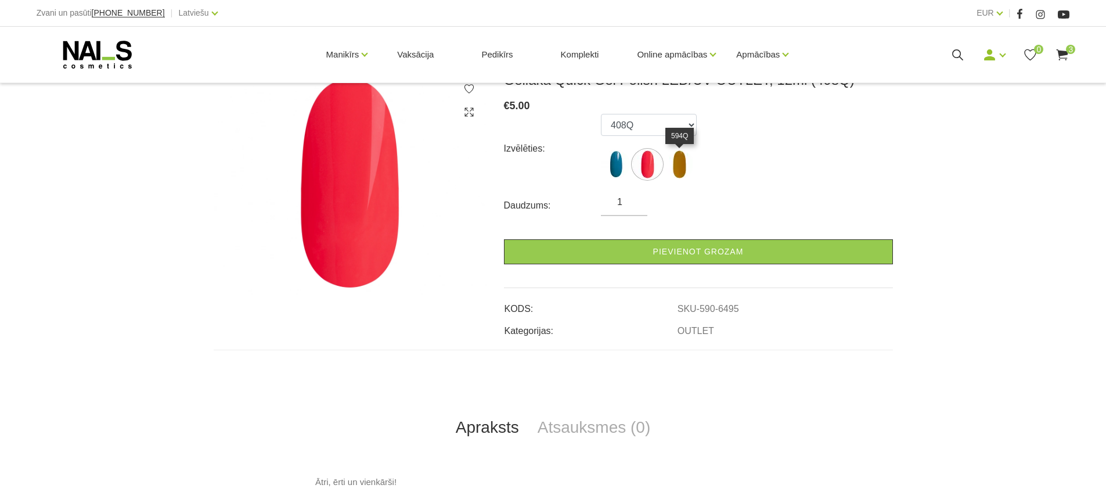
click at [680, 172] on img at bounding box center [679, 164] width 29 height 29
select select "6496"
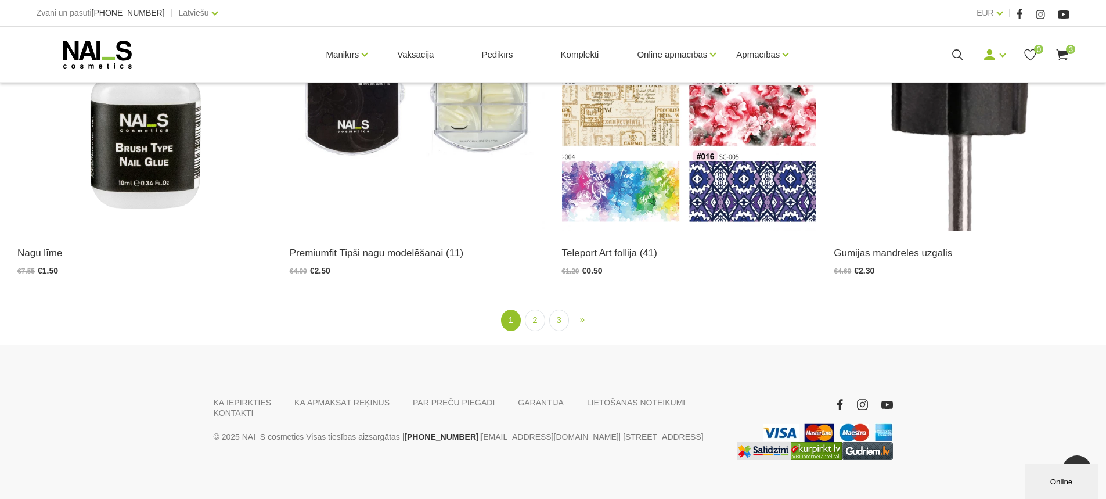
scroll to position [2586, 0]
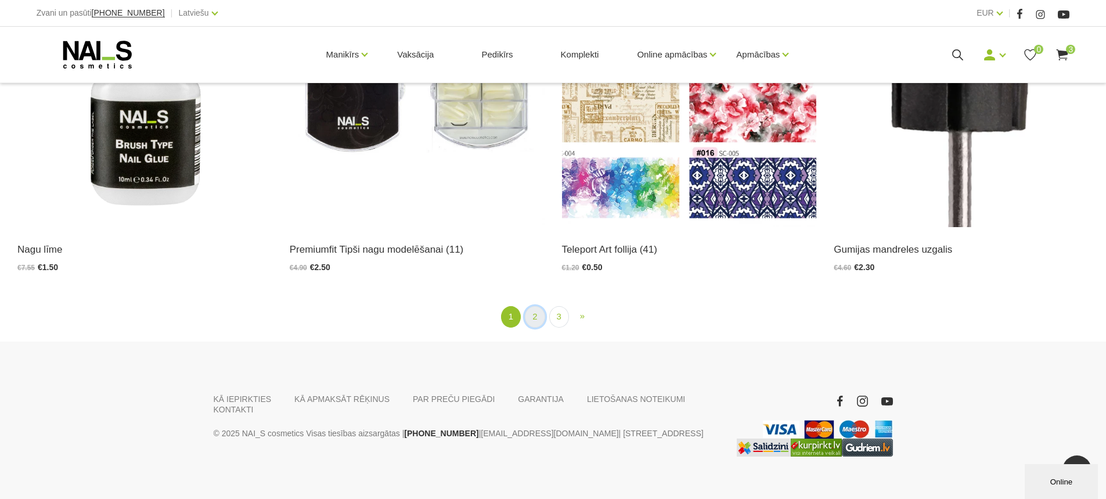
click at [535, 306] on link "2" at bounding box center [535, 316] width 20 height 21
click at [537, 306] on link "2" at bounding box center [535, 316] width 20 height 21
click at [586, 306] on link "» Next" at bounding box center [582, 316] width 19 height 20
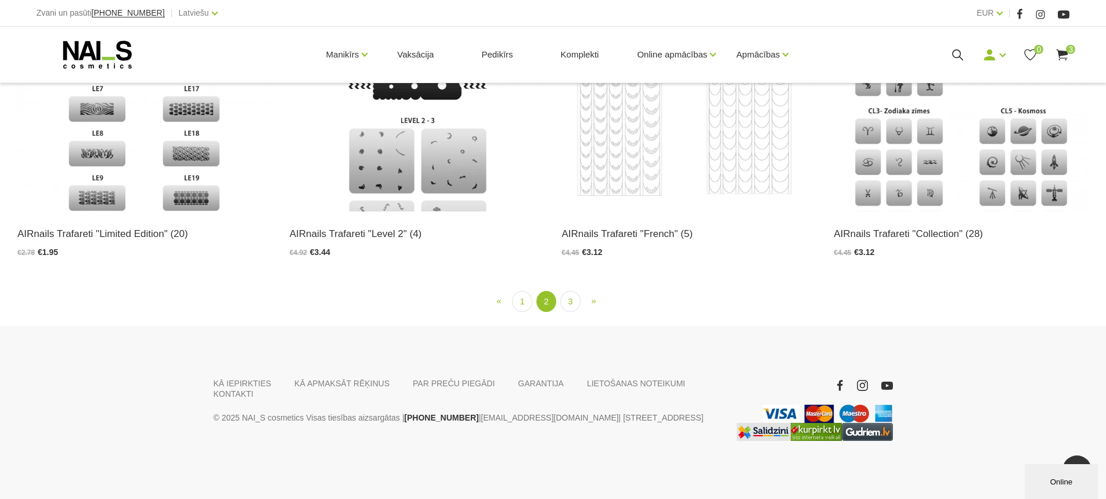
scroll to position [2586, 0]
click at [572, 301] on link "3" at bounding box center [570, 301] width 20 height 21
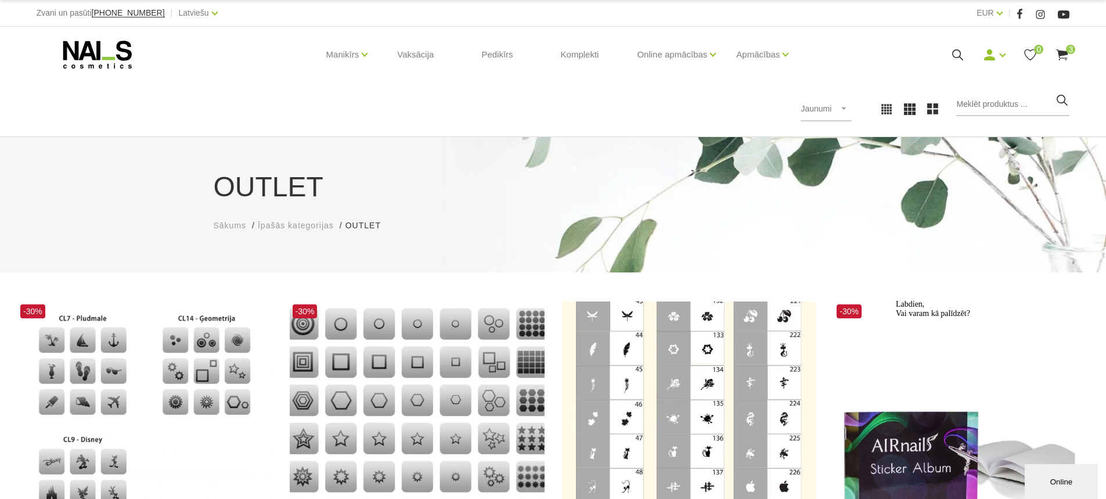
click at [1066, 56] on icon at bounding box center [1062, 55] width 15 height 15
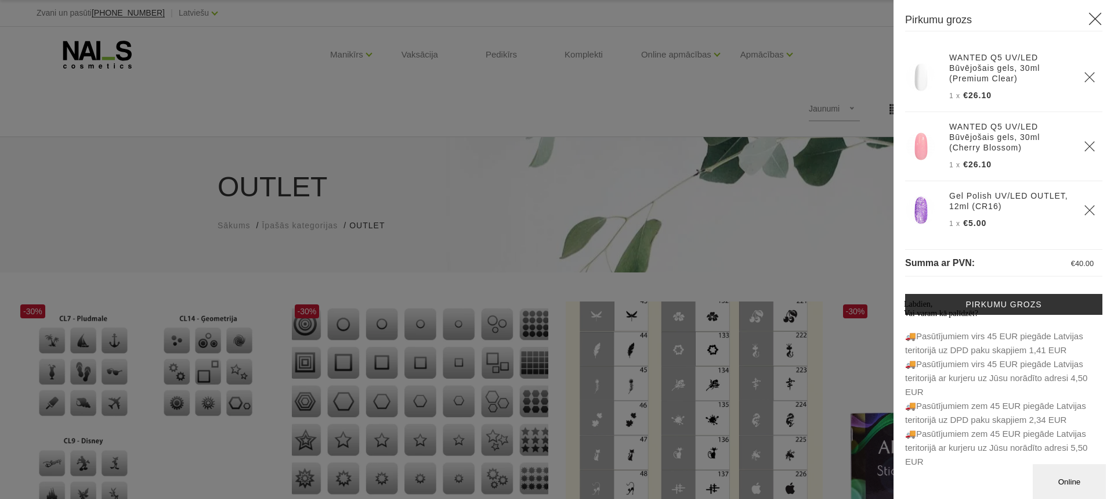
click at [1004, 303] on div "Labdien, Vai varam kā palīdzēt?" at bounding box center [1008, 309] width 209 height 19
click at [1008, 303] on div "Labdien, Vai varam kā palīdzēt?" at bounding box center [1008, 309] width 209 height 19
click at [904, 300] on icon "Logrīka uzmanības tvērējs" at bounding box center [904, 300] width 0 height 0
click at [1012, 308] on link "Pirkumu grozs" at bounding box center [1003, 304] width 197 height 21
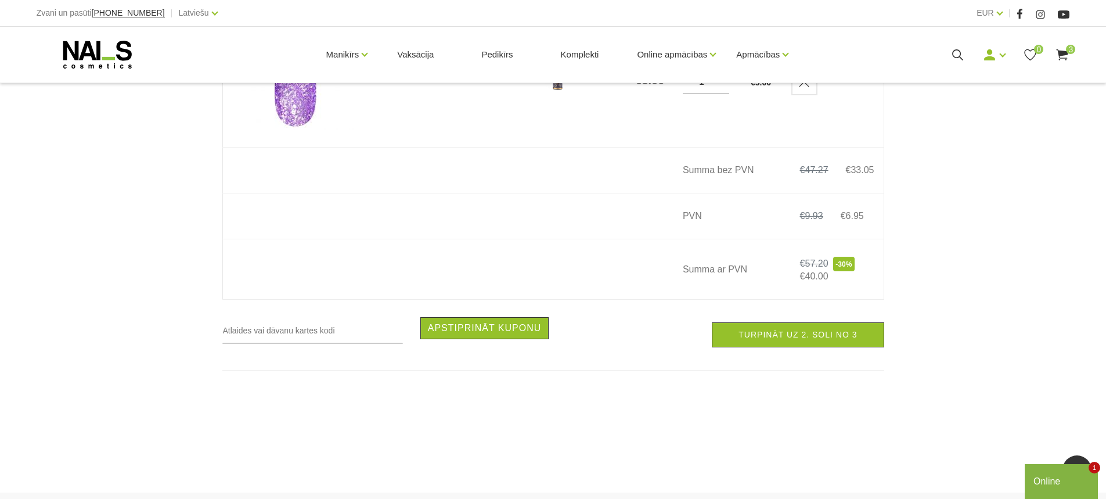
scroll to position [522, 0]
click at [846, 336] on link "Turpināt uz 2. soli no 3" at bounding box center [798, 334] width 172 height 25
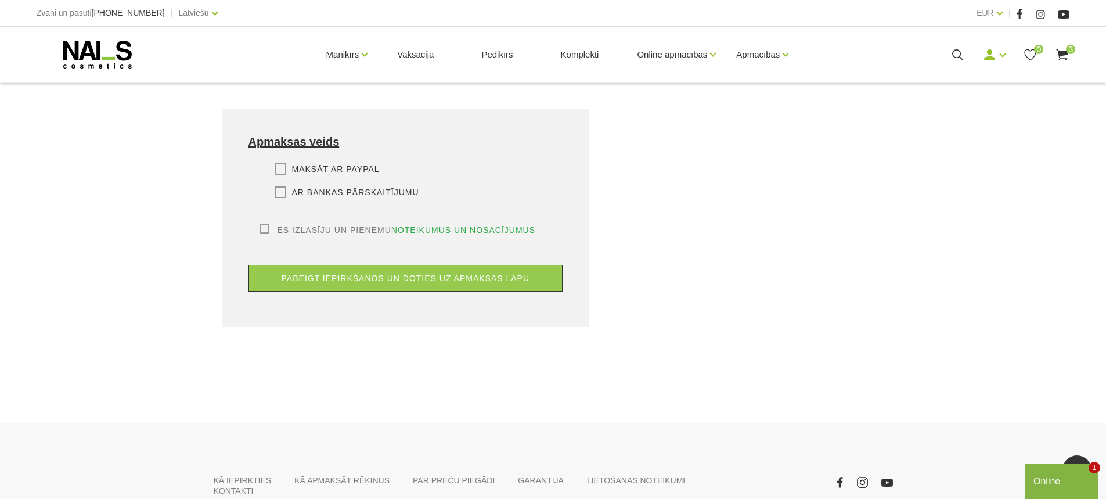
scroll to position [638, 0]
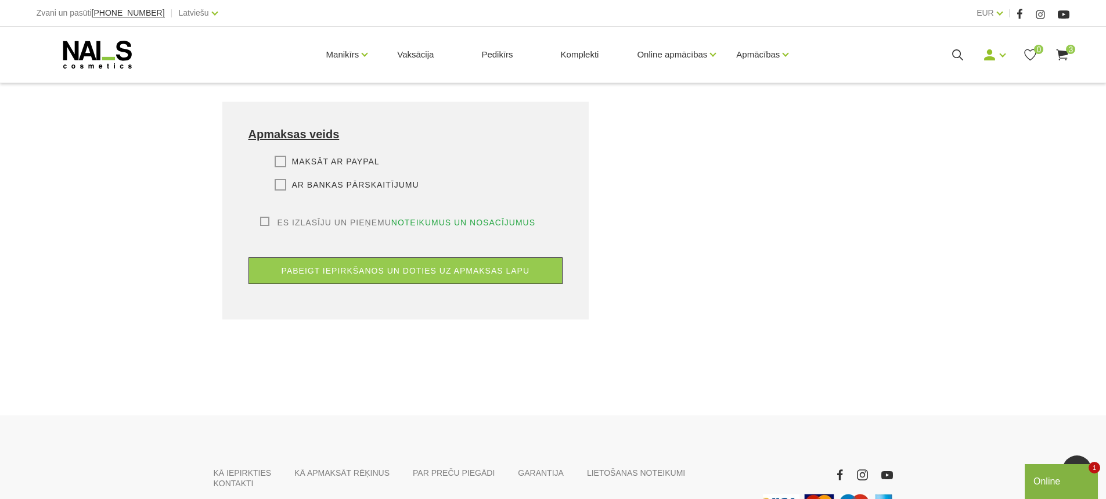
click at [280, 179] on label "Ar bankas pārskaitījumu" at bounding box center [347, 185] width 145 height 12
click at [0, 0] on input "Ar bankas pārskaitījumu" at bounding box center [0, 0] width 0 height 0
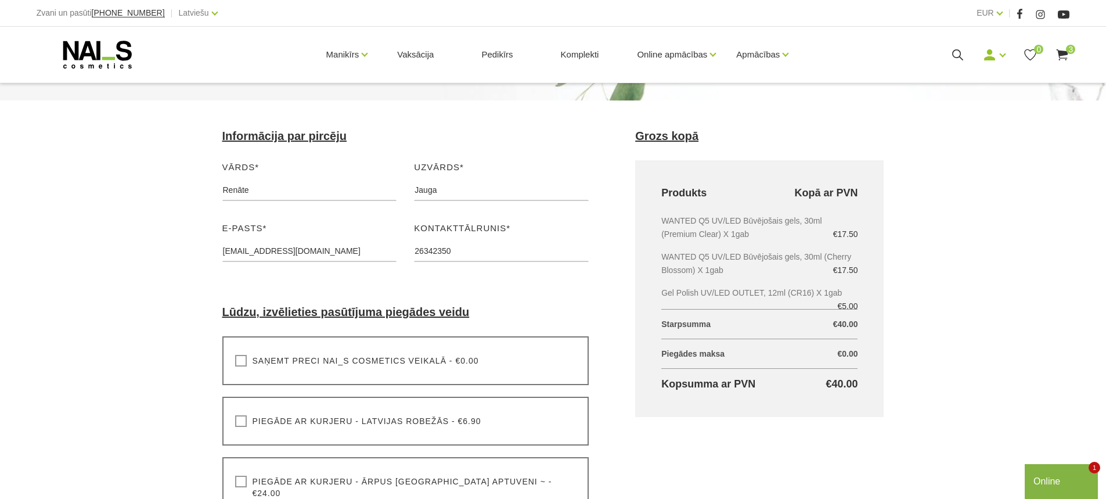
scroll to position [0, 0]
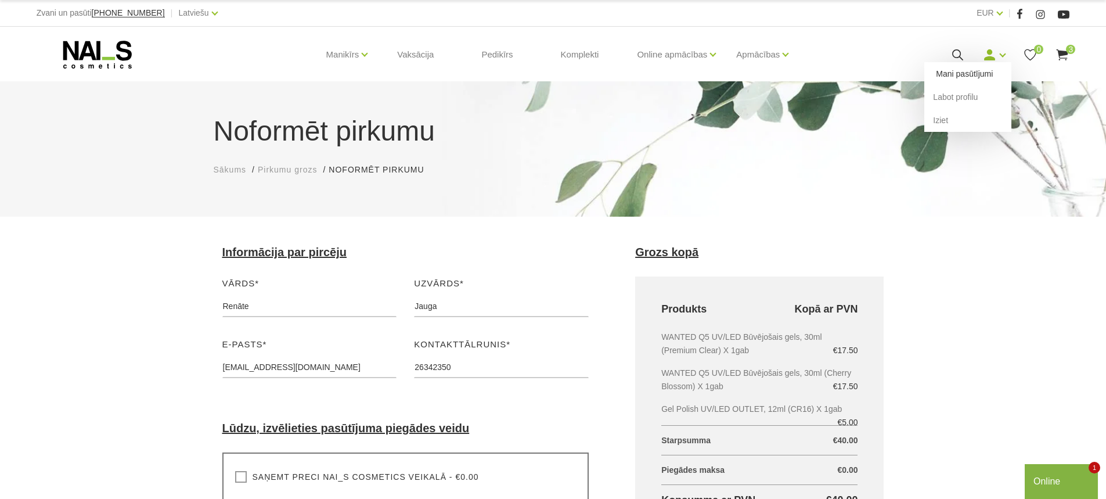
click at [977, 75] on link "Mani pasūtījumi" at bounding box center [967, 73] width 87 height 23
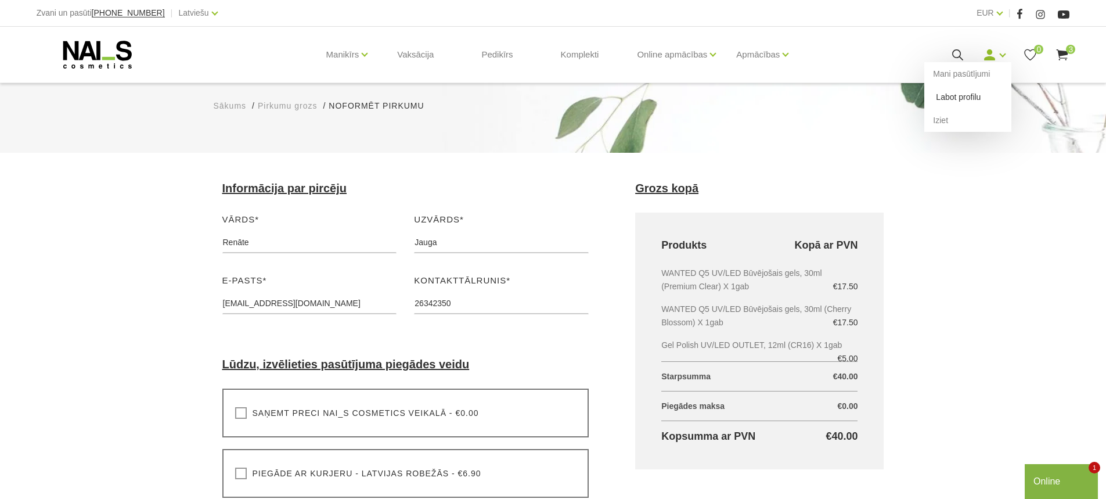
scroll to position [232, 0]
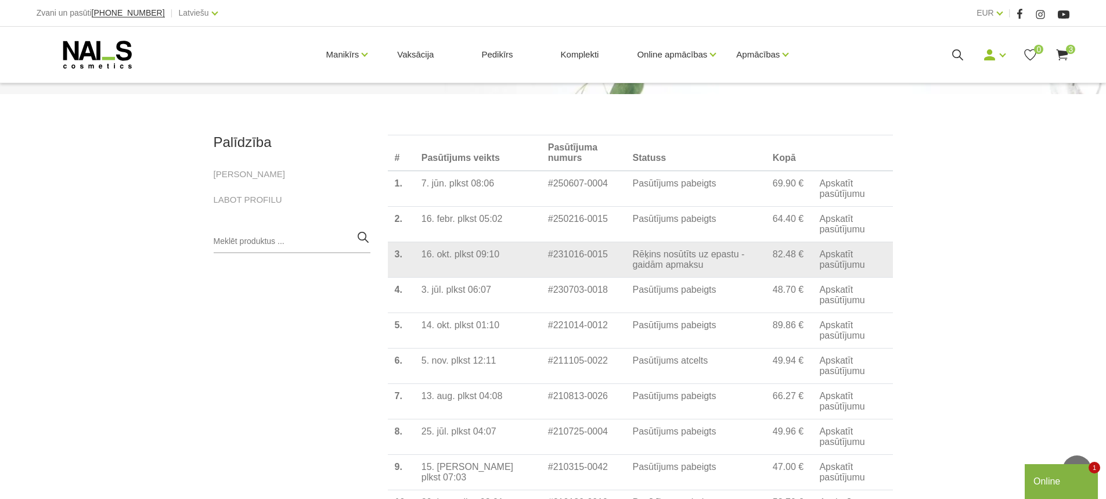
scroll to position [116, 0]
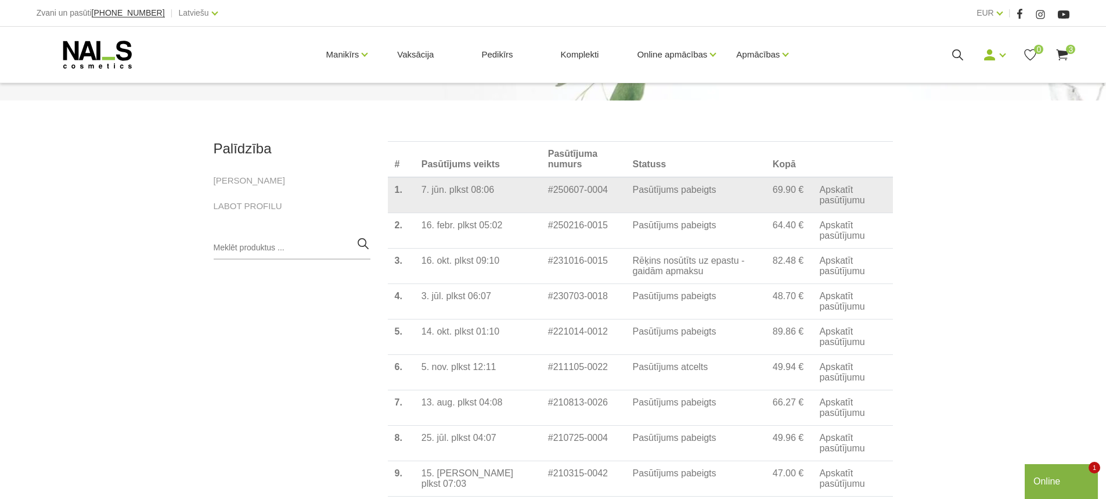
click at [834, 205] on link "Apskatīt pasūtījumu" at bounding box center [852, 195] width 66 height 21
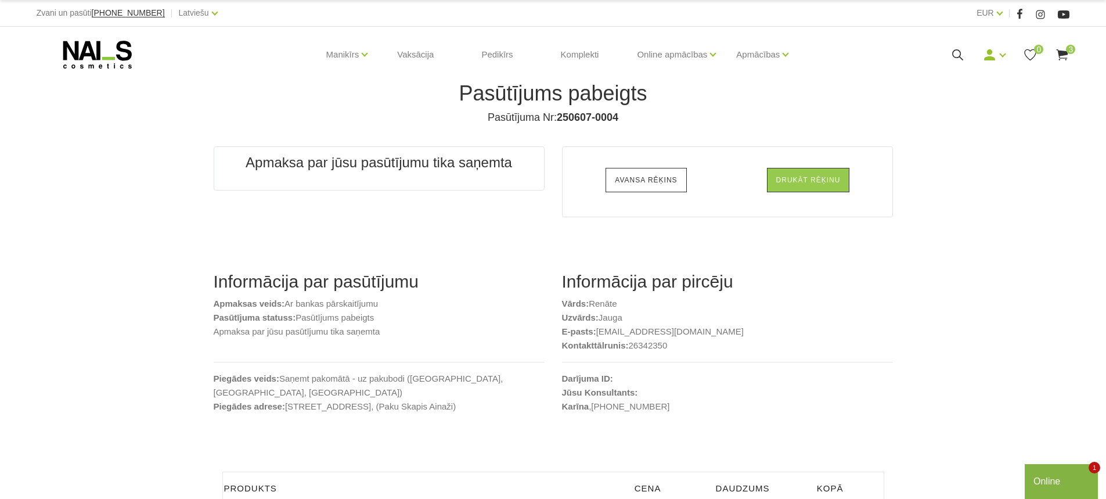
click at [660, 178] on link "Avansa rēķins" at bounding box center [645, 180] width 81 height 24
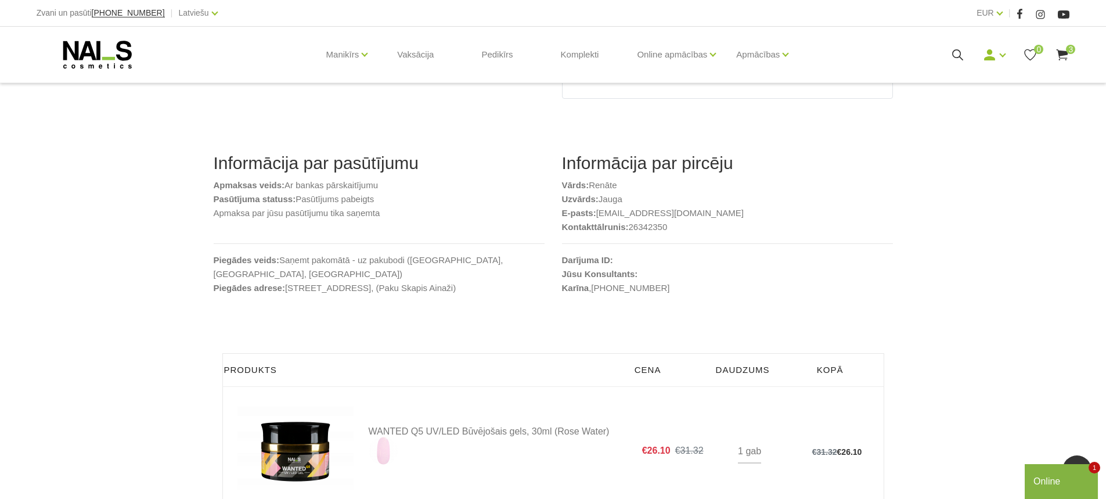
scroll to position [116, 0]
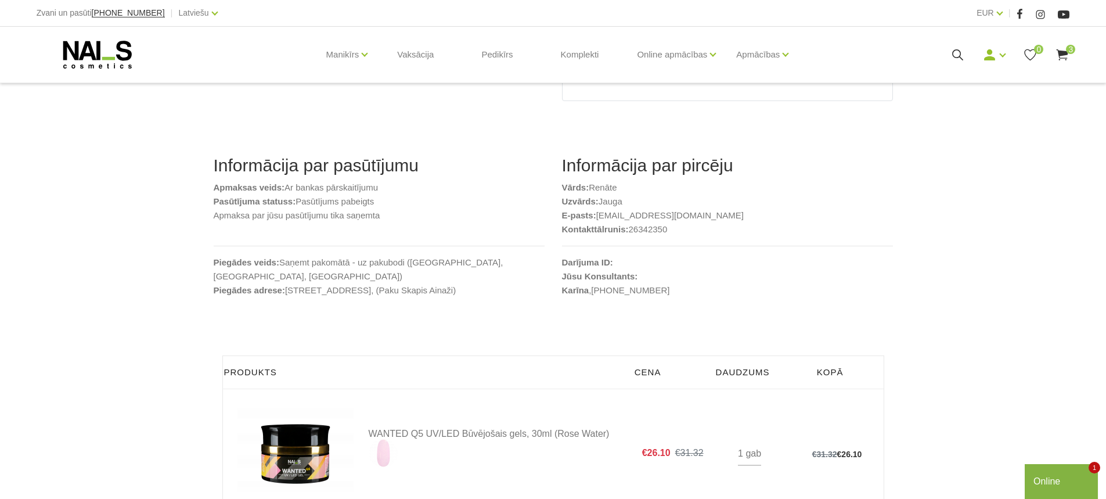
click at [1064, 56] on icon at bounding box center [1062, 55] width 15 height 15
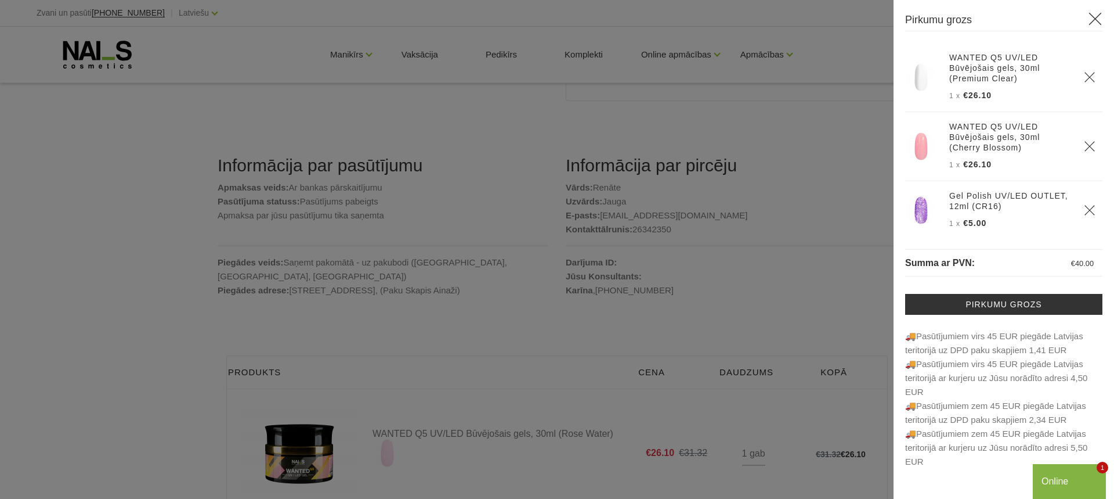
drag, startPoint x: 691, startPoint y: 126, endPoint x: 690, endPoint y: 120, distance: 5.8
click at [691, 124] on div at bounding box center [557, 249] width 1114 height 499
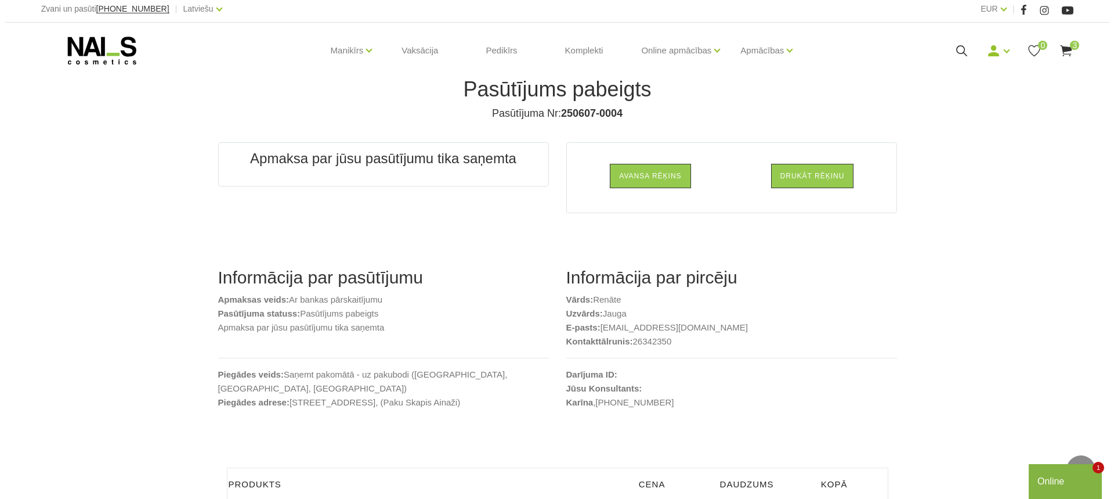
scroll to position [0, 0]
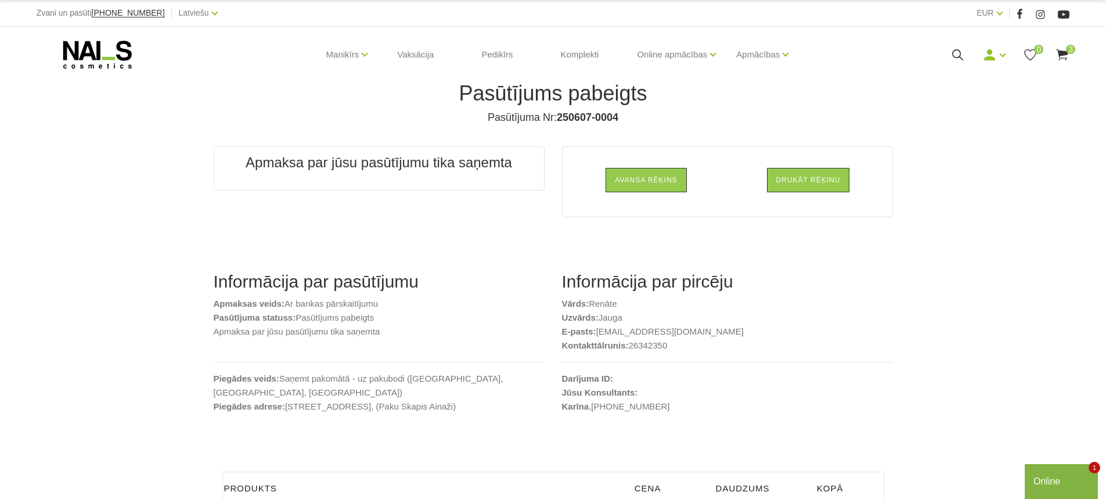
click at [1063, 57] on icon at bounding box center [1062, 55] width 15 height 15
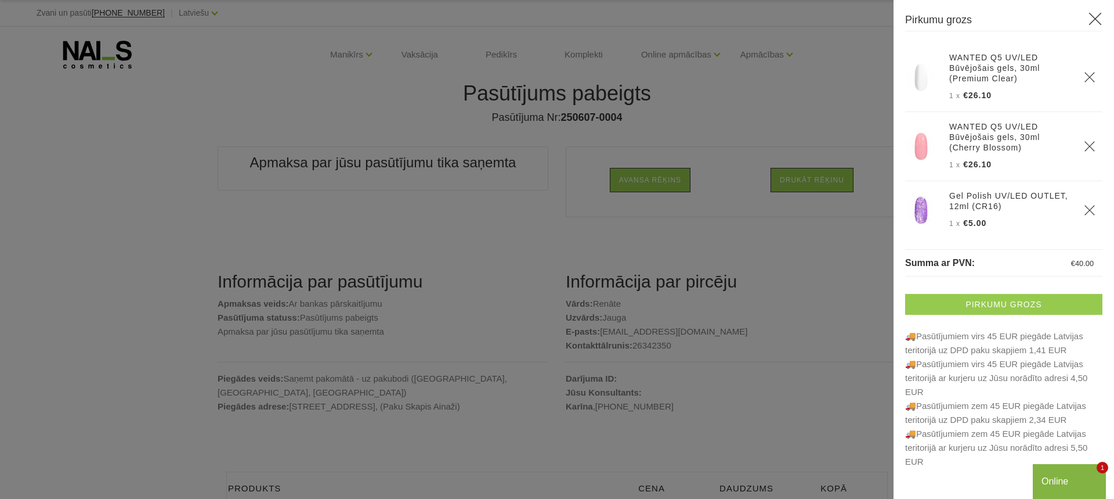
click at [1025, 300] on link "Pirkumu grozs" at bounding box center [1003, 304] width 197 height 21
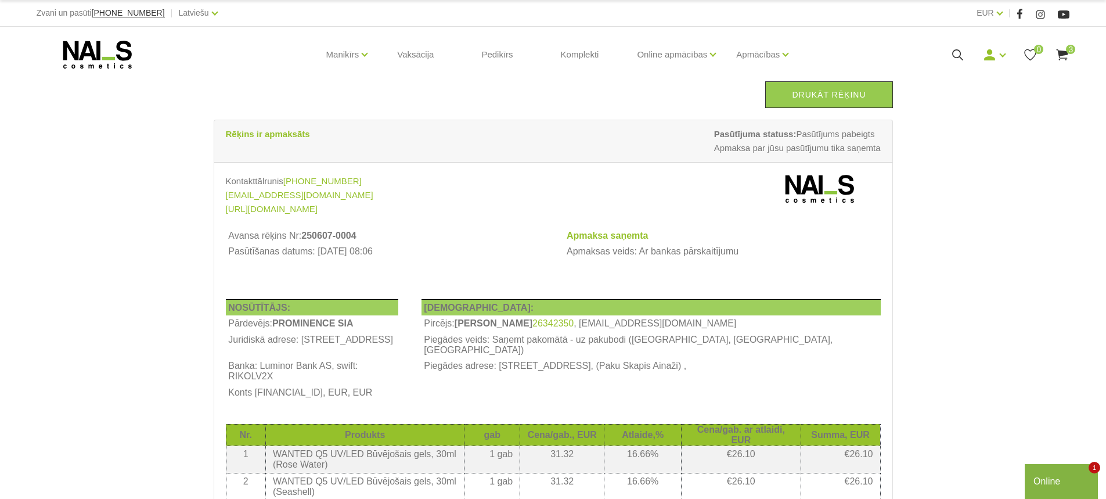
drag, startPoint x: 822, startPoint y: 91, endPoint x: 910, endPoint y: 411, distance: 331.8
click at [822, 91] on link "Drukāt rēķinu" at bounding box center [828, 94] width 127 height 27
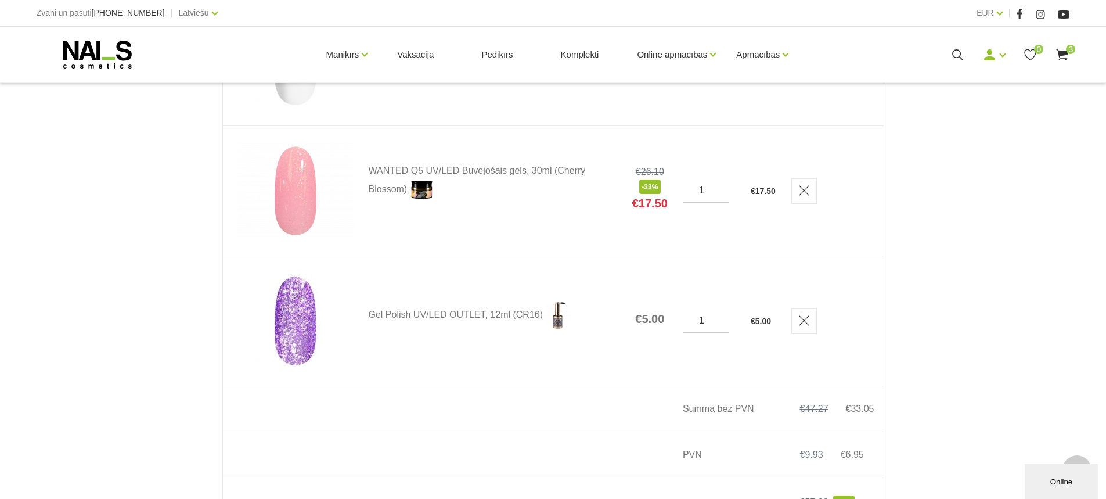
scroll to position [290, 0]
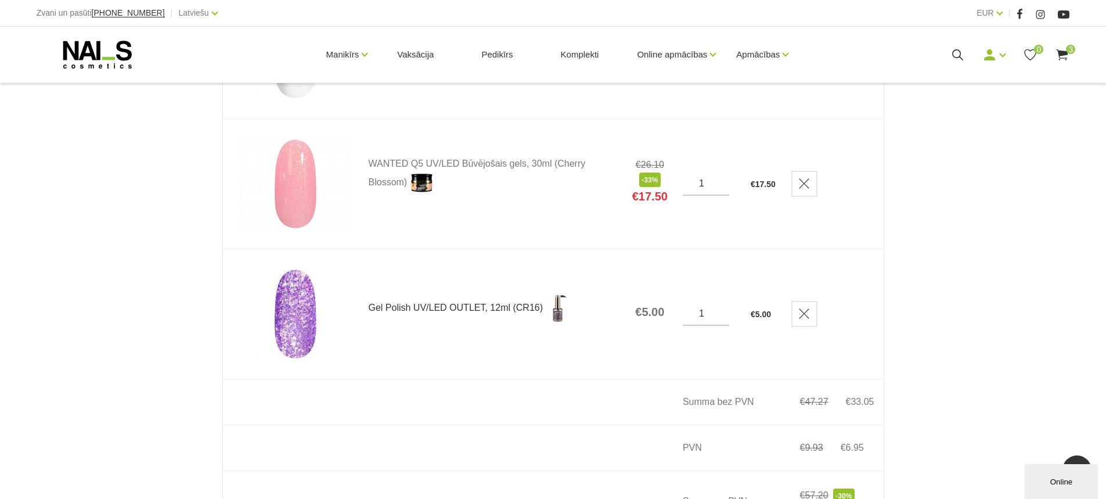
click at [439, 308] on link "Gel Polish UV/LED OUTLET, 12ml (CR16)" at bounding box center [493, 308] width 248 height 29
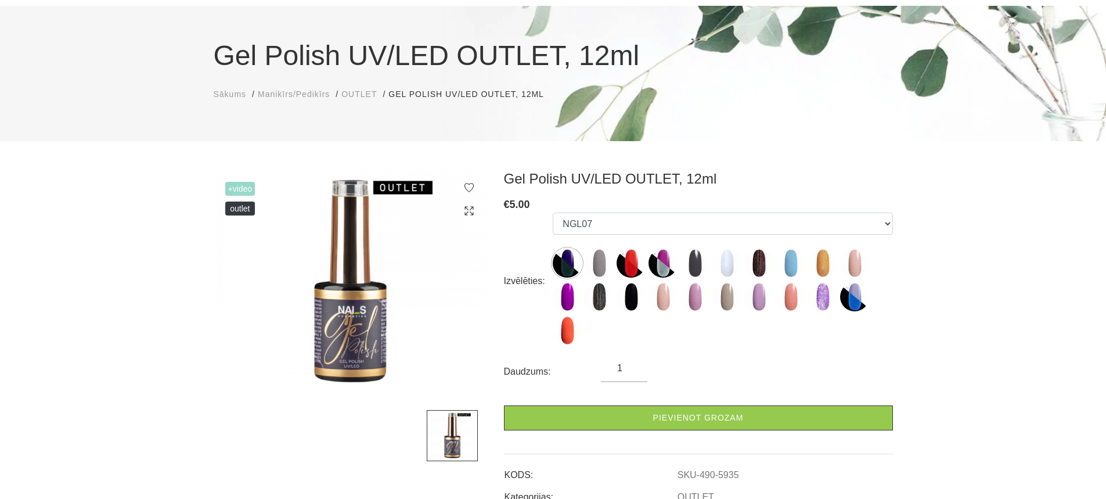
scroll to position [116, 0]
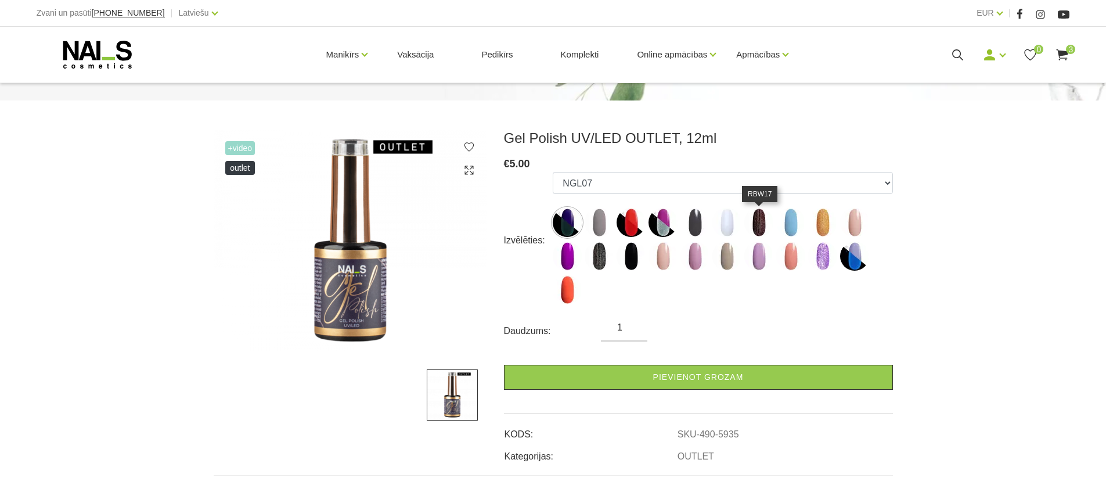
click at [764, 223] on img at bounding box center [758, 222] width 29 height 29
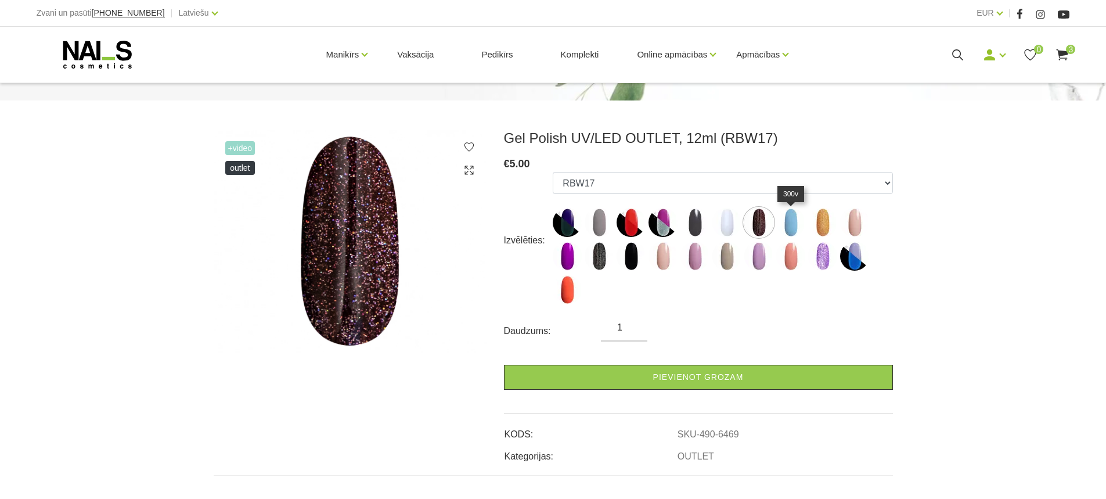
click at [785, 222] on img at bounding box center [790, 222] width 29 height 29
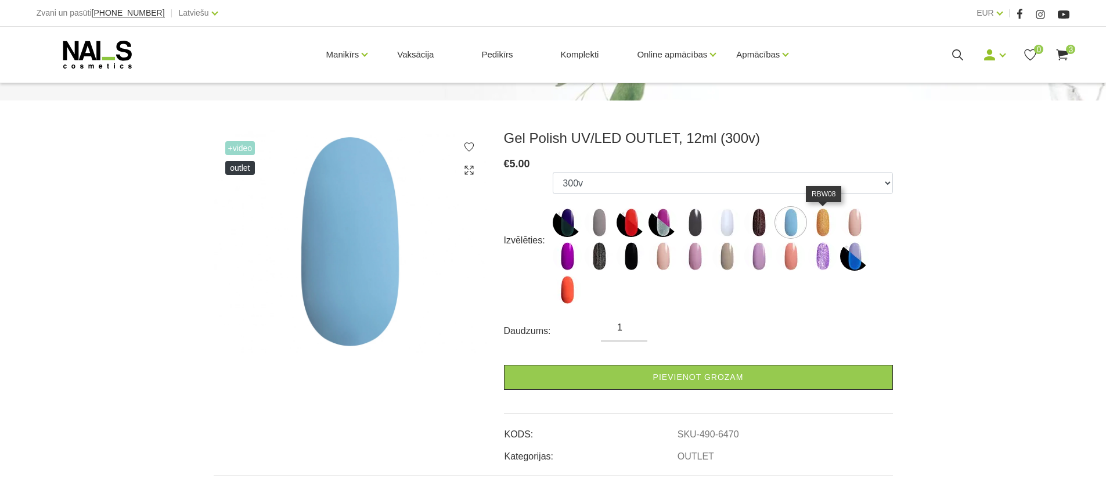
click at [816, 223] on img at bounding box center [822, 222] width 29 height 29
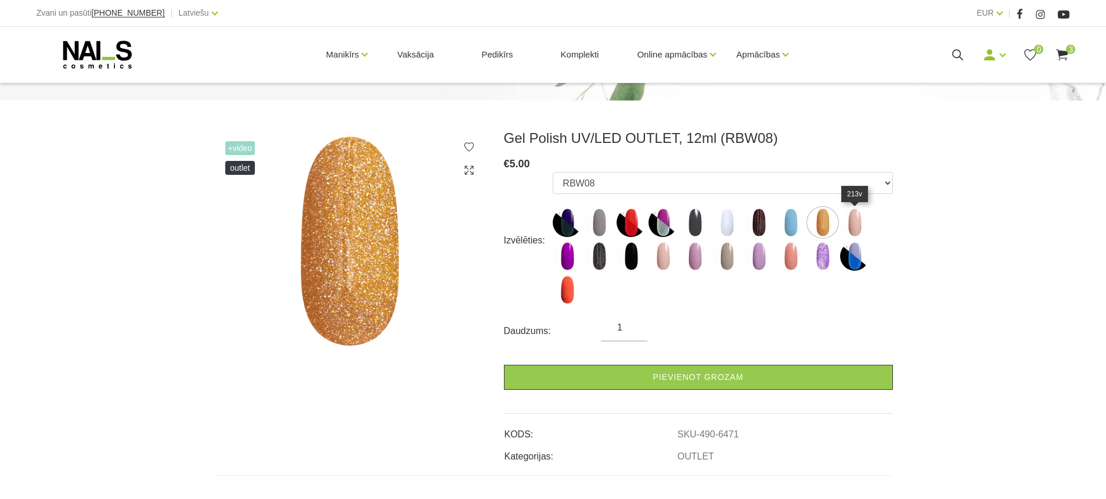
click at [857, 226] on img at bounding box center [854, 222] width 29 height 29
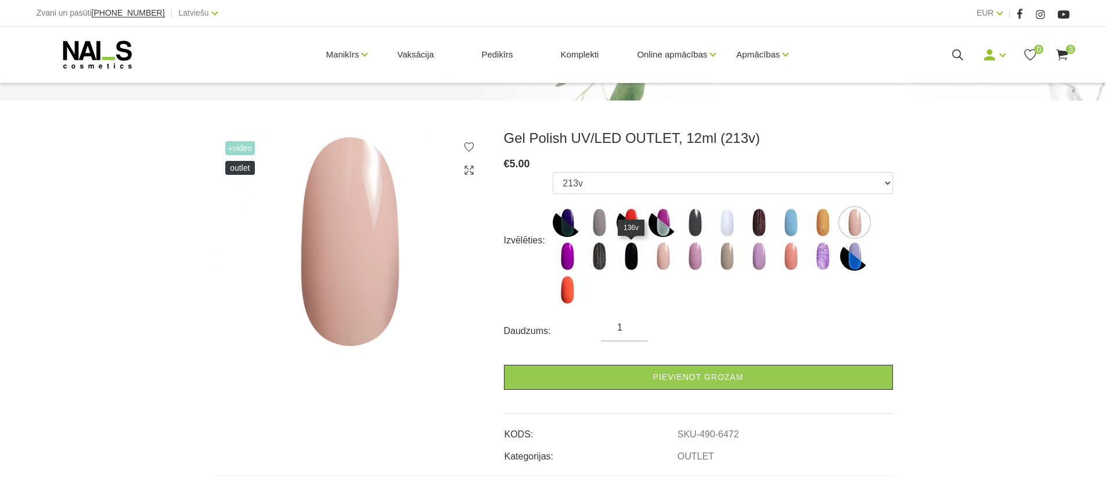
click at [622, 264] on img at bounding box center [630, 255] width 29 height 29
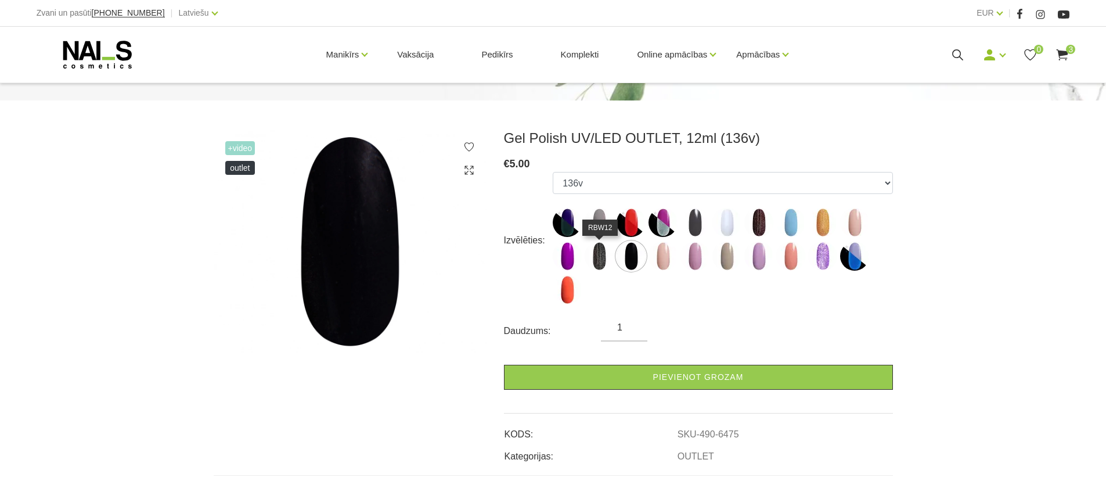
click at [599, 259] on img at bounding box center [598, 255] width 29 height 29
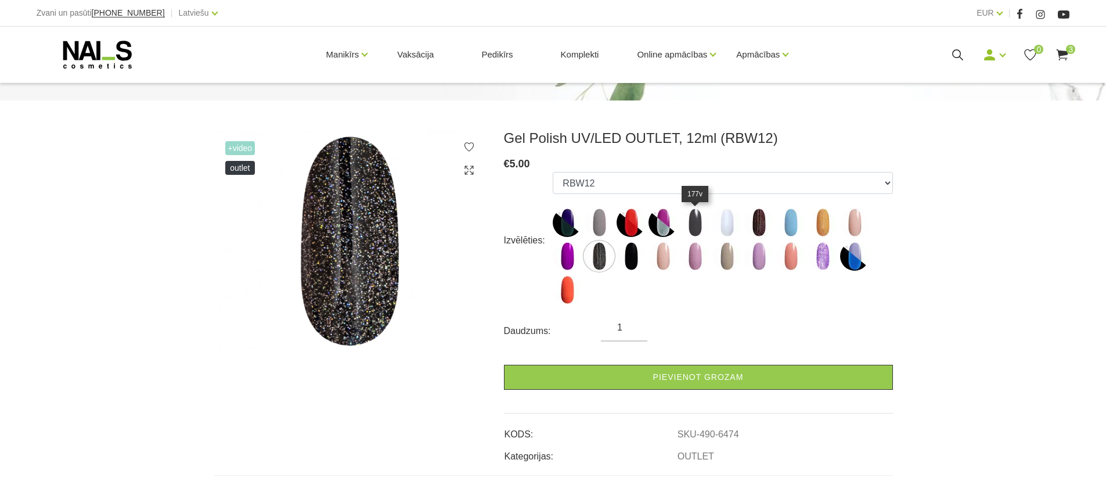
click at [703, 227] on img at bounding box center [694, 222] width 29 height 29
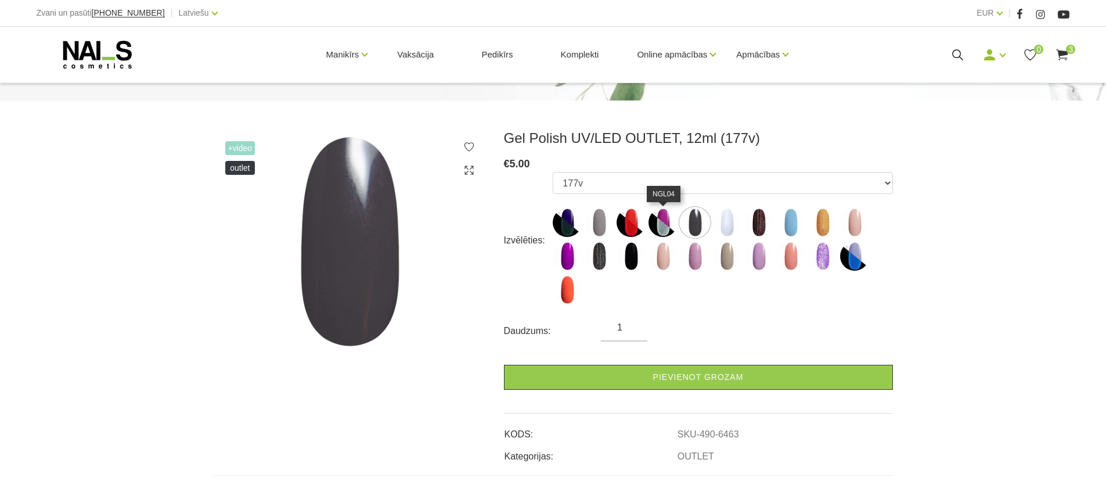
click at [656, 229] on img at bounding box center [662, 222] width 29 height 29
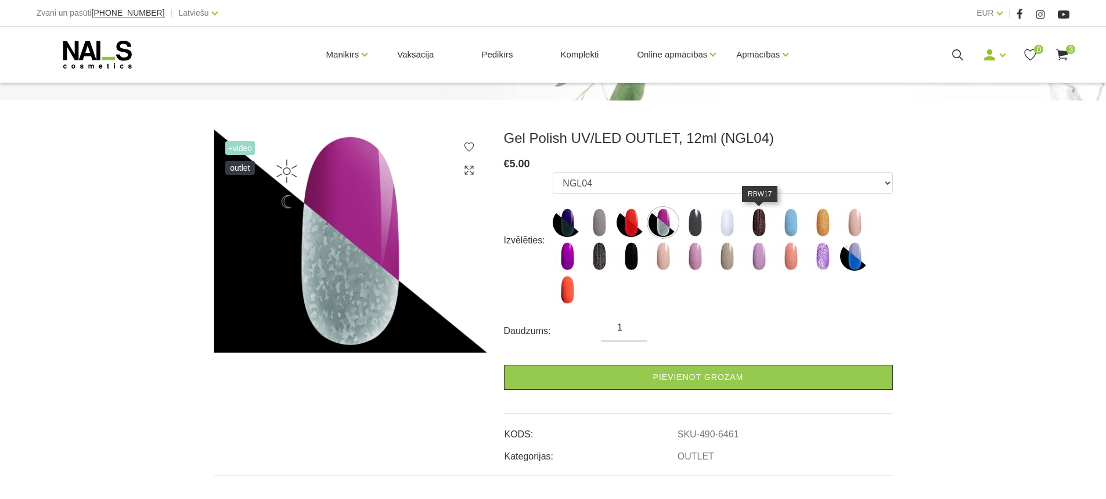
click at [762, 229] on img at bounding box center [758, 222] width 29 height 29
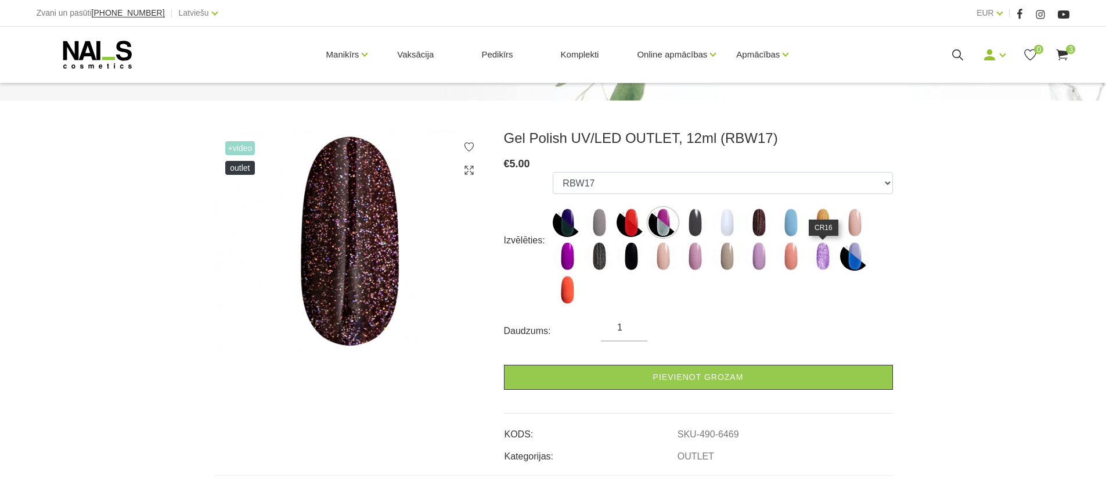
click at [821, 261] on img at bounding box center [822, 255] width 29 height 29
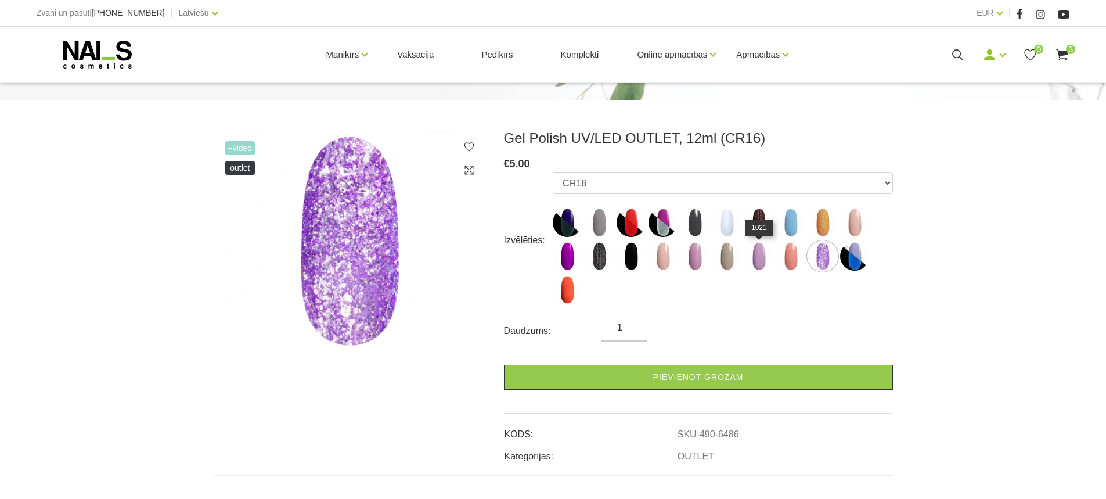
click at [757, 262] on img at bounding box center [758, 255] width 29 height 29
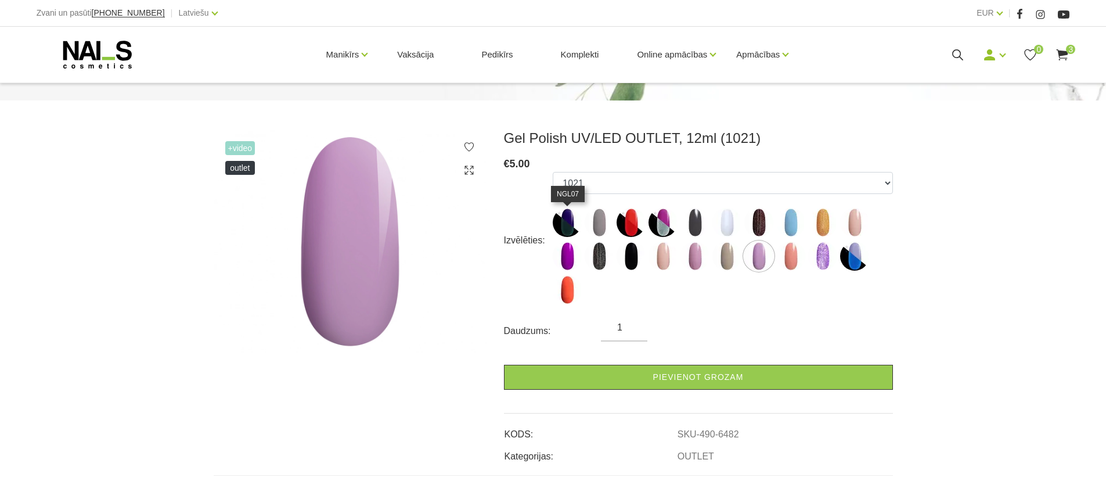
click at [565, 228] on img at bounding box center [567, 222] width 29 height 29
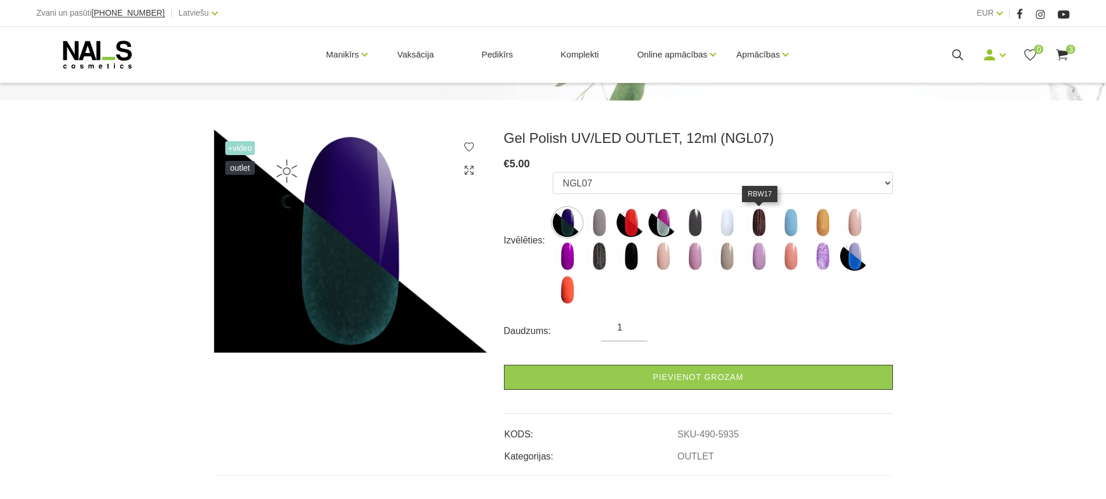
click at [764, 225] on img at bounding box center [758, 222] width 29 height 29
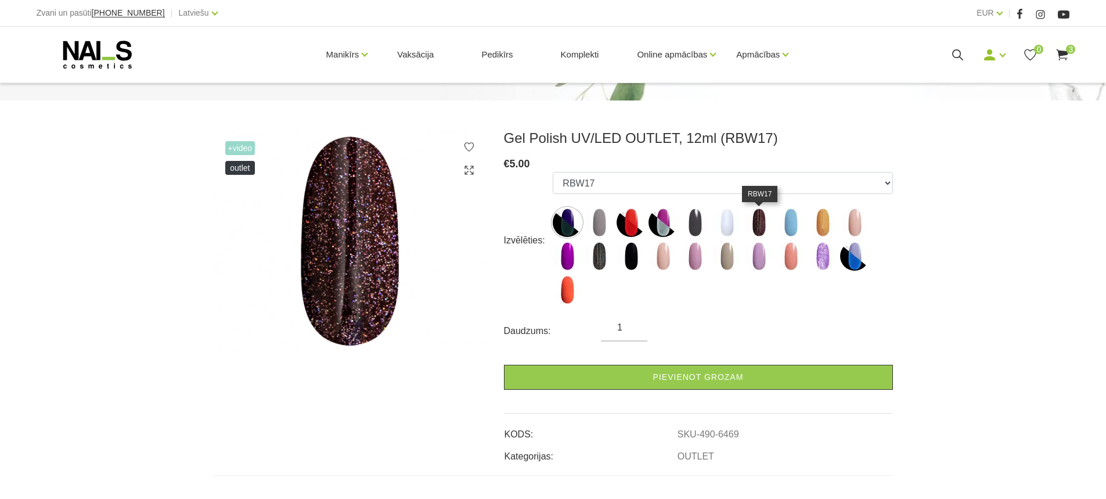
click at [764, 229] on img at bounding box center [758, 222] width 29 height 29
click at [599, 264] on img at bounding box center [598, 255] width 29 height 29
click at [762, 233] on img at bounding box center [758, 222] width 29 height 29
click at [607, 261] on img at bounding box center [598, 255] width 29 height 29
click at [605, 261] on img at bounding box center [598, 255] width 29 height 29
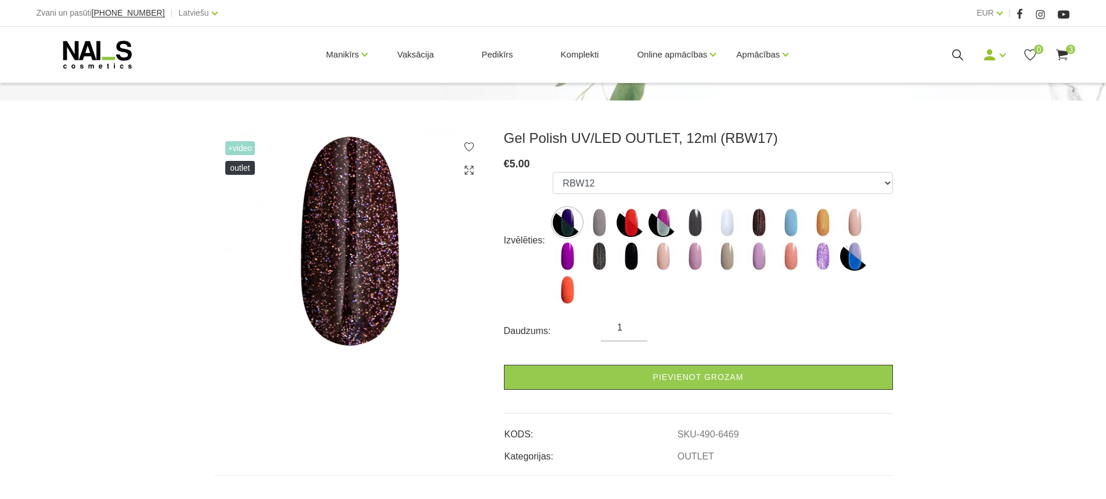
click at [600, 262] on img at bounding box center [598, 255] width 29 height 29
click at [596, 265] on img at bounding box center [598, 255] width 29 height 29
click at [758, 229] on img at bounding box center [758, 222] width 29 height 29
click at [723, 223] on img at bounding box center [726, 222] width 29 height 29
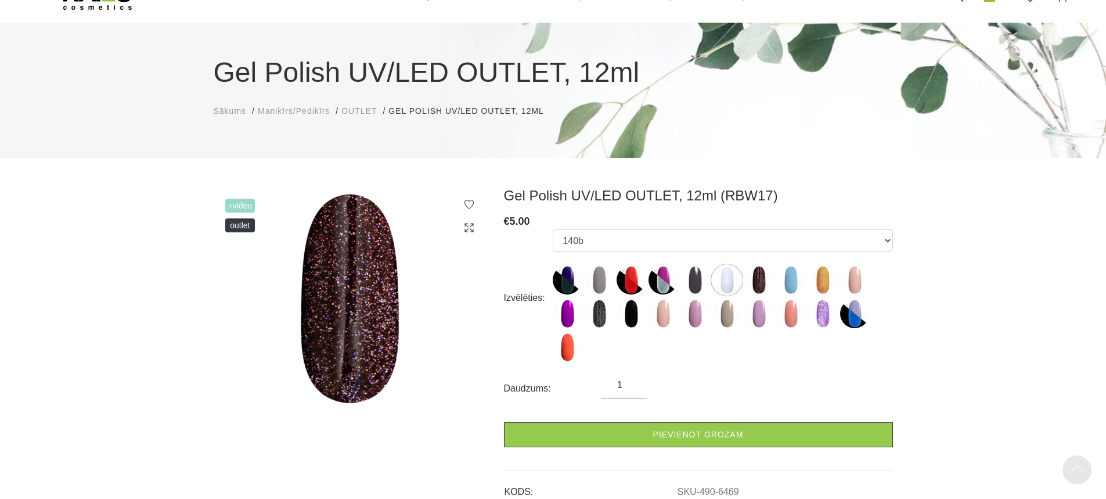
scroll to position [58, 0]
click at [600, 317] on img at bounding box center [598, 314] width 29 height 29
click at [630, 282] on img at bounding box center [630, 280] width 29 height 29
click at [356, 110] on span "OUTLET" at bounding box center [358, 111] width 35 height 9
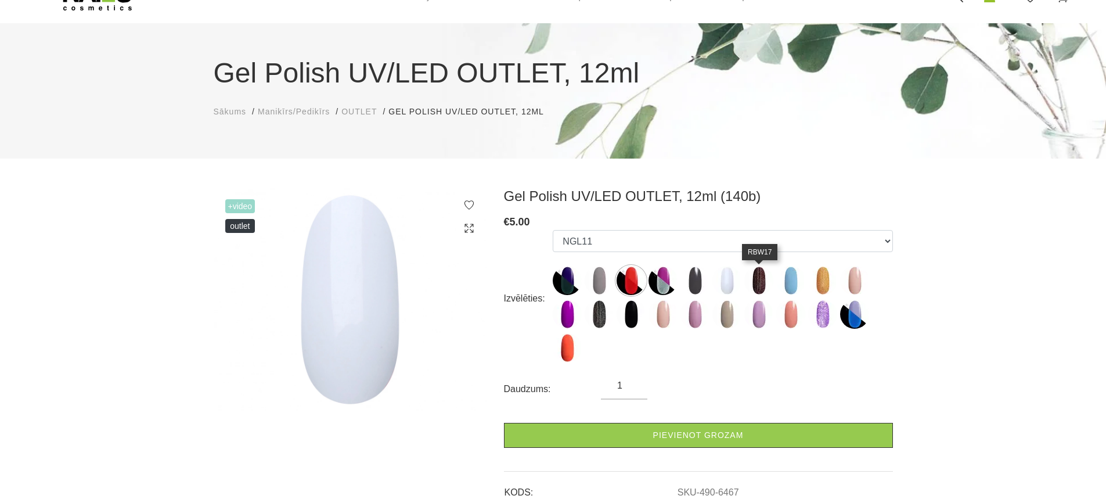
click at [757, 282] on img at bounding box center [758, 280] width 29 height 29
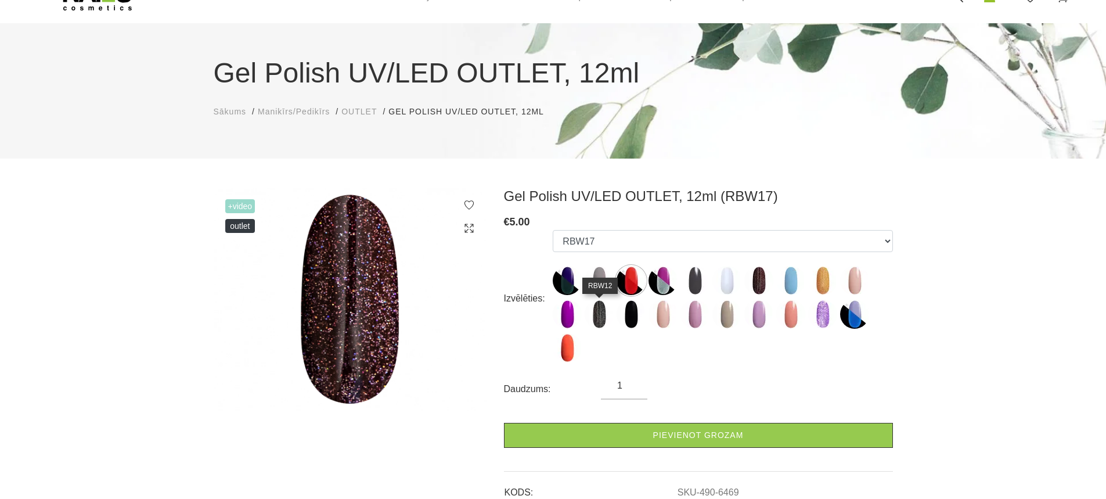
click at [594, 320] on img at bounding box center [598, 314] width 29 height 29
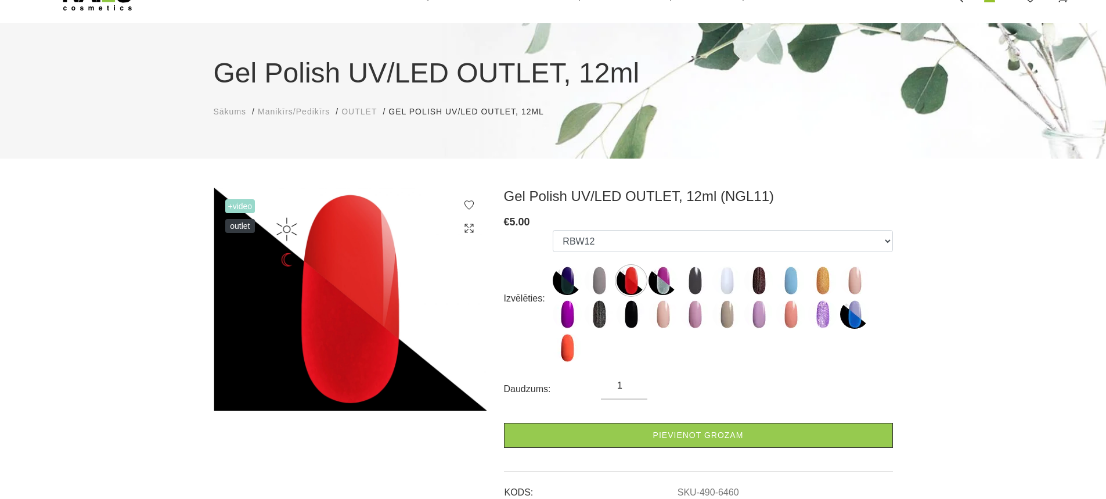
click at [607, 320] on img at bounding box center [598, 314] width 29 height 29
click at [602, 318] on img at bounding box center [598, 314] width 29 height 29
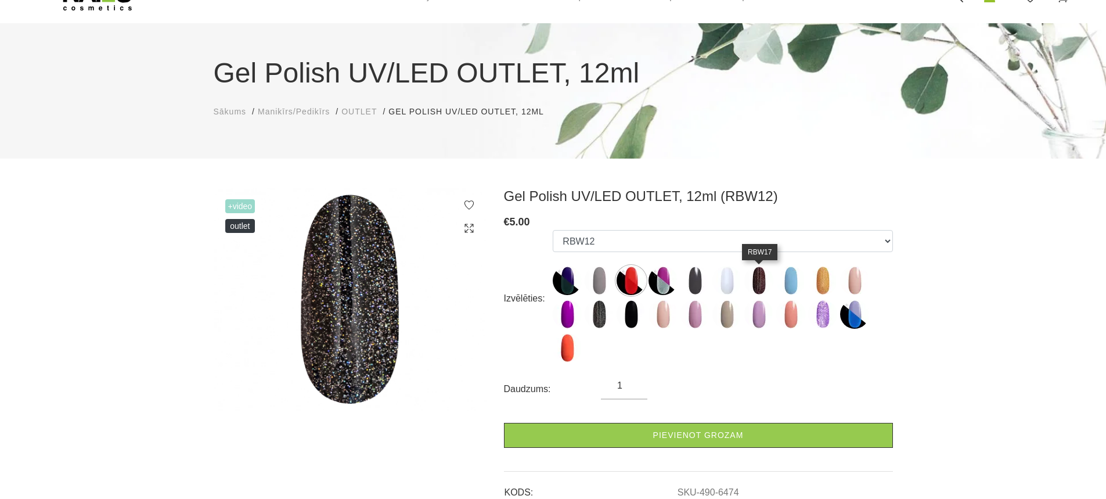
click at [753, 286] on img at bounding box center [758, 280] width 29 height 29
select select "6469"
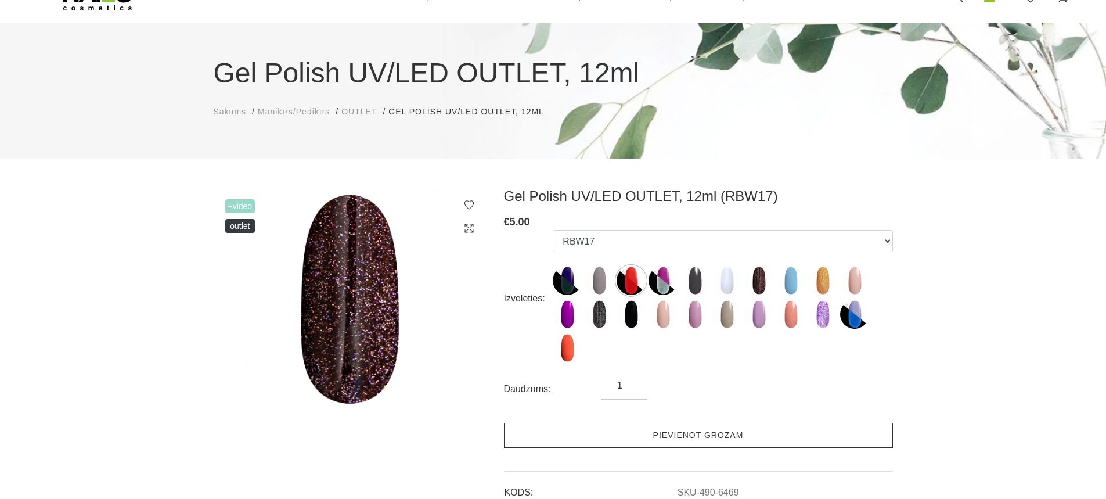
click at [727, 433] on link "Pievienot grozam" at bounding box center [698, 435] width 389 height 25
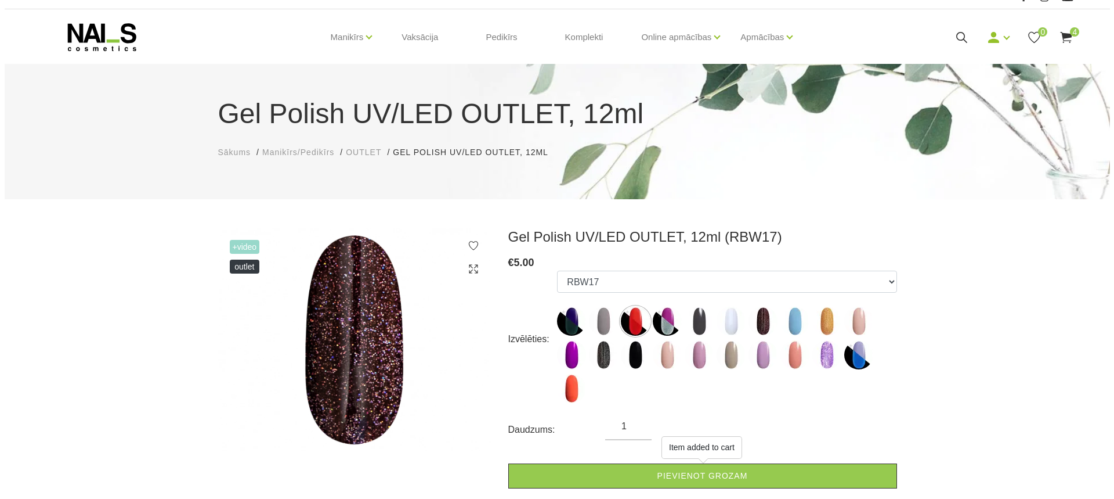
scroll to position [0, 0]
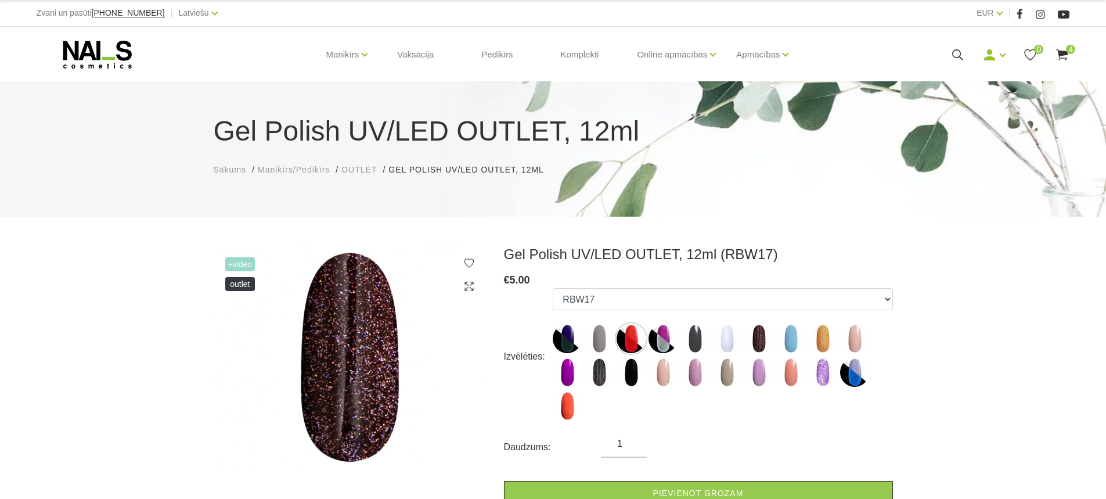
click at [1066, 53] on use at bounding box center [1062, 54] width 12 height 11
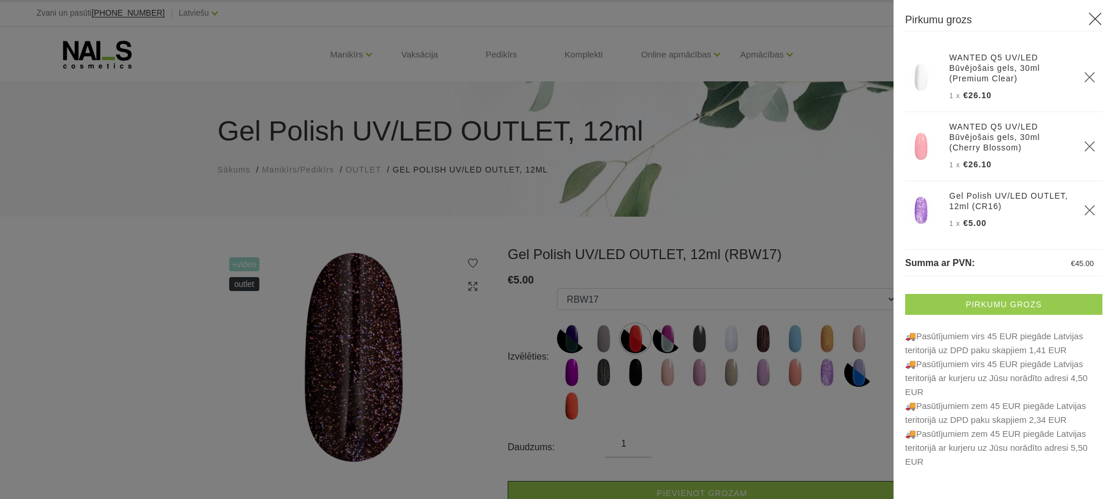
click at [1001, 306] on link "Pirkumu grozs" at bounding box center [1003, 304] width 197 height 21
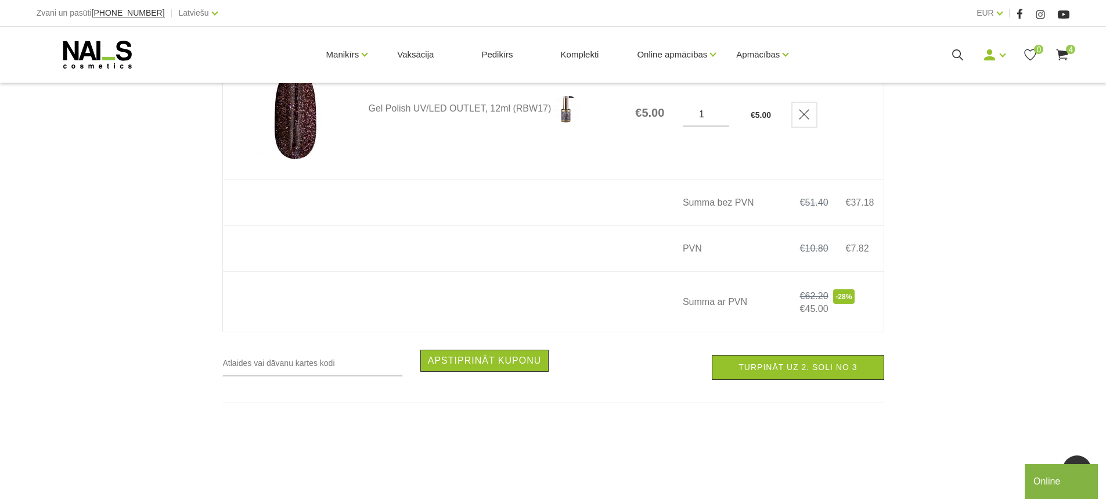
scroll to position [638, 0]
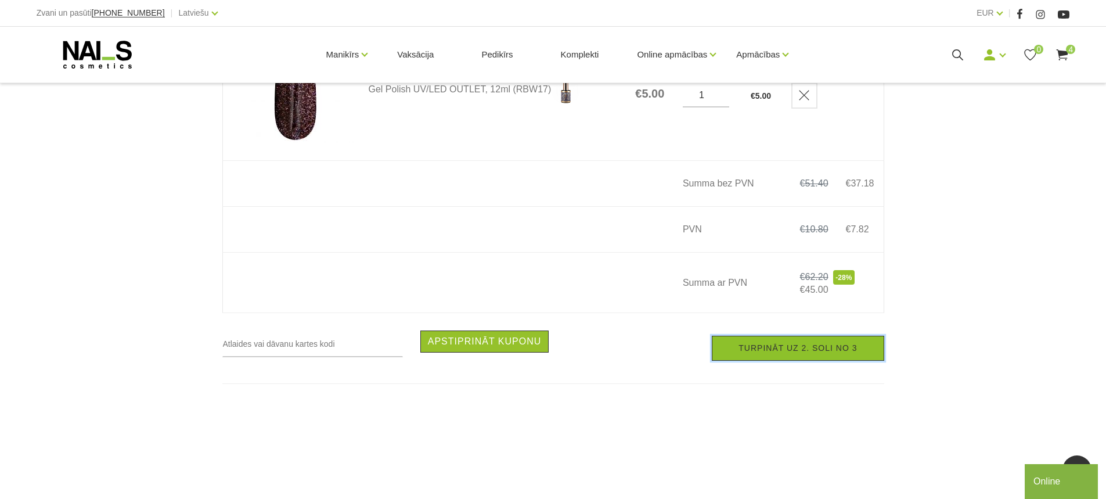
click at [839, 352] on link "Turpināt uz 2. soli no 3" at bounding box center [798, 347] width 172 height 25
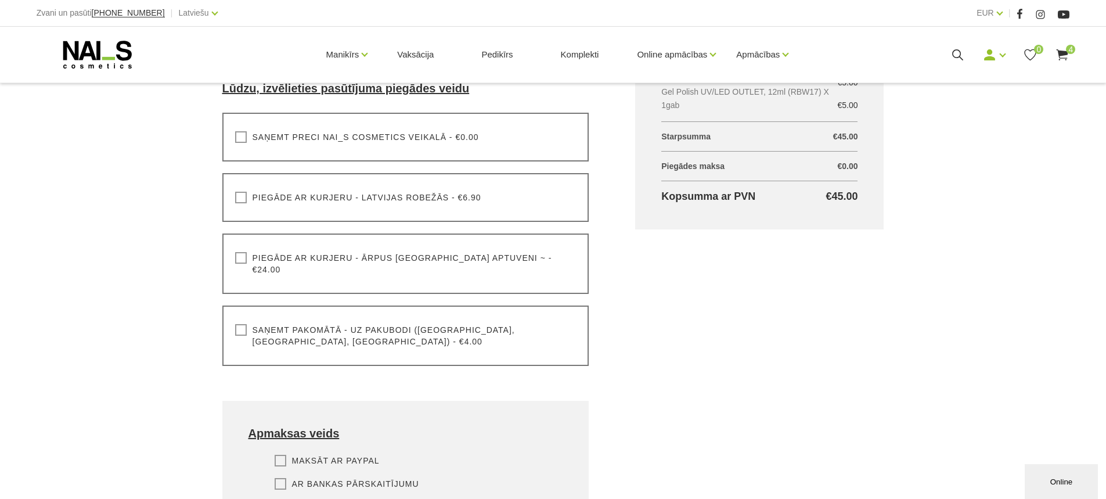
scroll to position [348, 0]
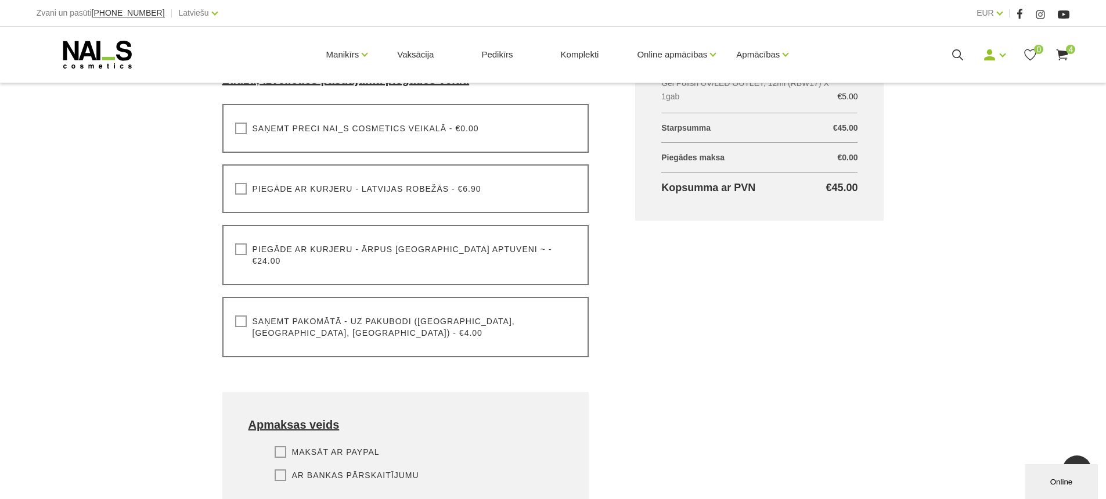
click at [235, 315] on label "Saņemt pakomātā - uz pakubodi ([GEOGRAPHIC_DATA], [GEOGRAPHIC_DATA], [GEOGRAPHI…" at bounding box center [405, 326] width 341 height 23
click at [0, 0] on input "Saņemt pakomātā - uz pakubodi ([GEOGRAPHIC_DATA], [GEOGRAPHIC_DATA], [GEOGRAPHI…" at bounding box center [0, 0] width 0 height 0
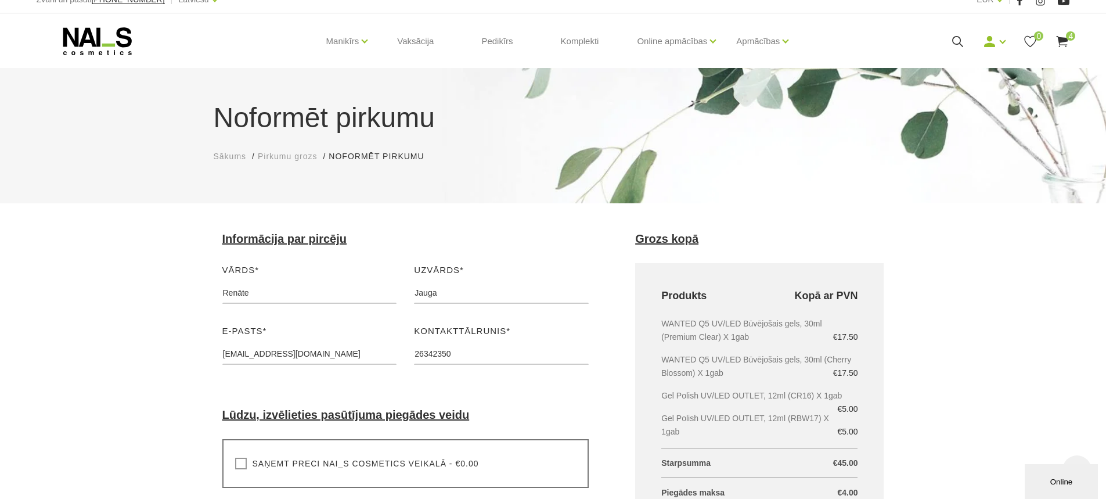
scroll to position [0, 0]
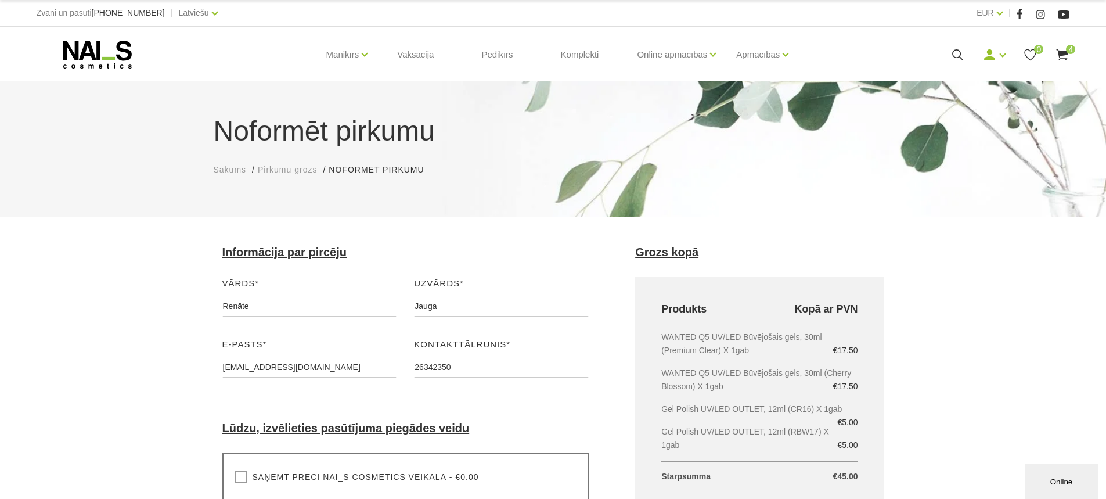
click at [1067, 50] on span "4" at bounding box center [1070, 49] width 9 height 9
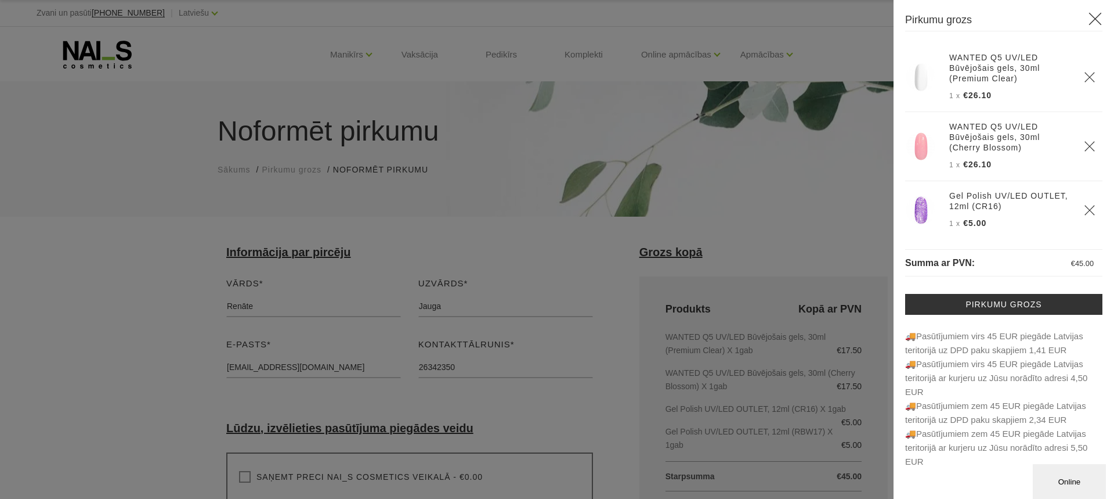
click at [866, 265] on div at bounding box center [557, 249] width 1114 height 499
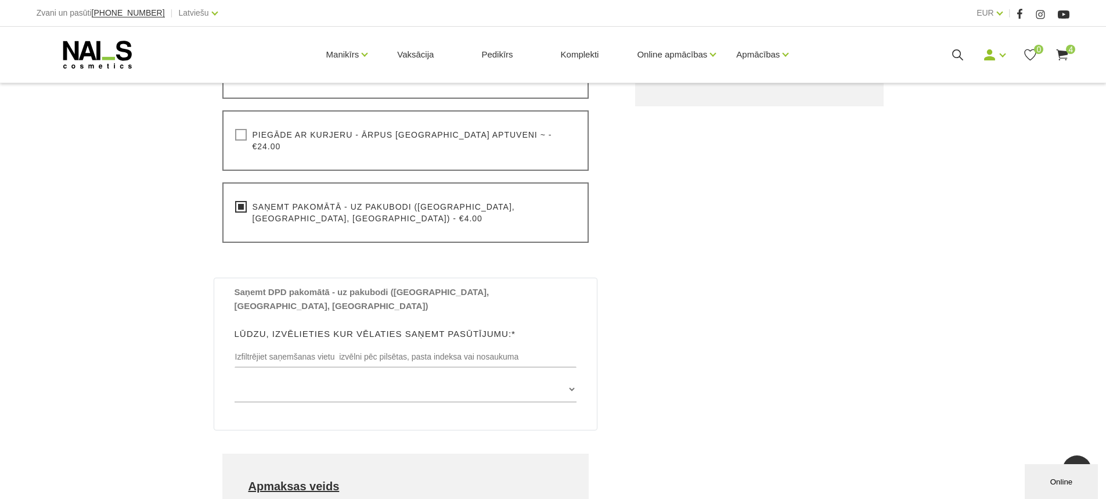
scroll to position [464, 0]
click at [284, 344] on input "text" at bounding box center [405, 355] width 342 height 22
type input "Ainažu Pagasts"
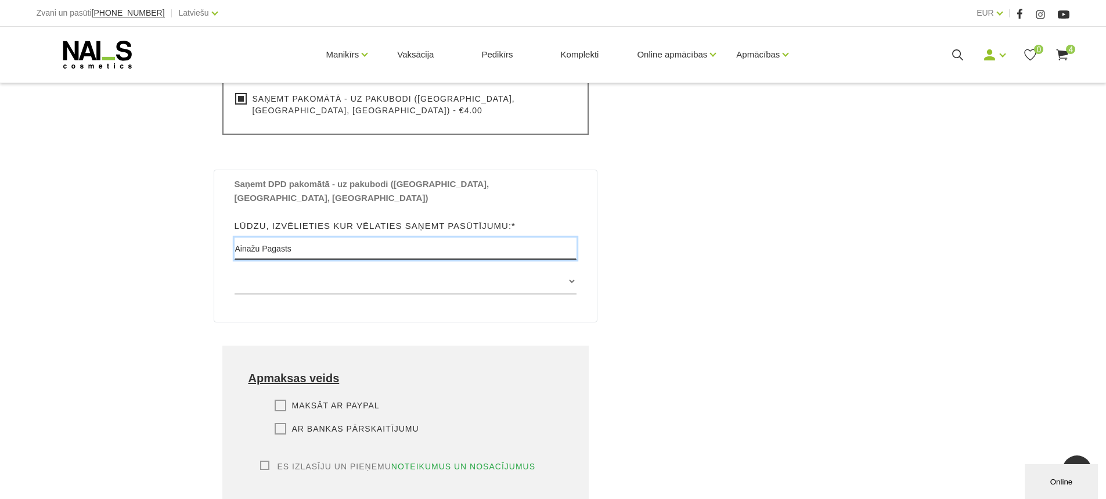
scroll to position [580, 0]
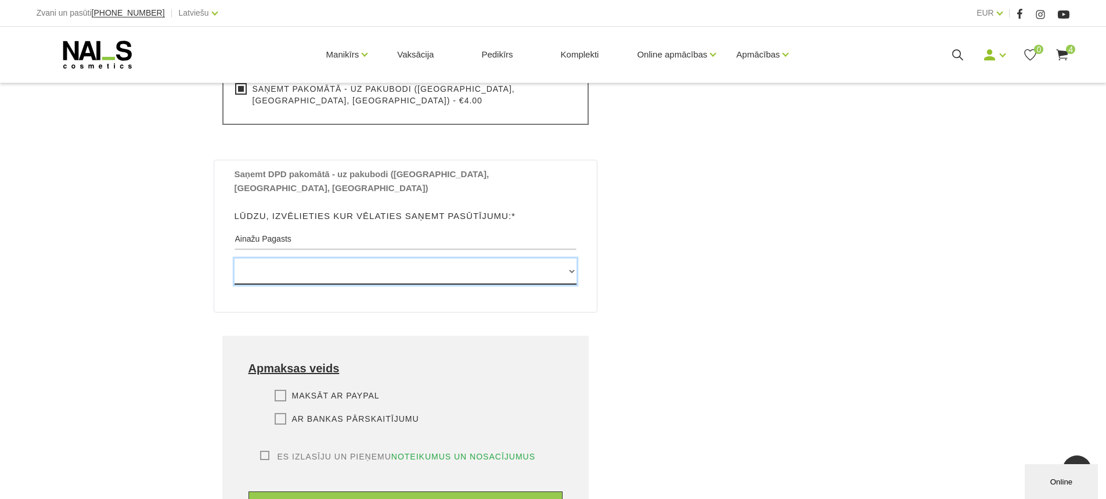
click at [568, 258] on select at bounding box center [405, 271] width 342 height 26
click at [627, 280] on div "Grozs kopā Produkts Kopā ar PVN WANTED Q5 UV/LED Būvējošais gels, 30ml (Premium…" at bounding box center [759, 115] width 295 height 900
click at [333, 258] on select at bounding box center [405, 271] width 342 height 26
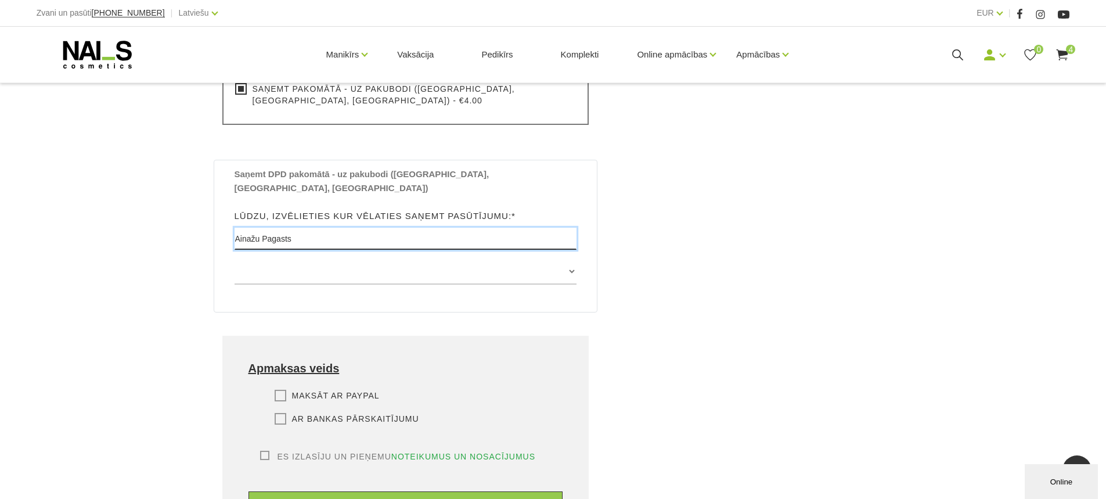
click at [335, 228] on input "Ainažu Pagasts" at bounding box center [405, 239] width 342 height 22
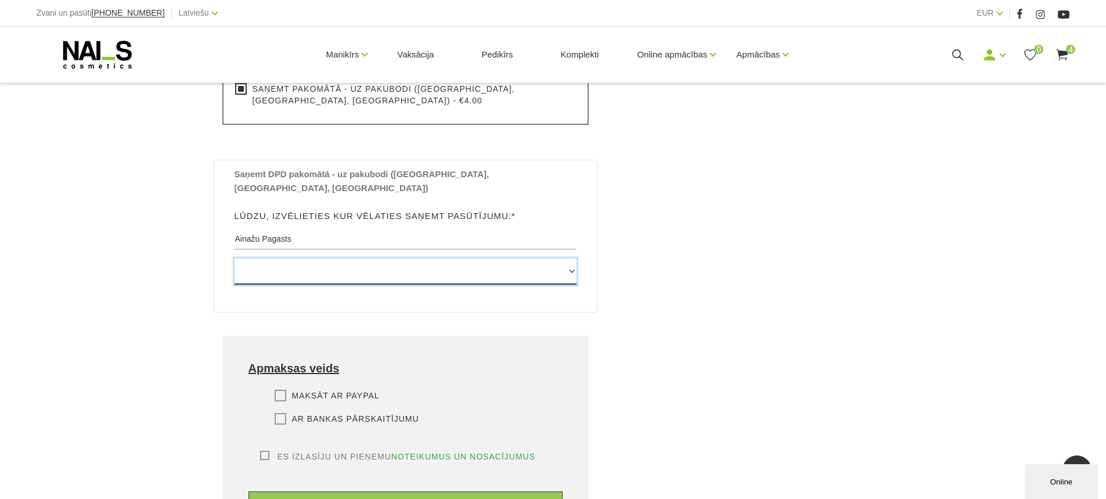
click at [355, 258] on select at bounding box center [405, 271] width 342 height 26
click at [568, 258] on select at bounding box center [405, 271] width 342 height 26
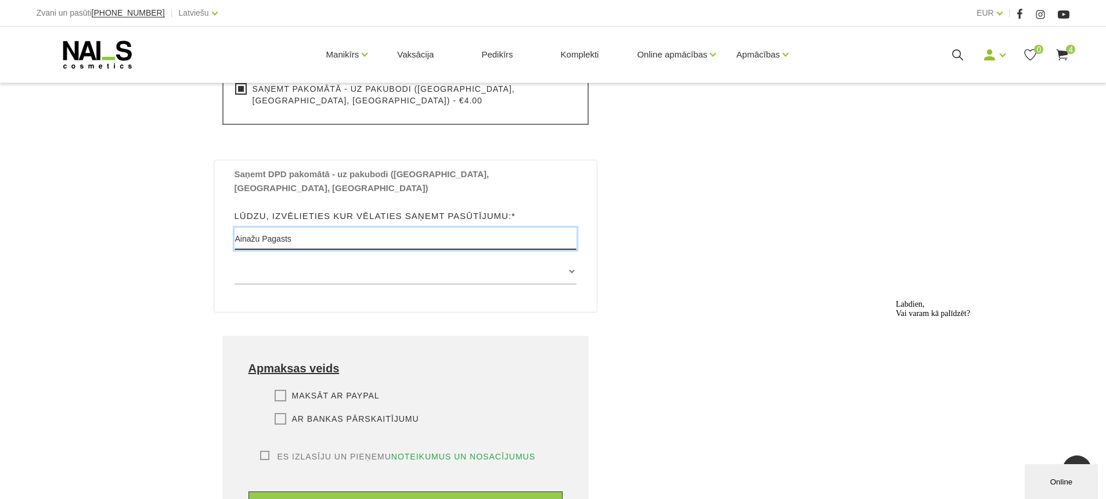
click at [324, 228] on input "Ainažu Pagasts" at bounding box center [405, 239] width 342 height 22
drag, startPoint x: 312, startPoint y: 203, endPoint x: 199, endPoint y: 189, distance: 113.5
click at [207, 197] on div "Informācija par pircēju Vārds* Renāte Lūdzu, ievadiet savu vārdu Uzvārds* Jauga…" at bounding box center [405, 109] width 413 height 888
type input "4035"
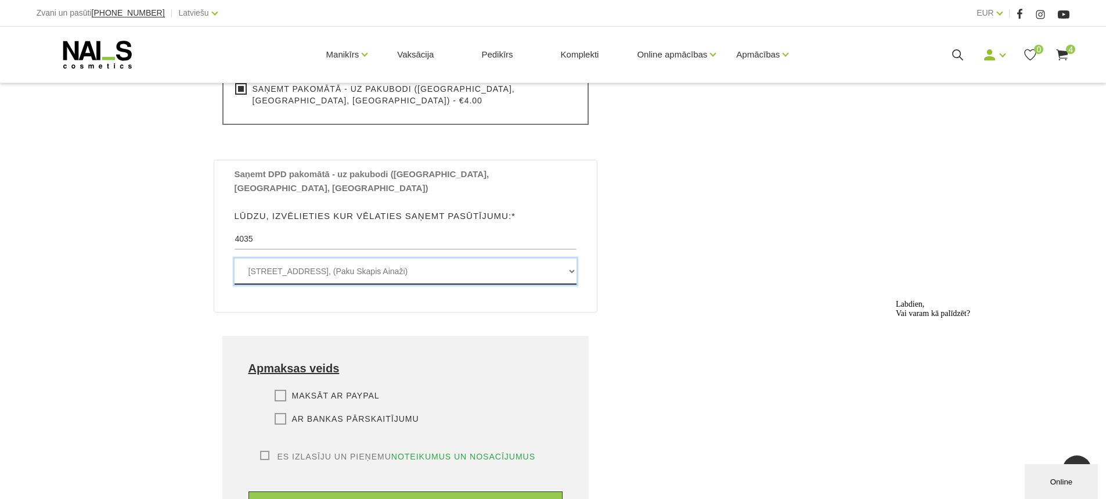
click at [446, 258] on select "Valdemāra iela 36 , AINAŽI, LV4035, (Paku Skapis Ainaži)" at bounding box center [405, 271] width 342 height 26
click at [234, 258] on select "Valdemāra iela 36 , AINAŽI, LV4035, (Paku Skapis Ainaži)" at bounding box center [405, 271] width 342 height 26
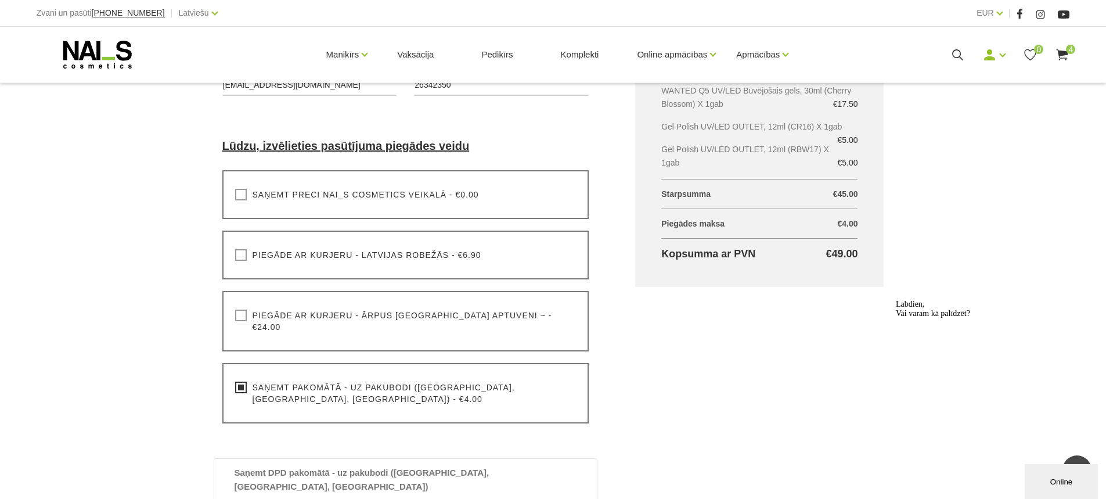
scroll to position [116, 0]
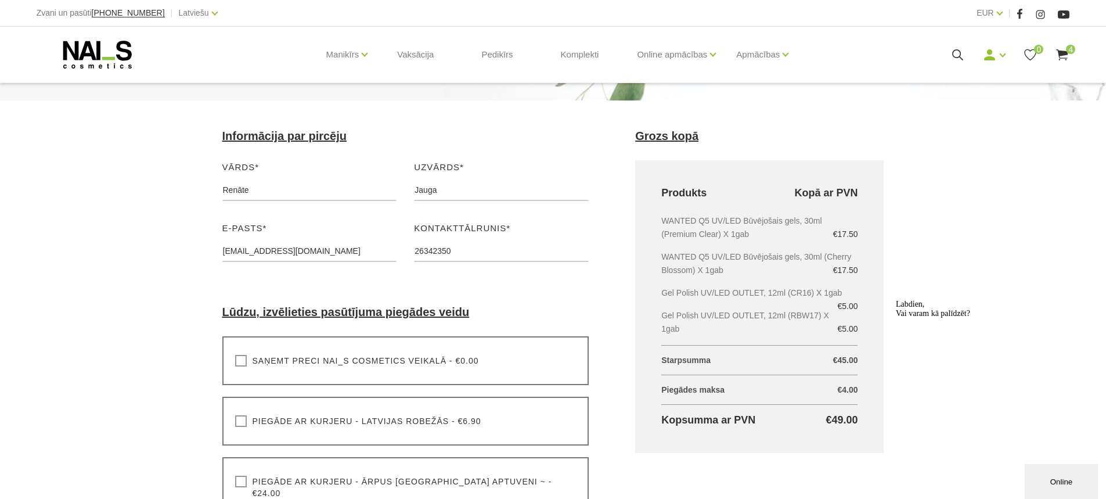
click at [1063, 48] on icon at bounding box center [1062, 55] width 15 height 15
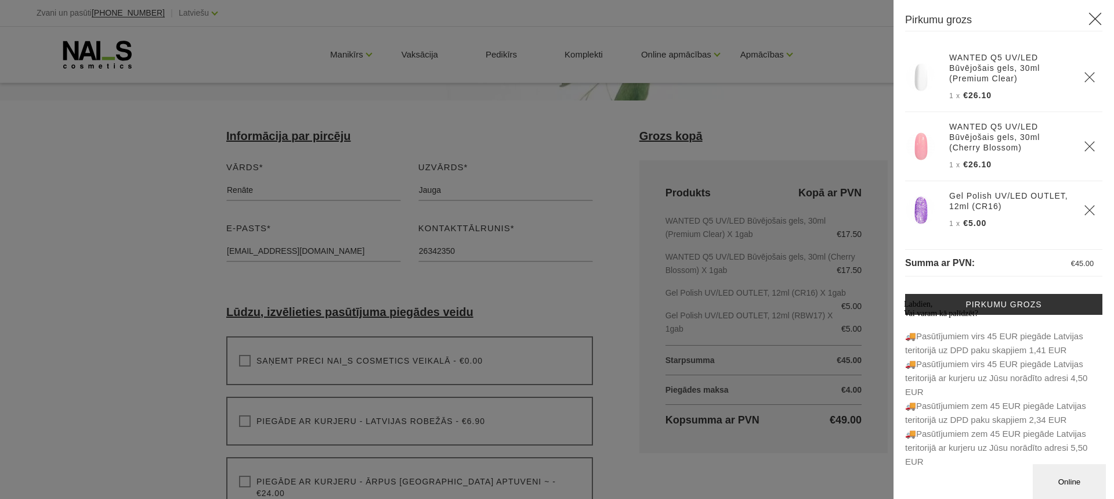
click at [904, 300] on icon "Logrīka uzmanības tvērējs" at bounding box center [904, 300] width 0 height 0
click at [1095, 19] on icon at bounding box center [1095, 19] width 15 height 15
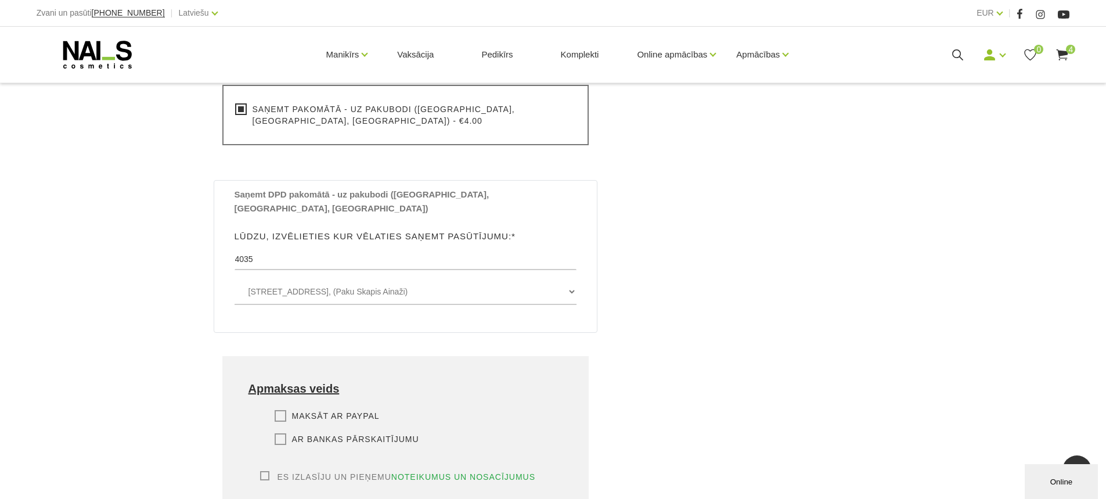
scroll to position [580, 0]
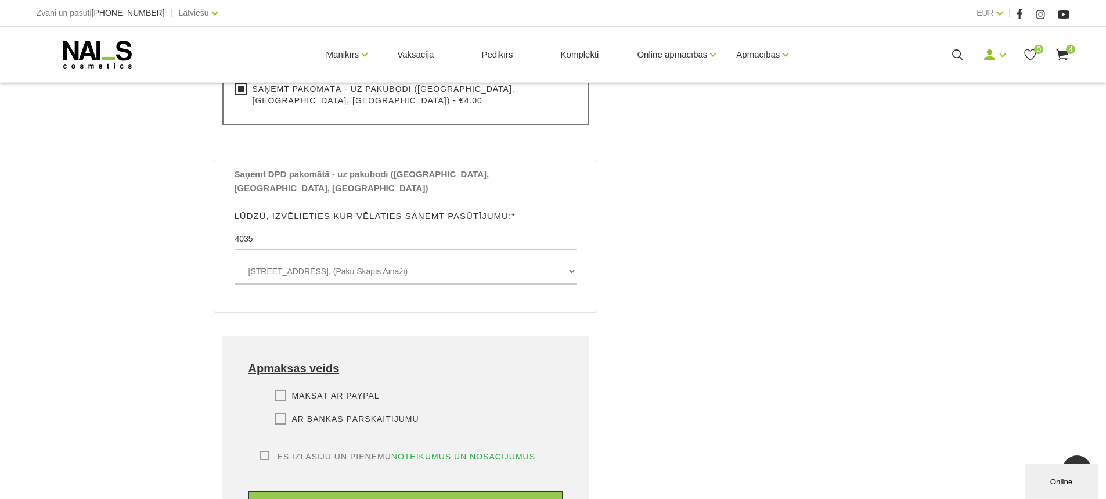
click at [279, 389] on label "Maksāt ar PayPal" at bounding box center [327, 395] width 105 height 12
click at [0, 0] on input "Maksāt ar PayPal" at bounding box center [0, 0] width 0 height 0
click at [277, 413] on label "Ar bankas pārskaitījumu" at bounding box center [347, 419] width 145 height 12
click at [0, 0] on input "Ar bankas pārskaitījumu" at bounding box center [0, 0] width 0 height 0
click at [262, 450] on label "Es izlasīju un pieņemu noteikumus un nosacījumus" at bounding box center [398, 456] width 276 height 12
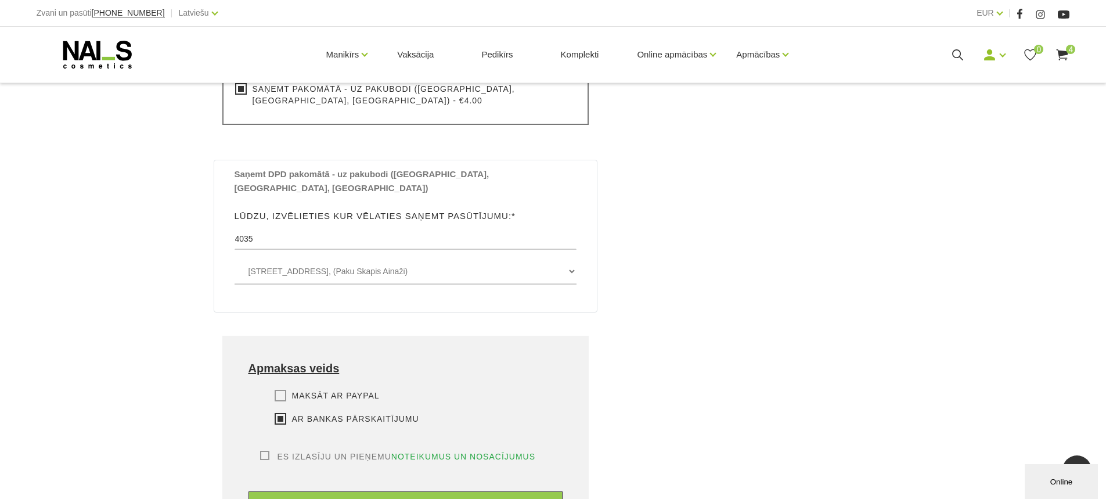
click at [0, 0] on input "Es izlasīju un pieņemu noteikumus un nosacījumus" at bounding box center [0, 0] width 0 height 0
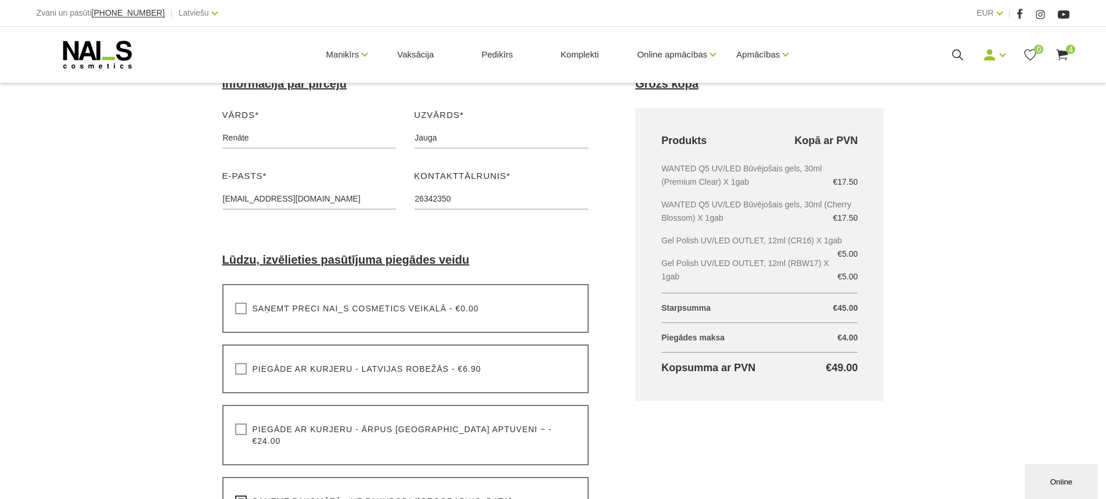
scroll to position [290, 0]
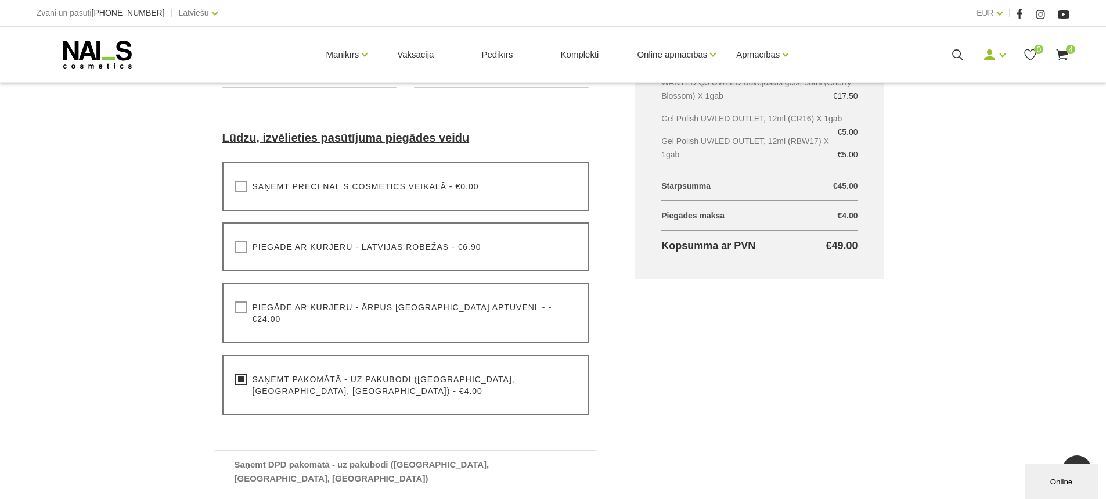
click at [1055, 479] on div "Online" at bounding box center [1061, 481] width 56 height 9
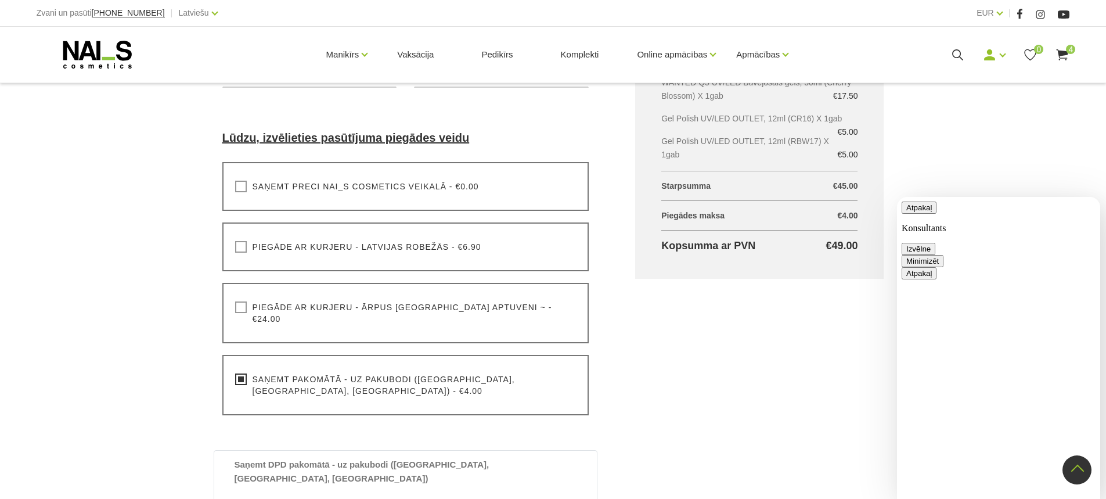
click at [897, 197] on textarea at bounding box center [897, 197] width 0 height 0
type textarea "E"
click at [897, 197] on textarea at bounding box center [897, 197] width 0 height 0
type textarea "l"
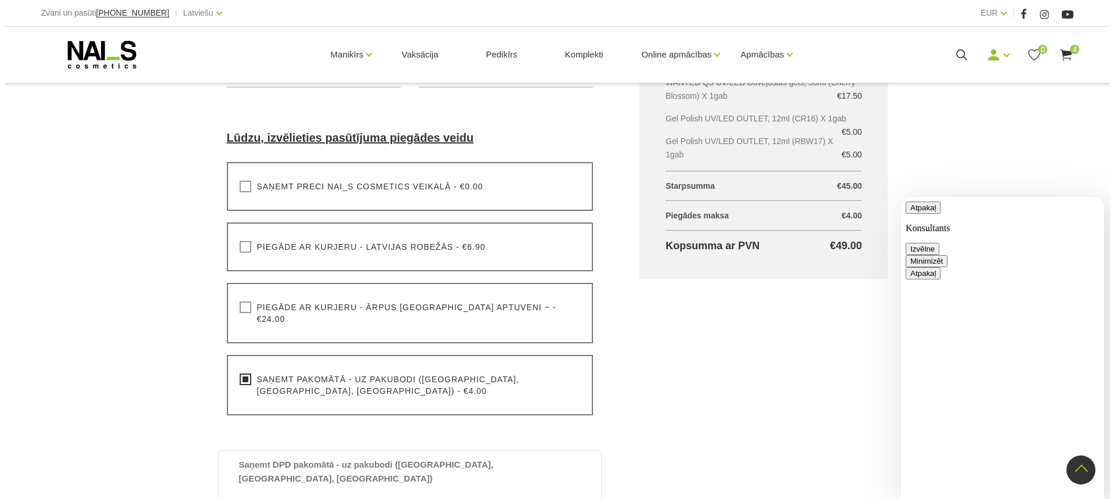
scroll to position [0, 0]
type textarea "Labdien! Īsti nesaprotu piegades izmaksas, ja man summa ir 45 eiro?"
click at [941, 145] on div "Noformēt pirkumu Sākums Pirkumu grozs Noformēt pirkumu Noformēt pirkumu Lūdzu, …" at bounding box center [553, 287] width 1106 height 1154
click at [1059, 56] on use at bounding box center [1062, 54] width 12 height 11
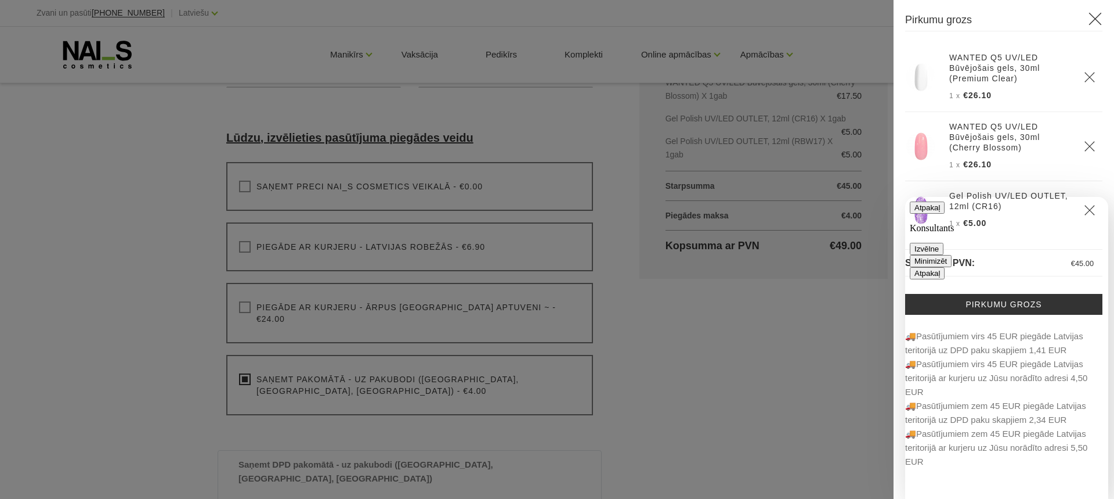
click at [944, 243] on button "Izvēlne" at bounding box center [927, 249] width 34 height 12
click at [809, 282] on div at bounding box center [557, 249] width 1114 height 499
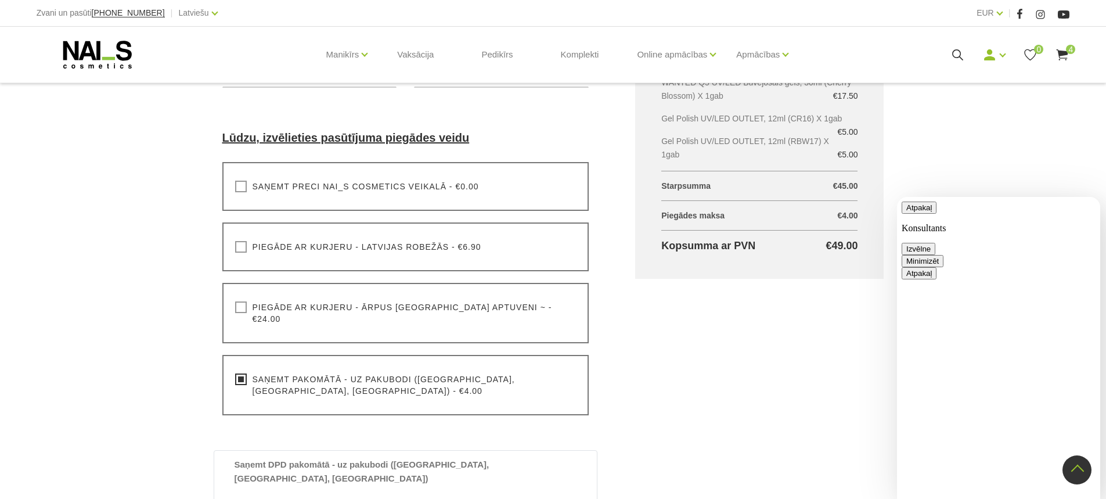
click at [1066, 53] on use at bounding box center [1062, 54] width 12 height 11
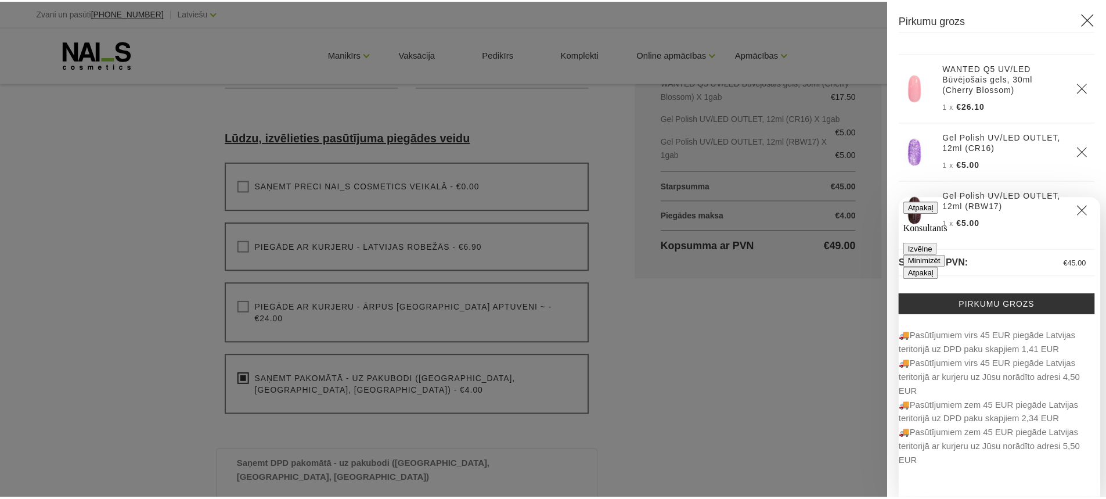
scroll to position [59, 0]
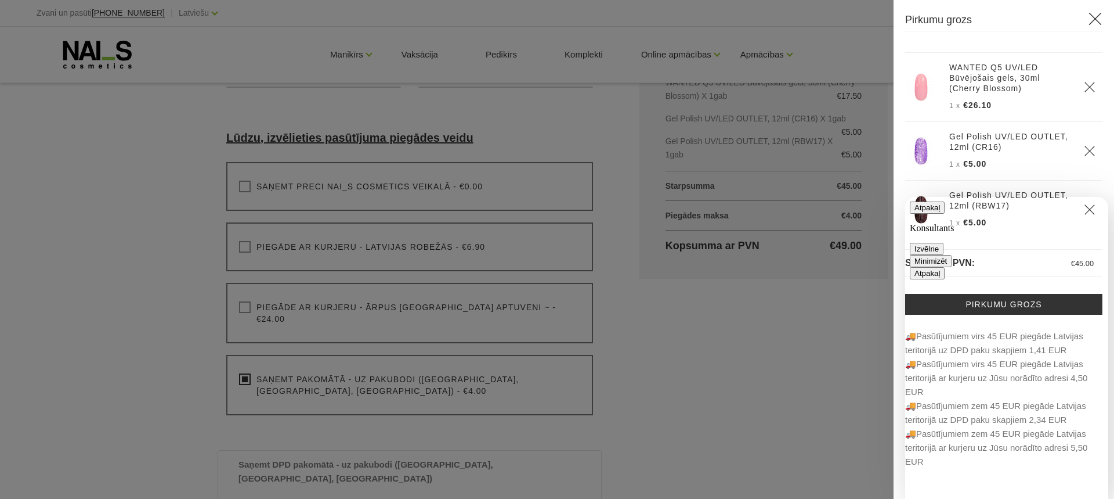
click at [952, 255] on button "Minimizēt" at bounding box center [931, 261] width 42 height 12
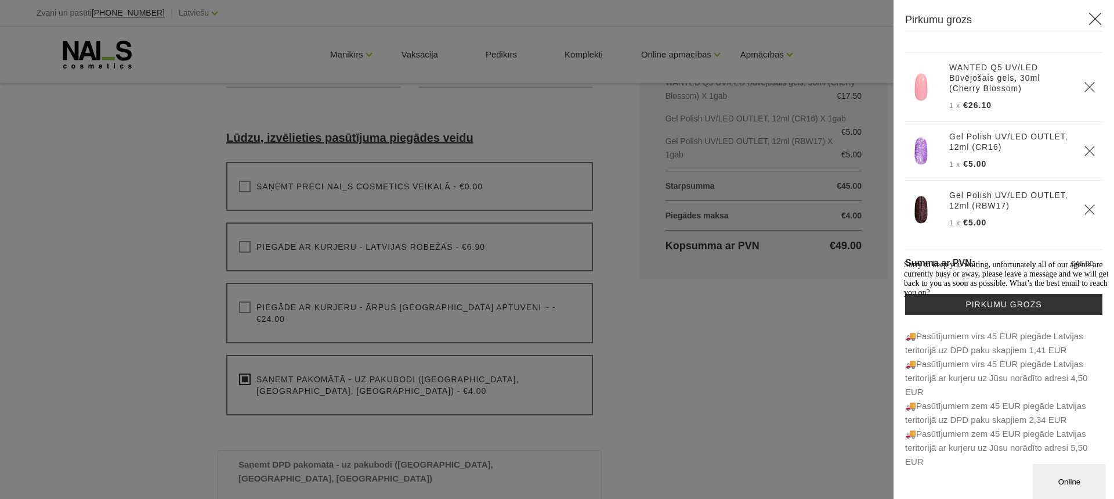
click at [747, 327] on div at bounding box center [557, 249] width 1114 height 499
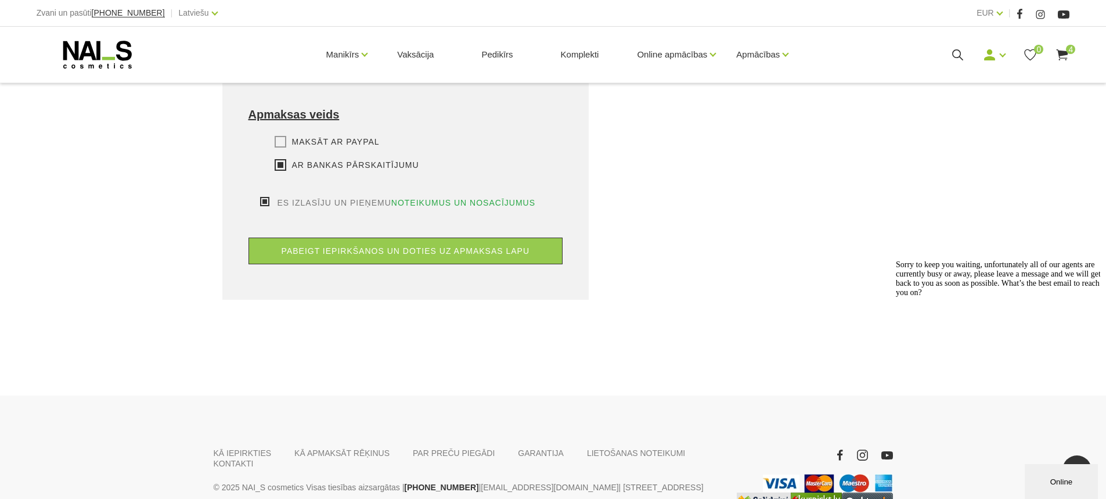
scroll to position [867, 0]
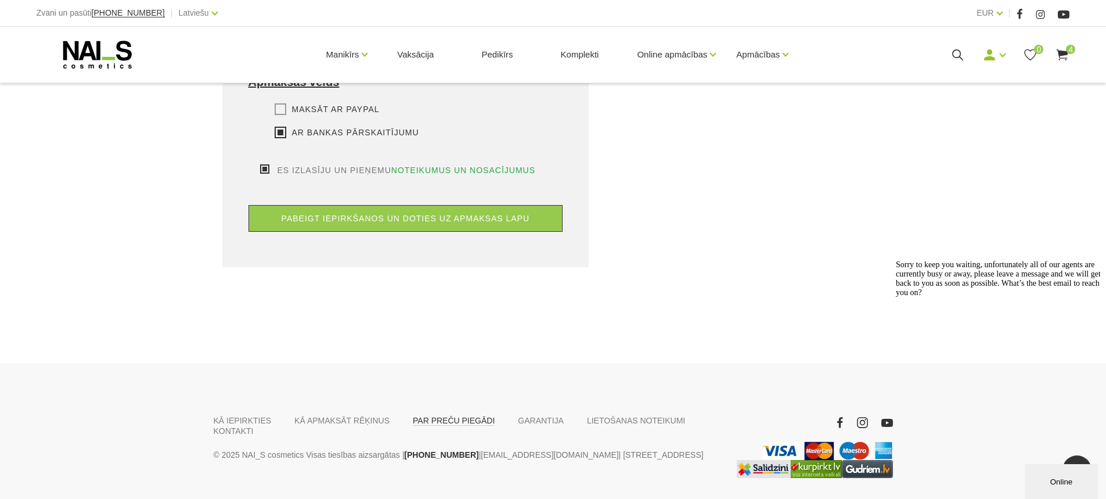
click at [452, 415] on link "PAR PREČU PIEGĀDI" at bounding box center [454, 420] width 82 height 10
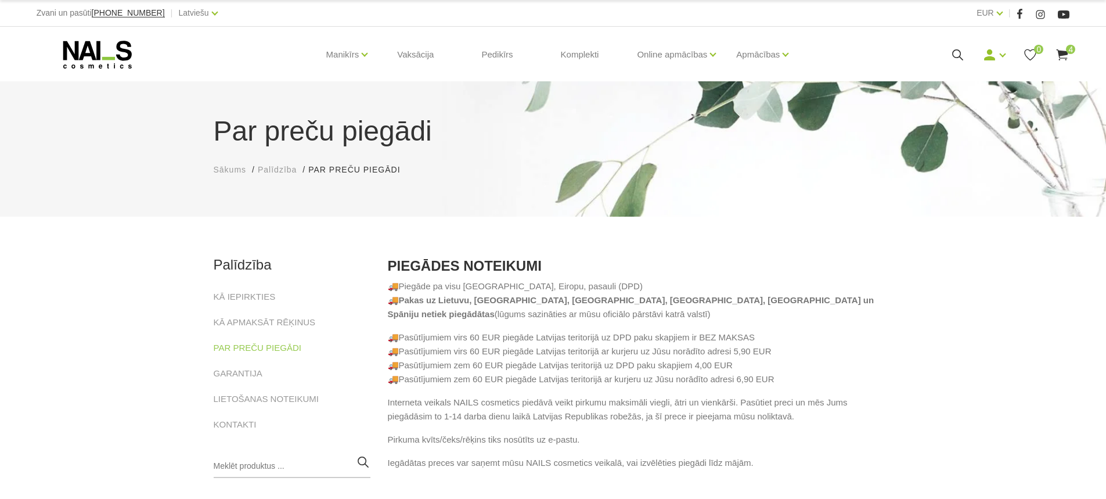
click at [1060, 55] on use at bounding box center [1062, 54] width 12 height 11
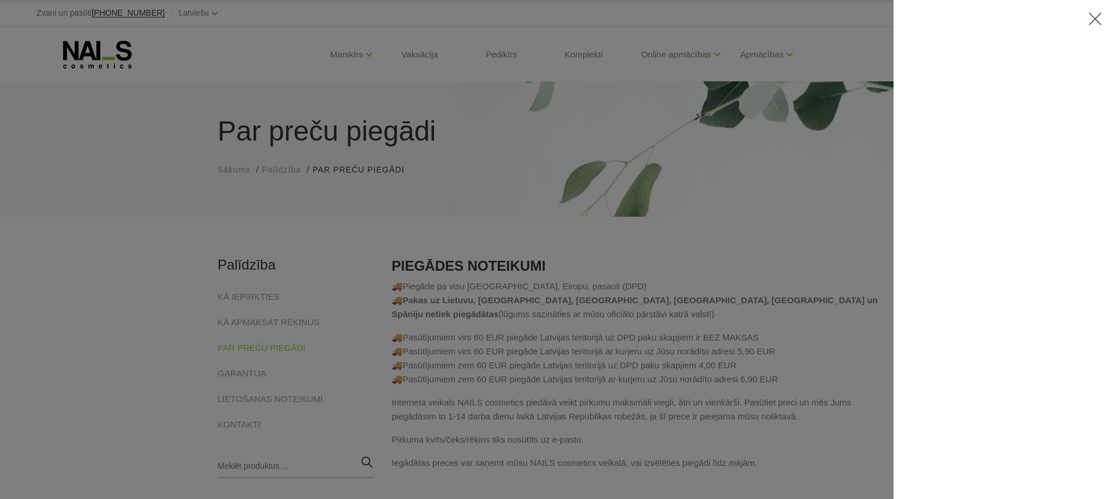
click at [831, 249] on div at bounding box center [557, 249] width 1114 height 499
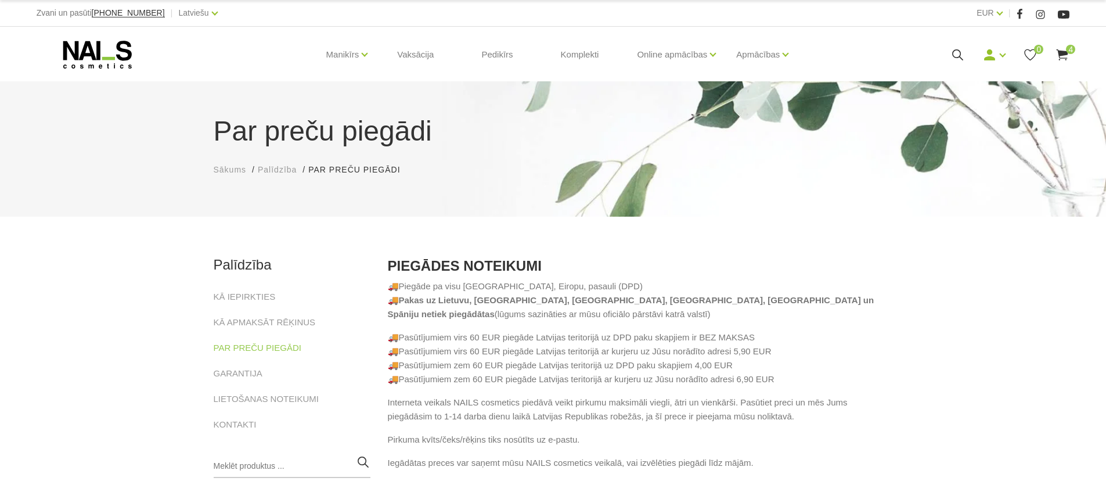
click at [1060, 60] on icon at bounding box center [1062, 55] width 15 height 15
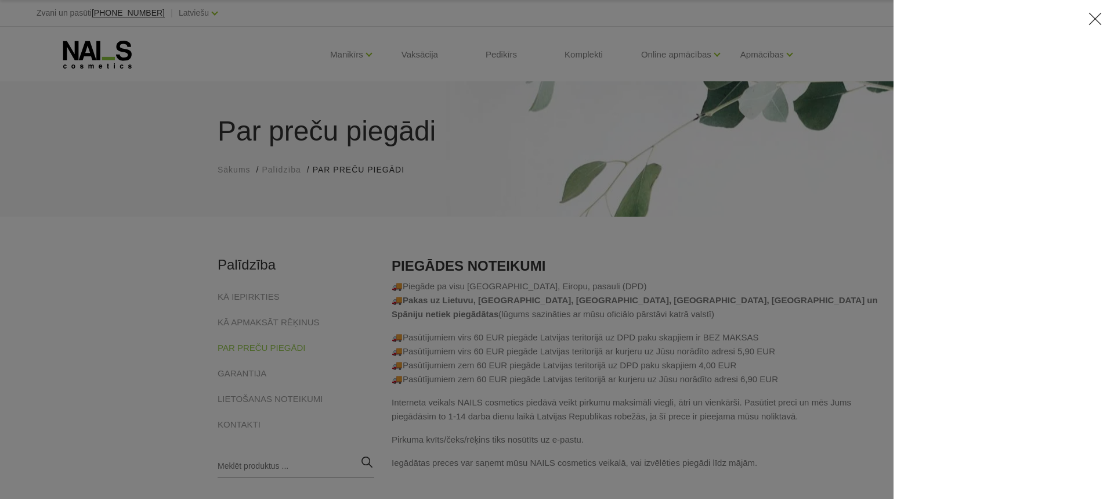
click at [870, 178] on div at bounding box center [557, 249] width 1114 height 499
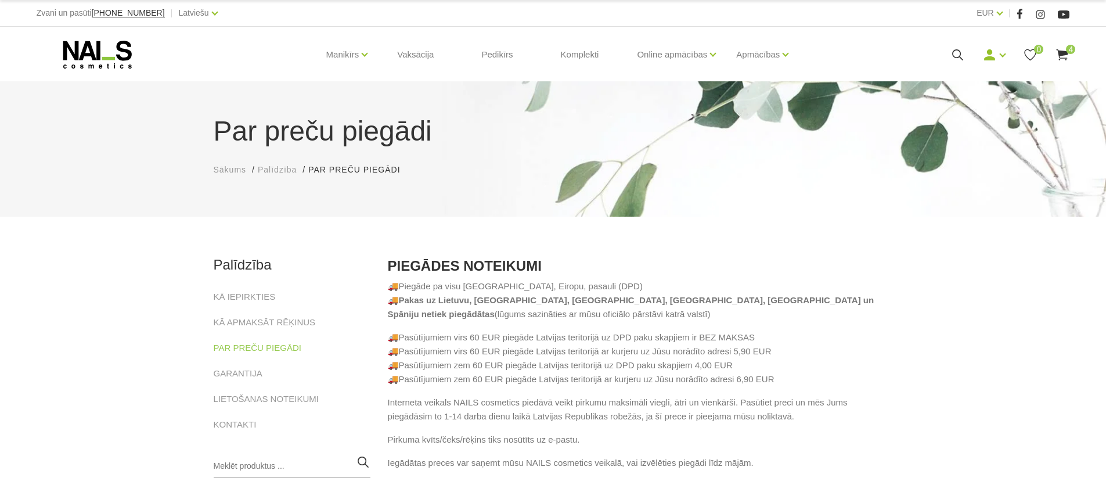
click at [99, 45] on use at bounding box center [97, 55] width 68 height 28
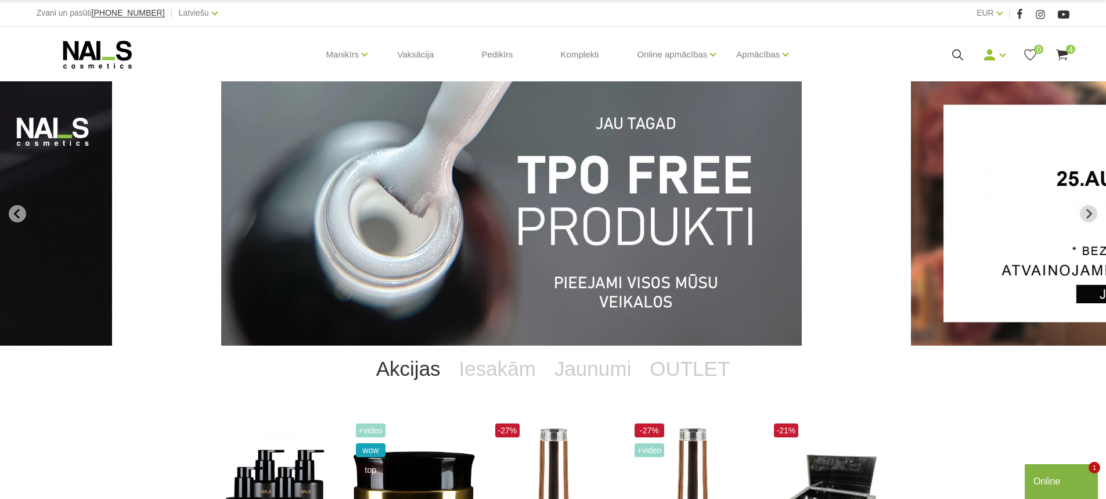
click at [1058, 53] on icon at bounding box center [1062, 55] width 15 height 15
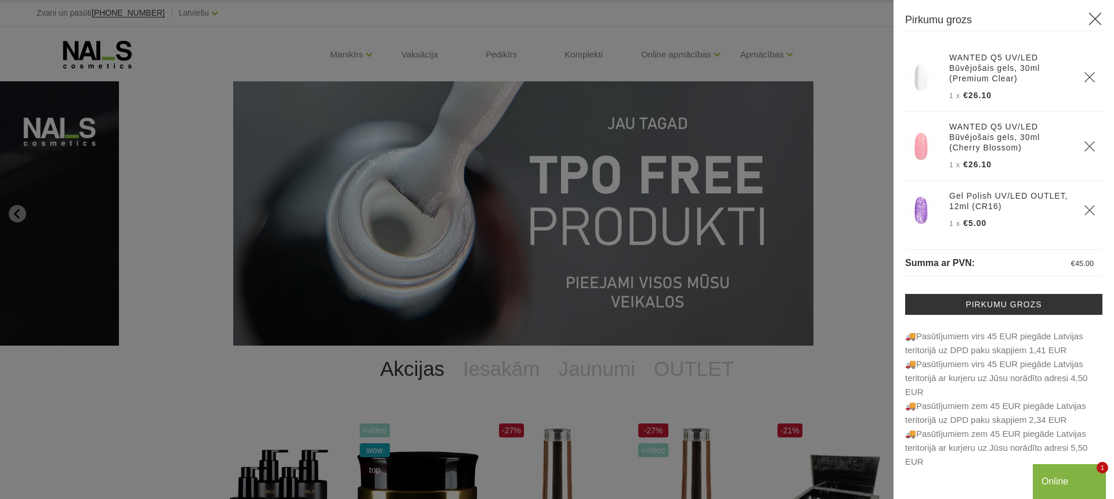
click at [1076, 479] on div "Online" at bounding box center [1070, 481] width 56 height 14
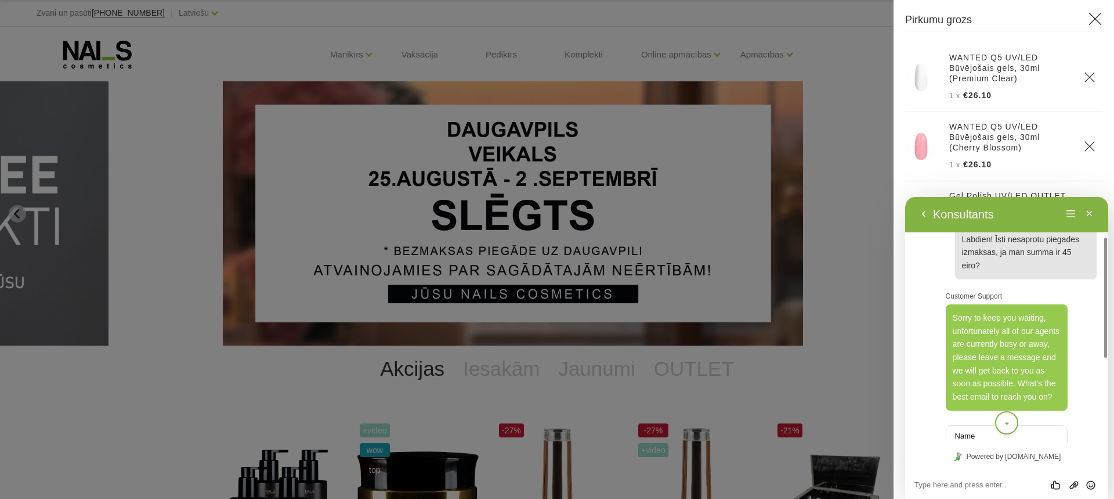
scroll to position [257, 0]
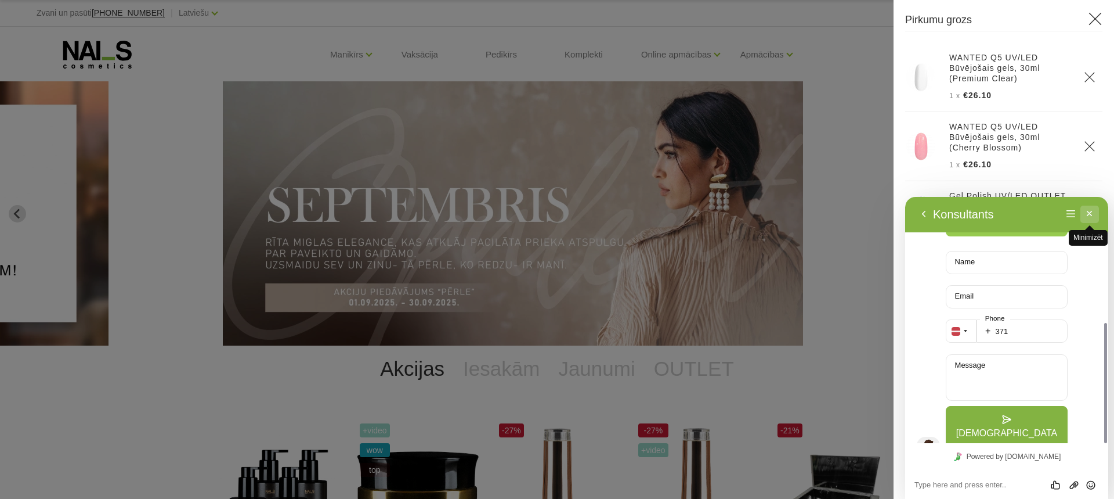
click at [1087, 215] on button "Minimizēt" at bounding box center [1090, 213] width 19 height 17
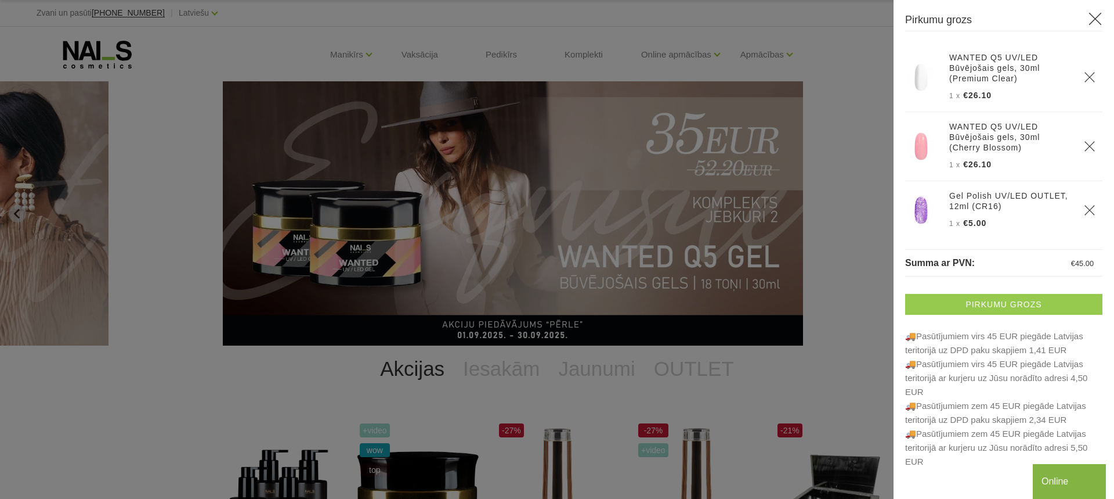
click at [979, 304] on link "Pirkumu grozs" at bounding box center [1003, 304] width 197 height 21
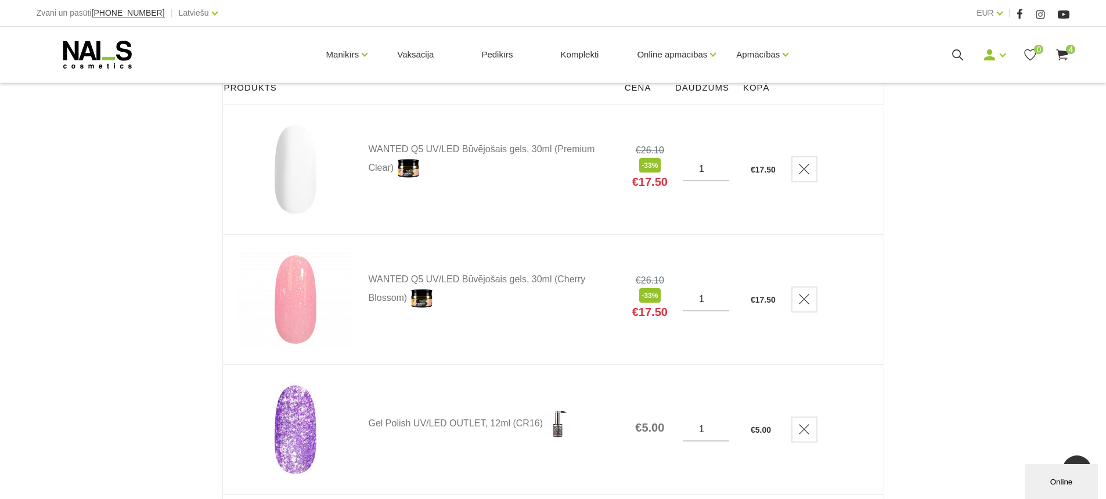
scroll to position [174, 0]
click at [454, 153] on link "WANTED Q5 UV/LED Būvējošais gels, 30ml (Premium Clear)" at bounding box center [493, 164] width 248 height 38
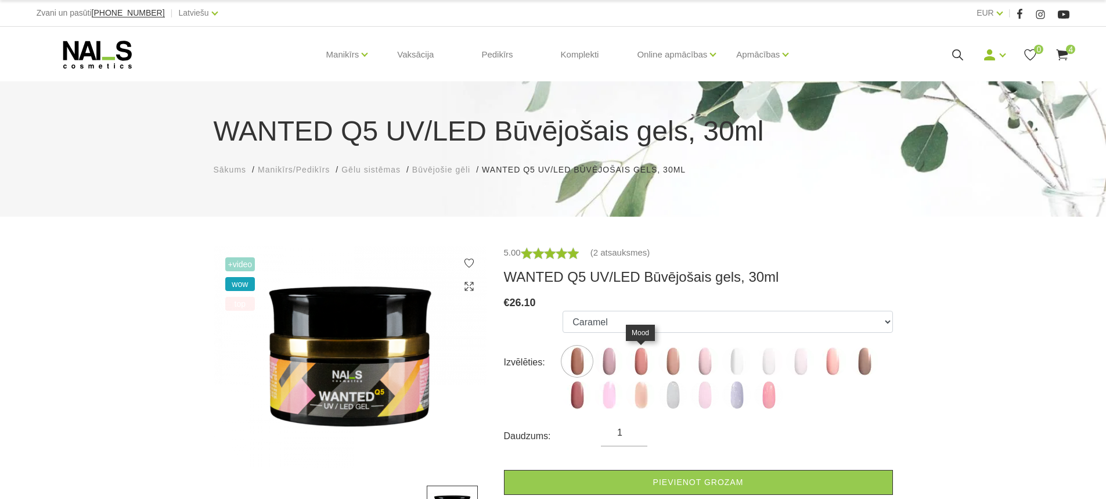
click at [638, 363] on img at bounding box center [640, 361] width 29 height 29
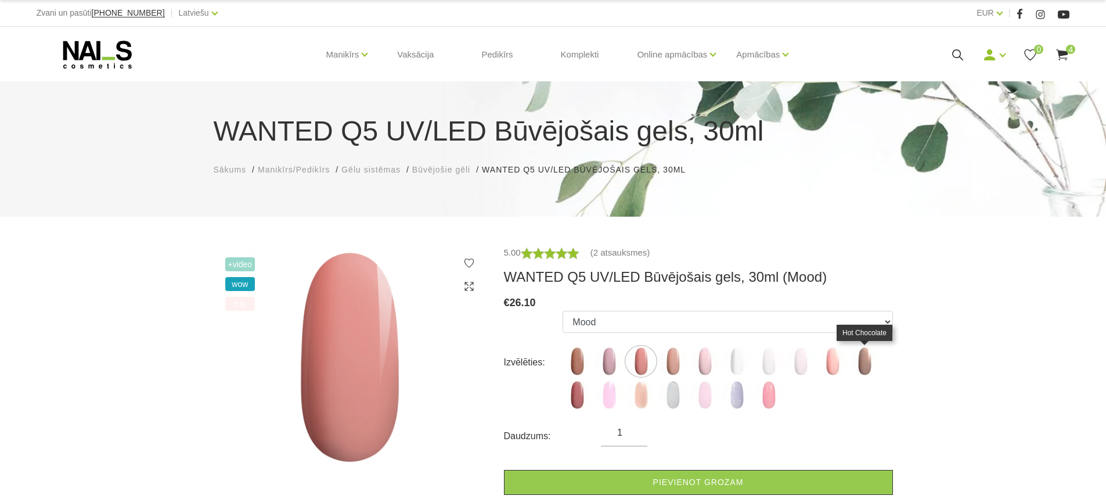
click at [861, 370] on img at bounding box center [864, 361] width 29 height 29
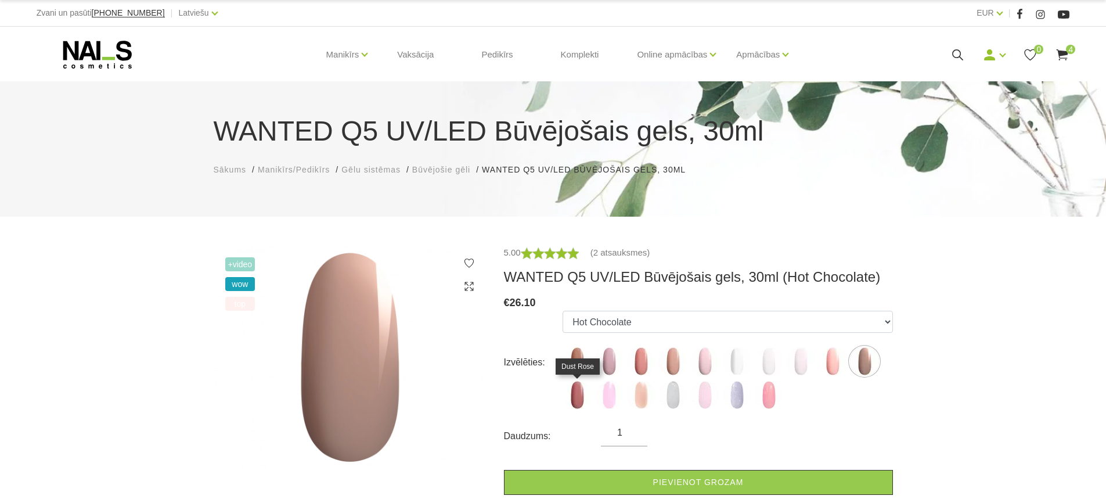
click at [579, 402] on img at bounding box center [576, 394] width 29 height 29
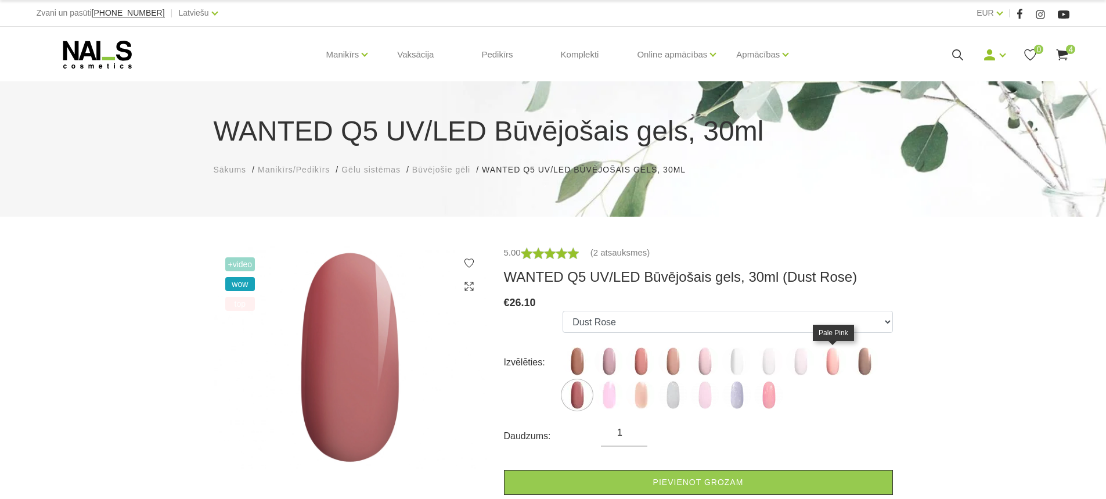
click at [832, 369] on img at bounding box center [832, 361] width 29 height 29
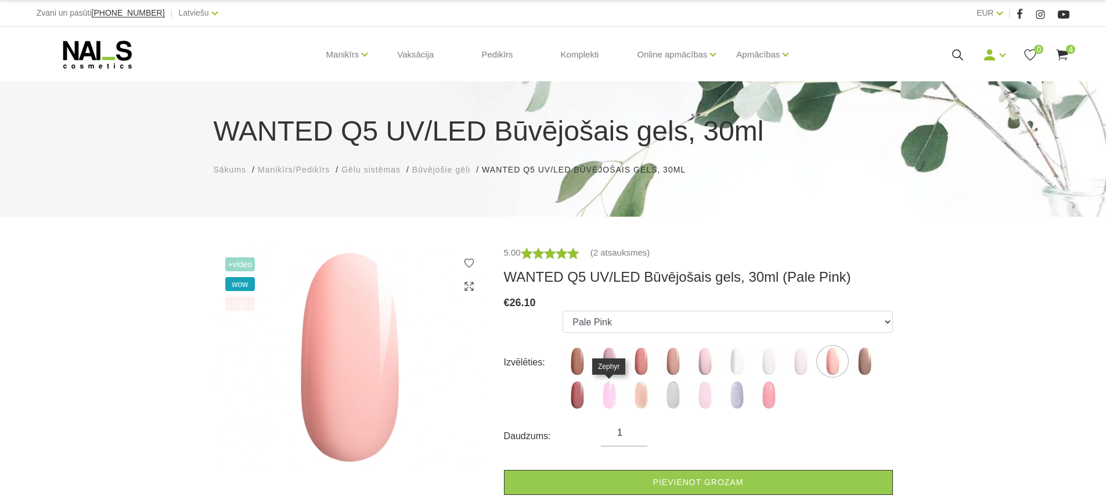
click at [611, 398] on img at bounding box center [608, 394] width 29 height 29
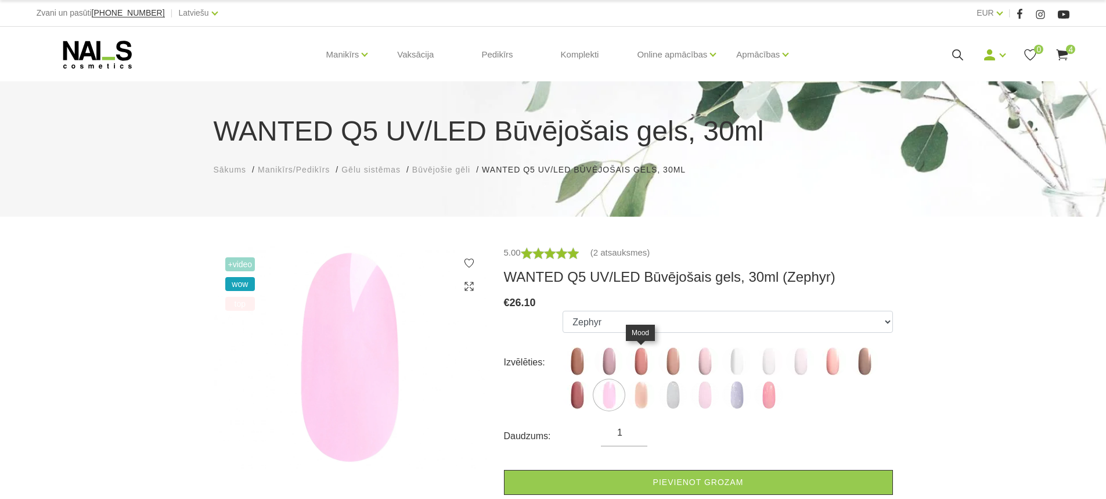
click at [644, 359] on img at bounding box center [640, 361] width 29 height 29
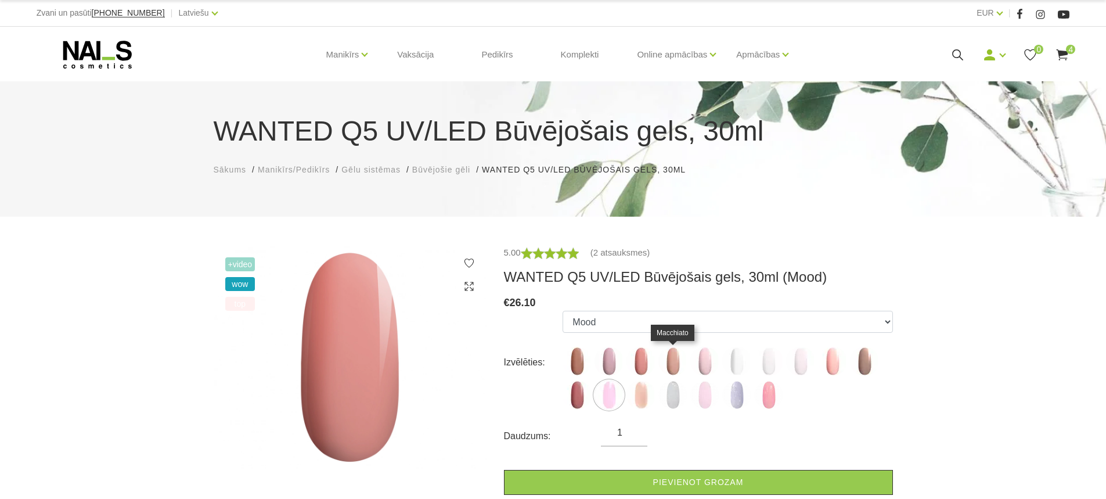
click at [667, 359] on img at bounding box center [672, 361] width 29 height 29
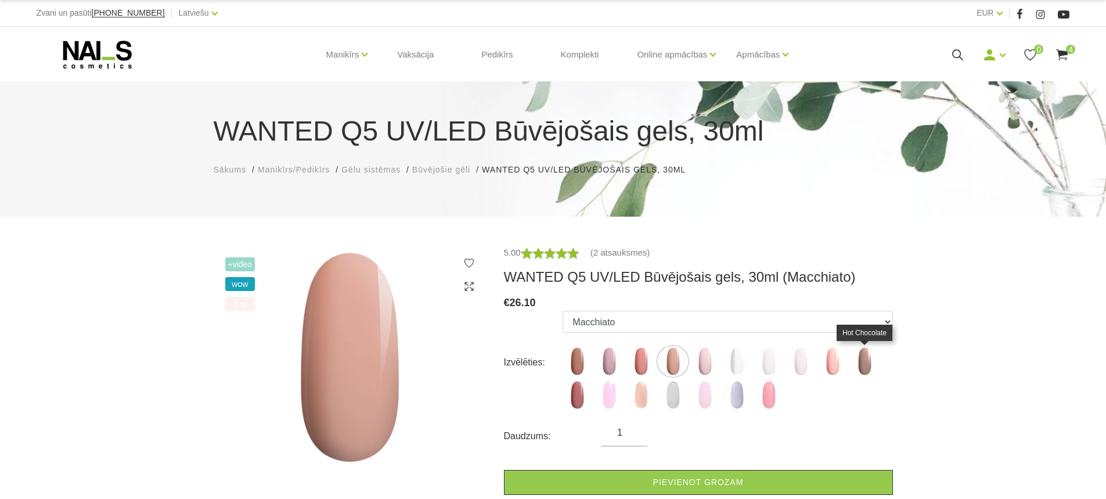
click at [857, 370] on img at bounding box center [864, 361] width 29 height 29
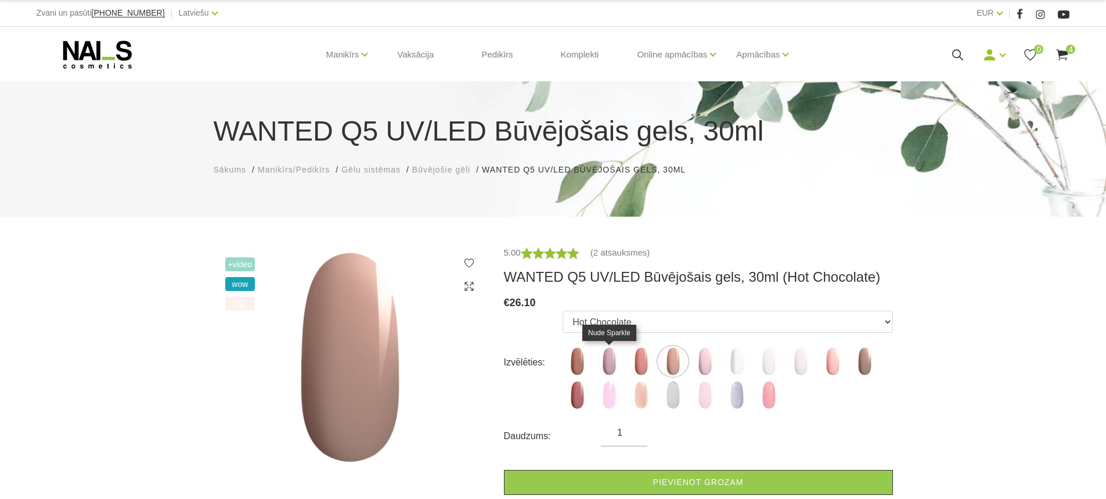
click at [603, 360] on img at bounding box center [608, 361] width 29 height 29
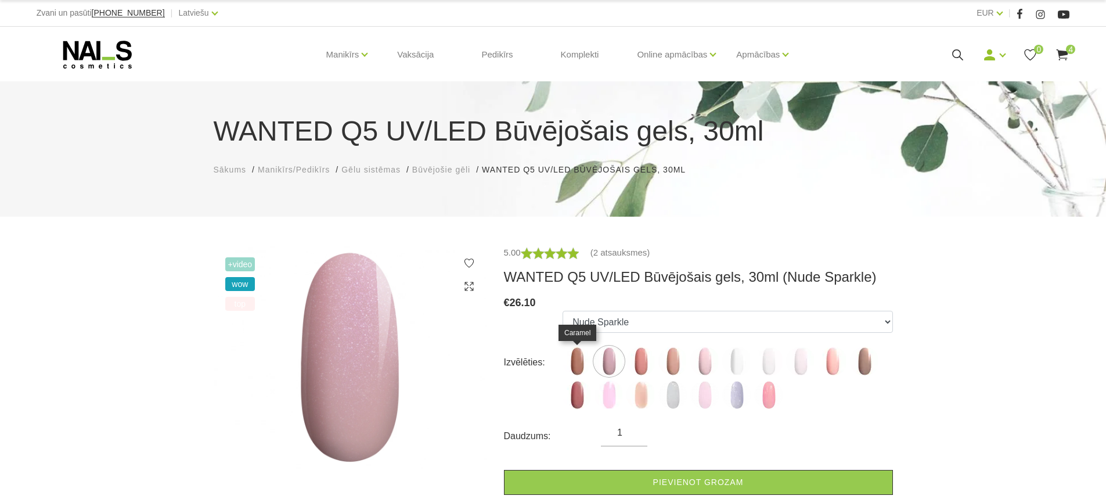
click at [583, 363] on img at bounding box center [576, 361] width 29 height 29
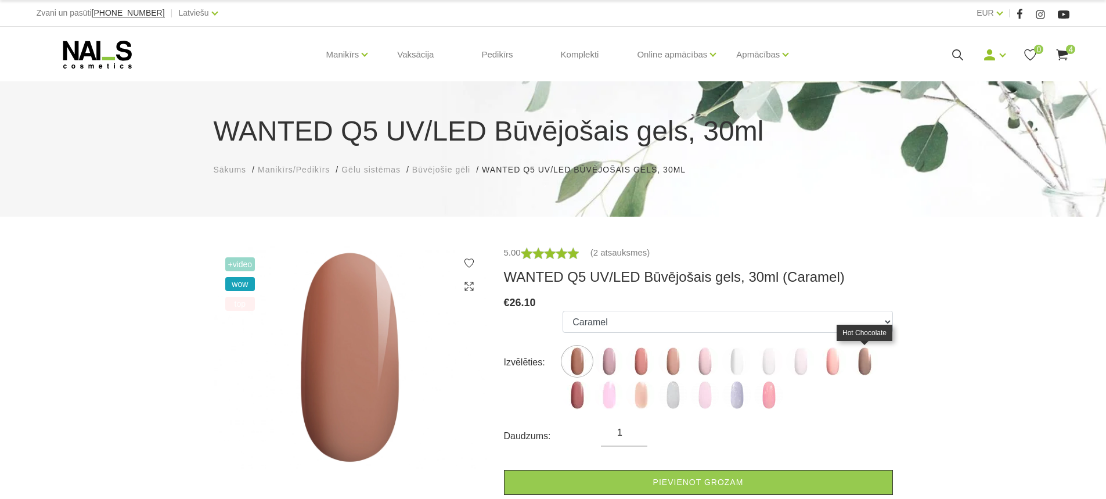
click at [858, 368] on img at bounding box center [864, 361] width 29 height 29
select select "6143"
